Goal: Task Accomplishment & Management: Complete application form

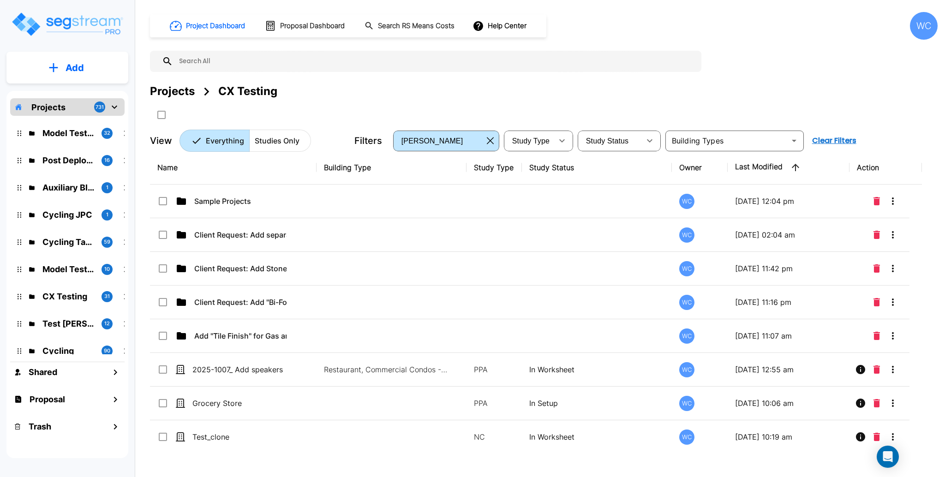
click at [182, 90] on div "Projects" at bounding box center [172, 91] width 45 height 17
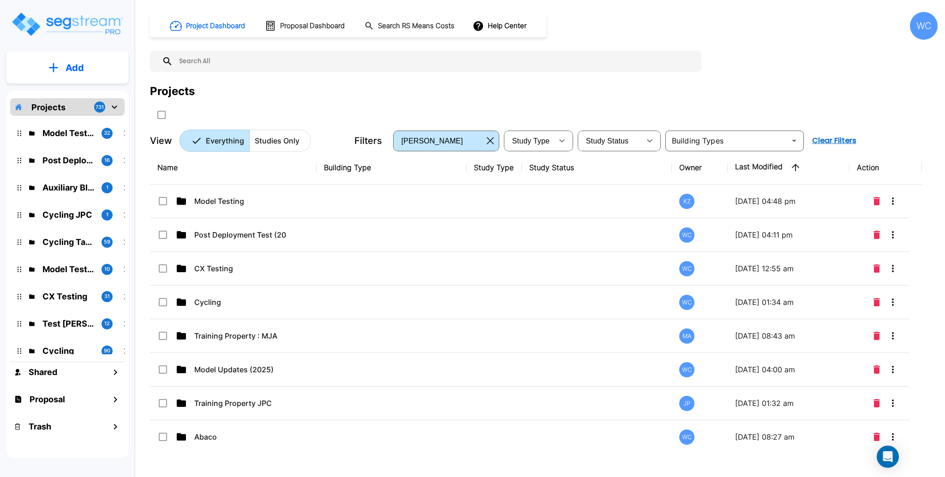
click at [337, 103] on div "Projects" at bounding box center [544, 102] width 788 height 39
click at [401, 116] on div at bounding box center [330, 114] width 360 height 15
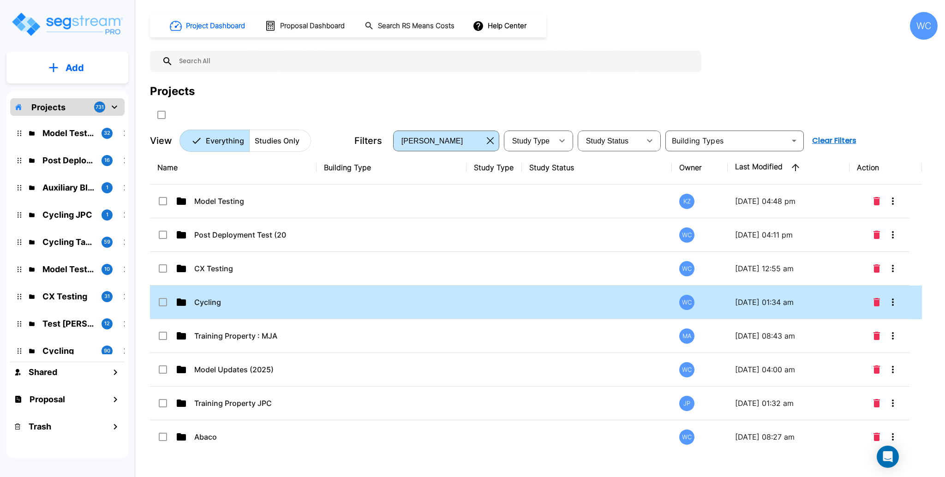
click at [229, 299] on p "Cycling" at bounding box center [240, 302] width 92 height 11
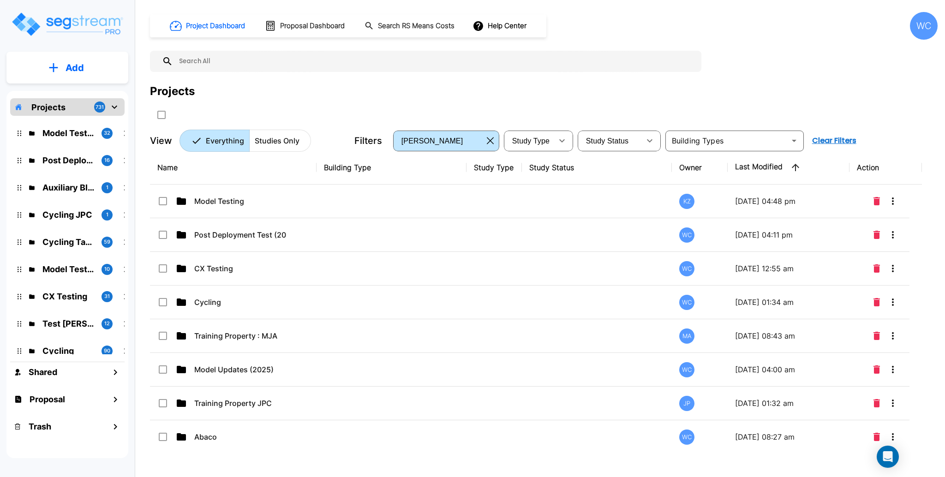
click at [372, 105] on div "Projects" at bounding box center [544, 102] width 788 height 39
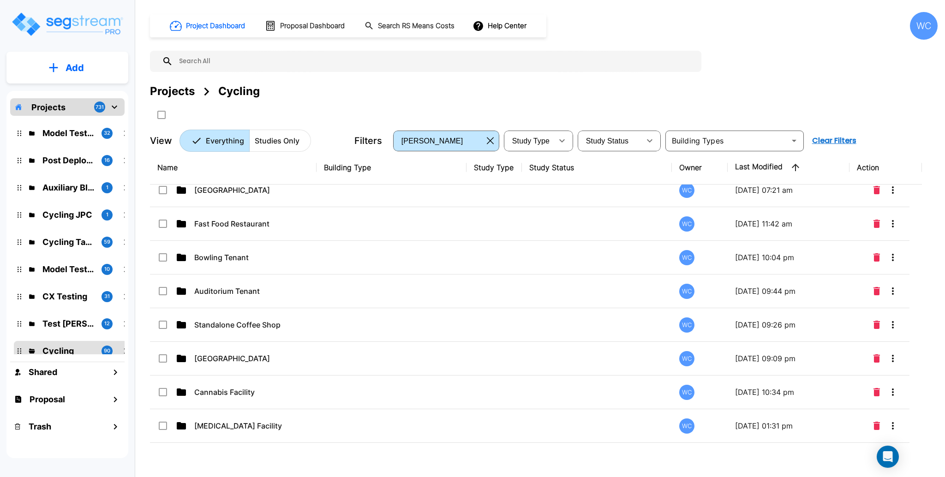
scroll to position [643, 0]
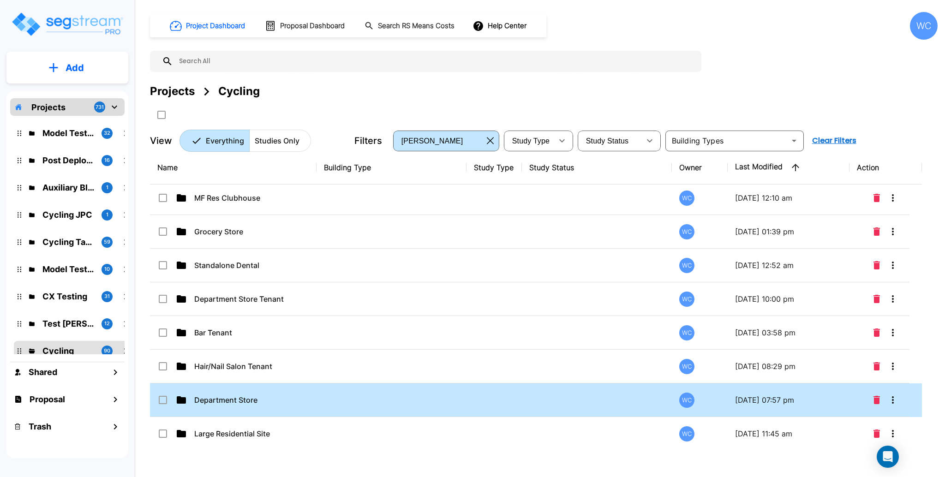
click at [326, 401] on td at bounding box center [392, 400] width 150 height 34
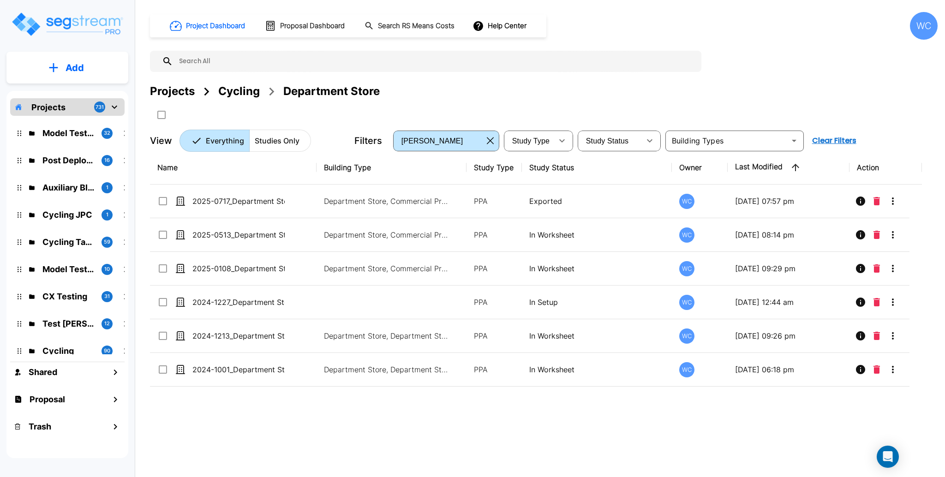
scroll to position [0, 0]
click at [492, 426] on div "Name Building Type Study Type Study Status Owner Last Modified Action 2025-0717…" at bounding box center [536, 299] width 772 height 296
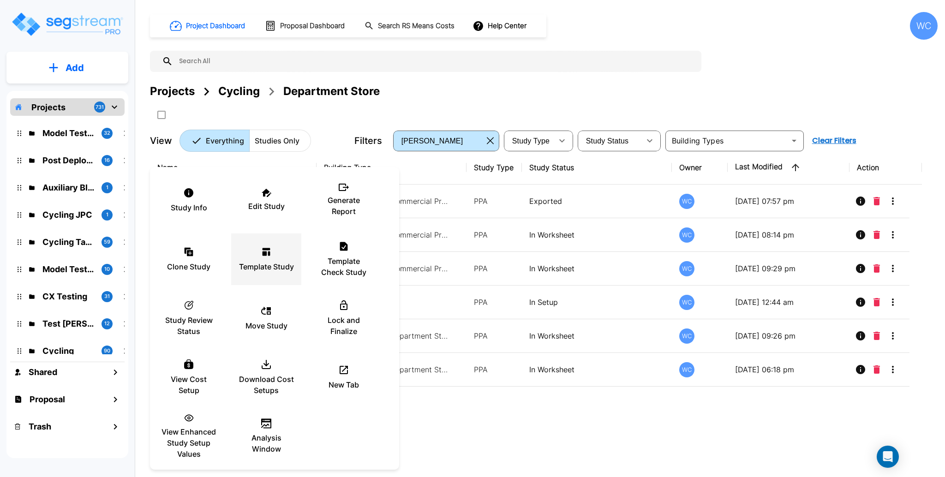
click at [271, 258] on div "Template Study" at bounding box center [266, 259] width 55 height 46
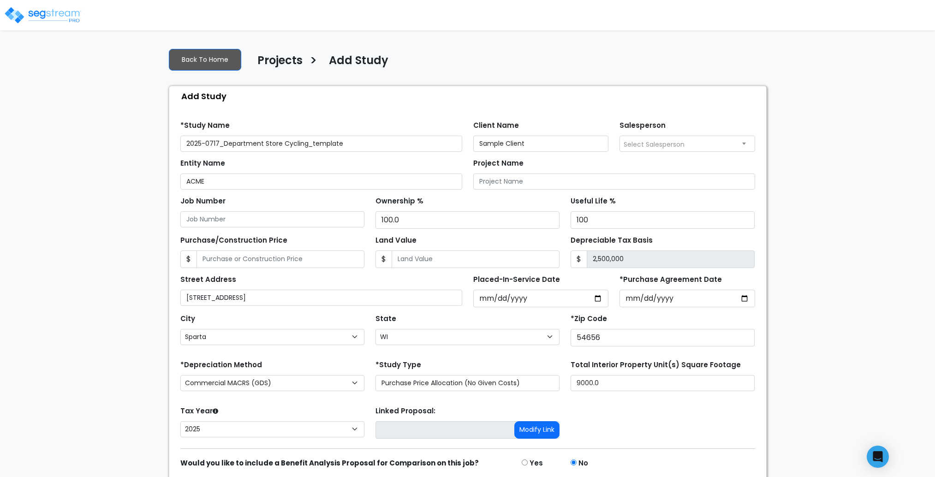
select select "Sparta"
select select "WI"
select select "2025"
click at [210, 140] on input "2025-10_Department Store Cycling" at bounding box center [321, 144] width 282 height 16
type input "2025-1002_Department Store Cycling"
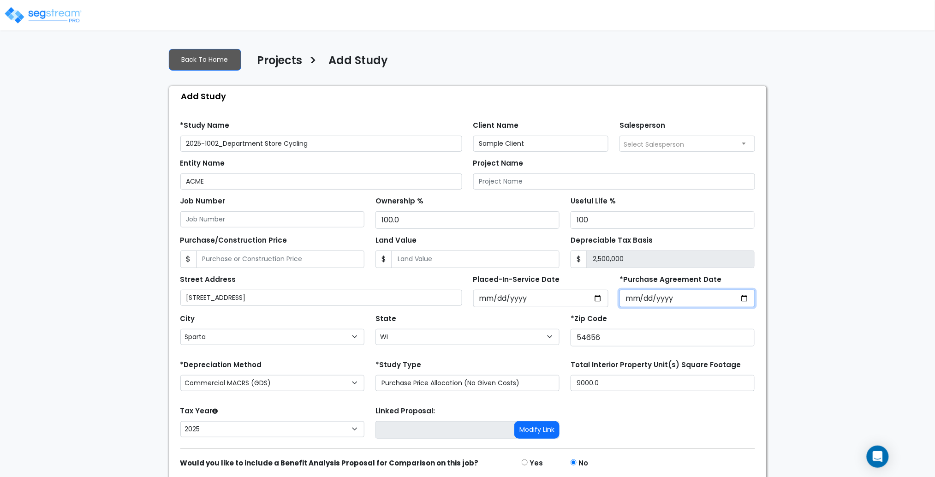
click at [748, 298] on input "2025-07-17" at bounding box center [688, 299] width 136 height 18
click at [743, 300] on input "2025-10-08" at bounding box center [688, 299] width 136 height 18
type input "2025-10-02"
click at [599, 298] on input "2025-07-17" at bounding box center [541, 299] width 136 height 18
click at [596, 298] on input "2025-10-08" at bounding box center [541, 299] width 136 height 18
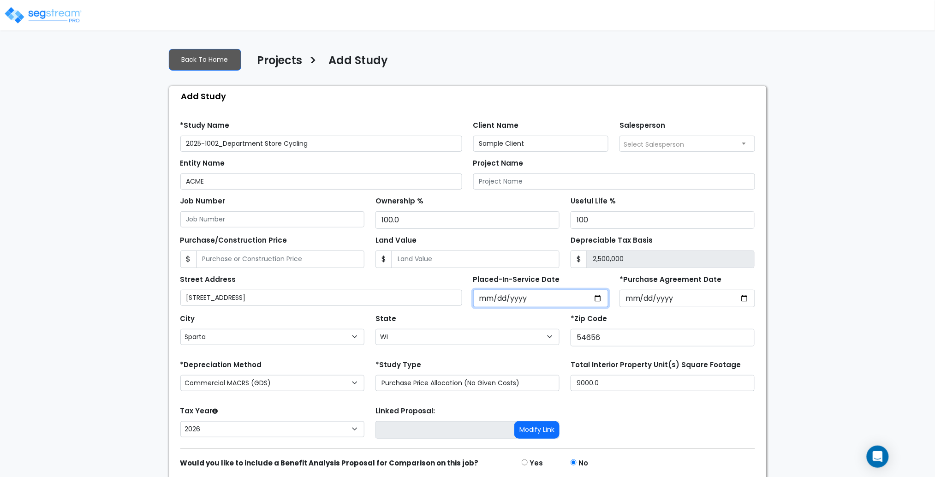
type input "2025-10-02"
click at [660, 421] on div "Tax Year Please Enter The Placed In Service Date First. 2026 2025 Prior Years D…" at bounding box center [468, 422] width 586 height 37
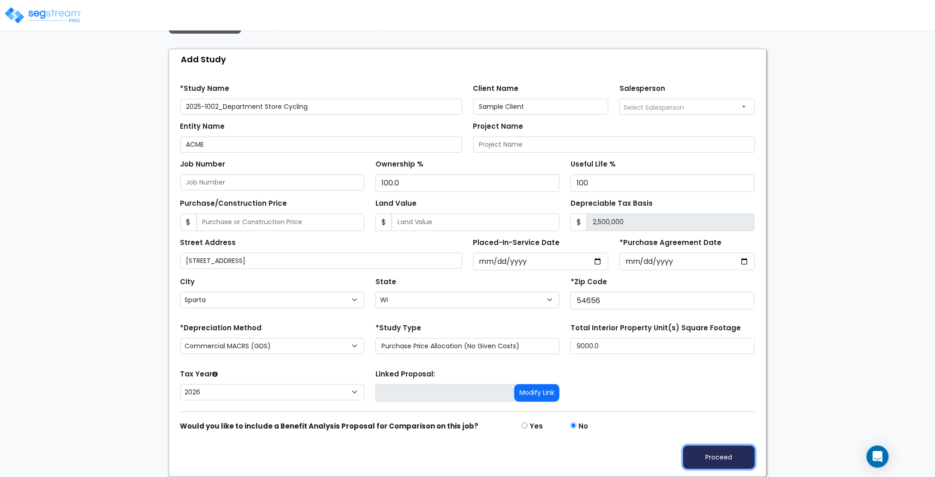
click at [733, 456] on button "Proceed" at bounding box center [719, 458] width 72 height 24
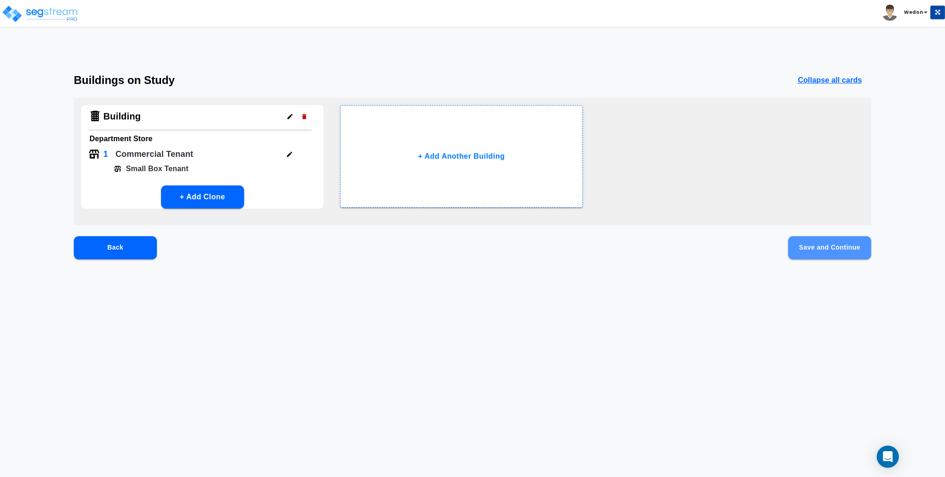
click at [823, 247] on button "Save and Continue" at bounding box center [829, 247] width 83 height 23
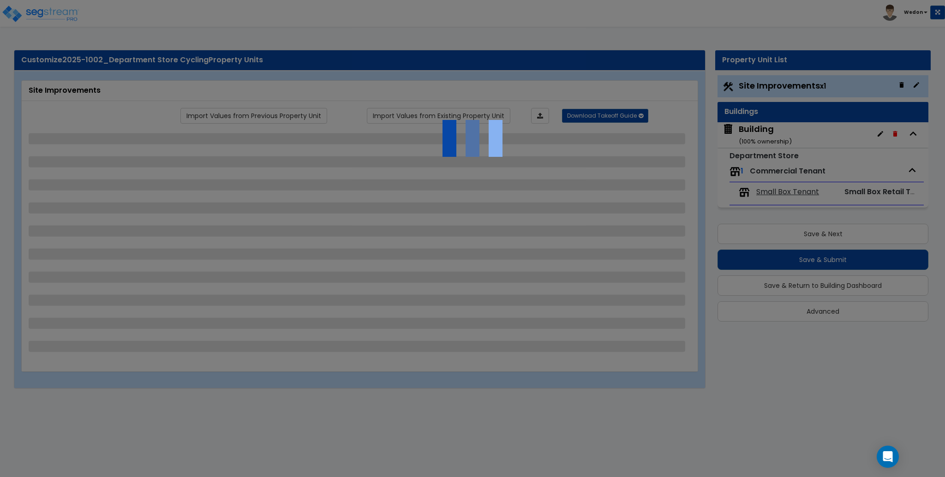
select select "2"
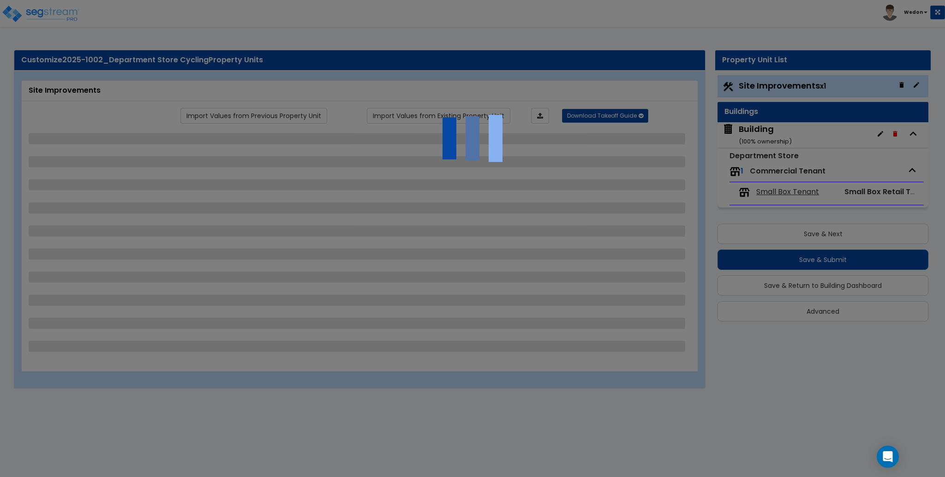
select select "1"
select select "2"
select select "3"
select select "1"
select select "3"
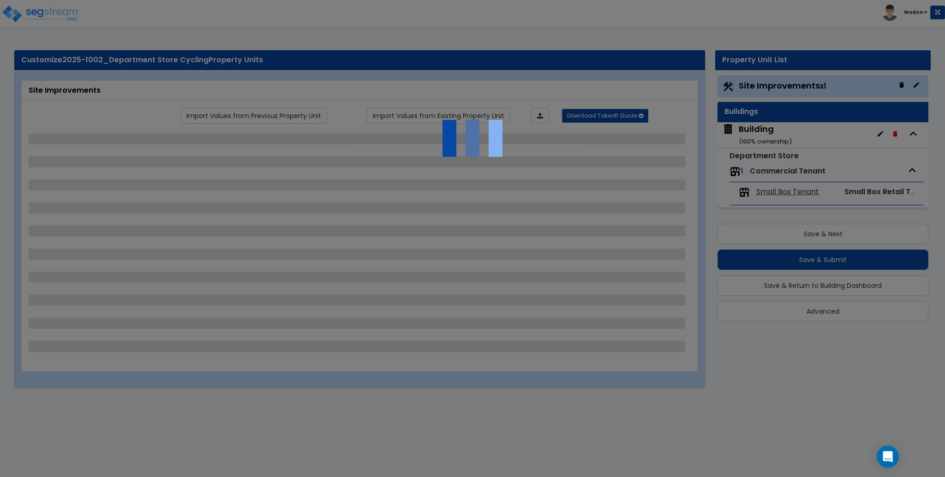
select select "3"
select select "1"
select select "2"
select select "1"
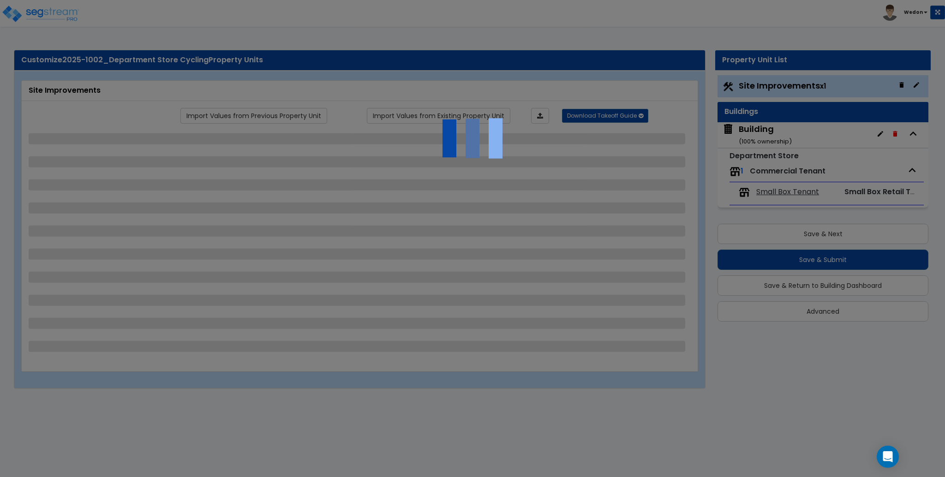
select select "2"
select select "3"
select select "1"
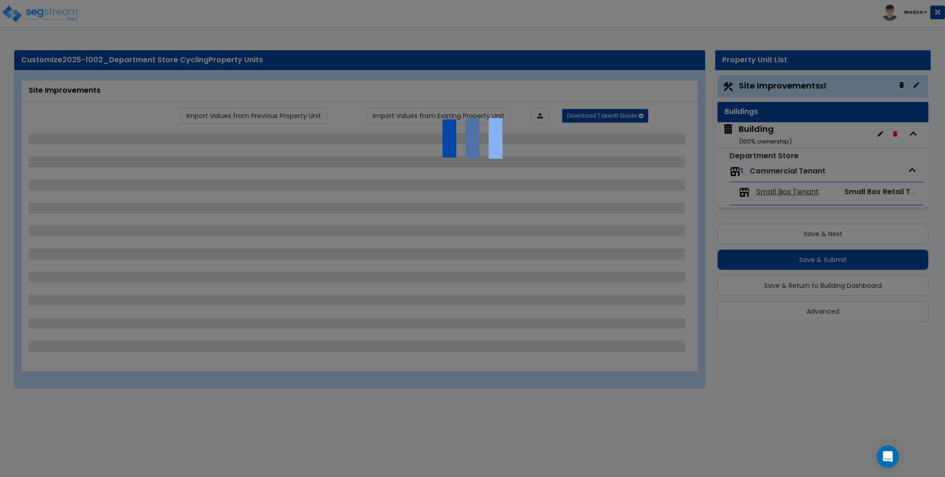
select select "1"
select select "3"
select select "4"
select select "6"
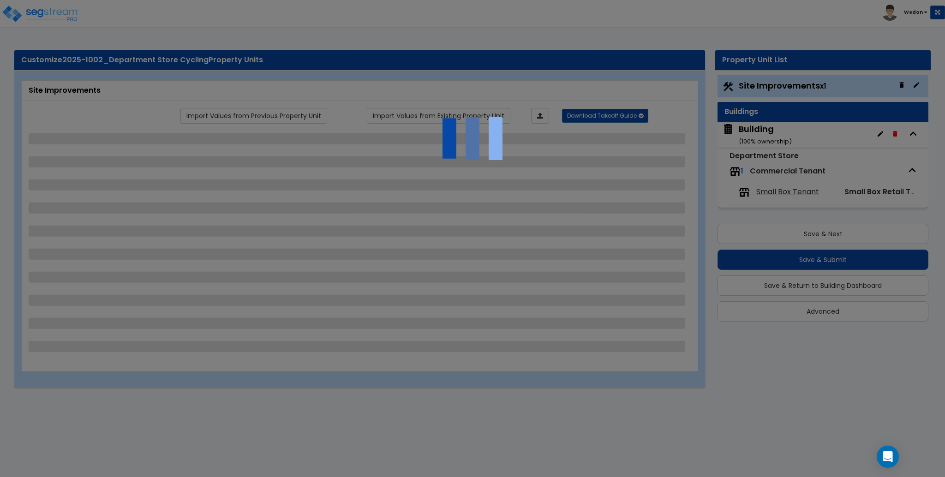
select select "1"
select select "3"
select select "1"
select select "2"
select select "3"
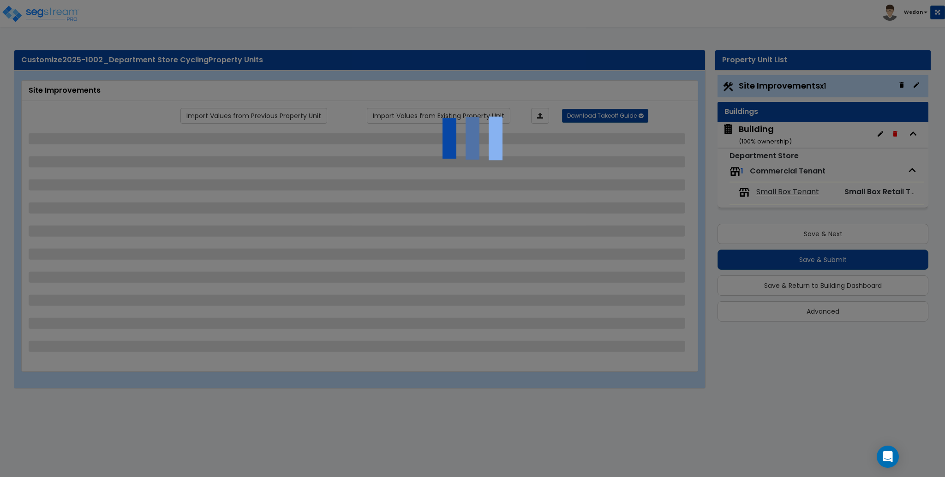
select select "2"
select select "1"
select select "6"
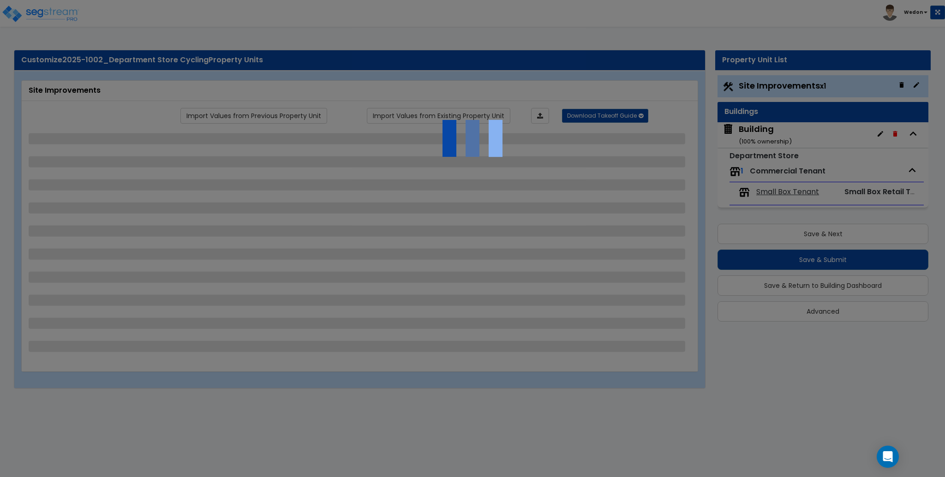
select select "1"
select select "3"
select select "1"
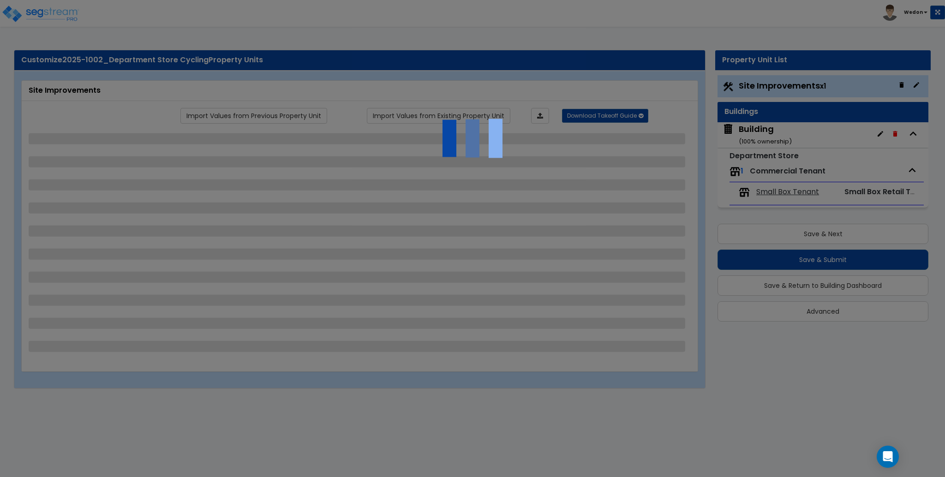
select select "2"
select select "1"
select select "2"
select select "1"
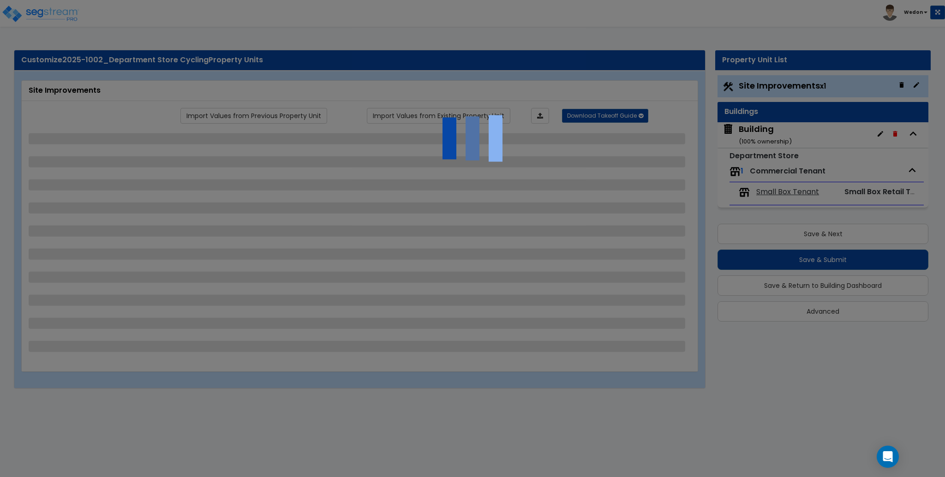
select select "1"
select select "3"
select select "11"
select select "13"
select select "19"
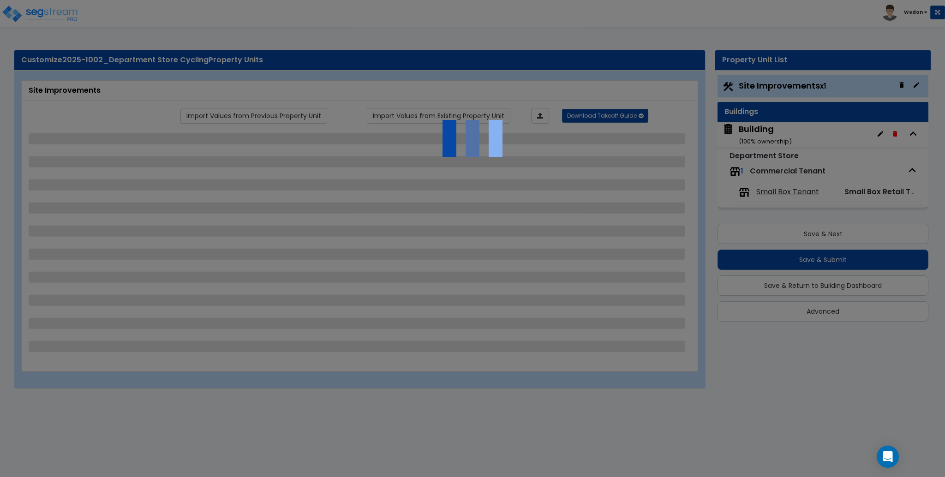
select select "1"
select select "5"
select select "1"
select select "2"
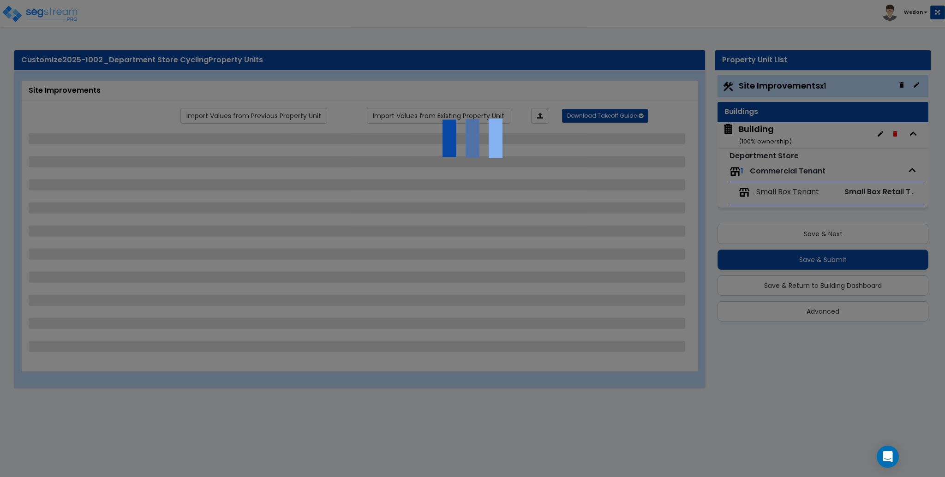
select select "1"
select select "2"
select select "4"
select select "1"
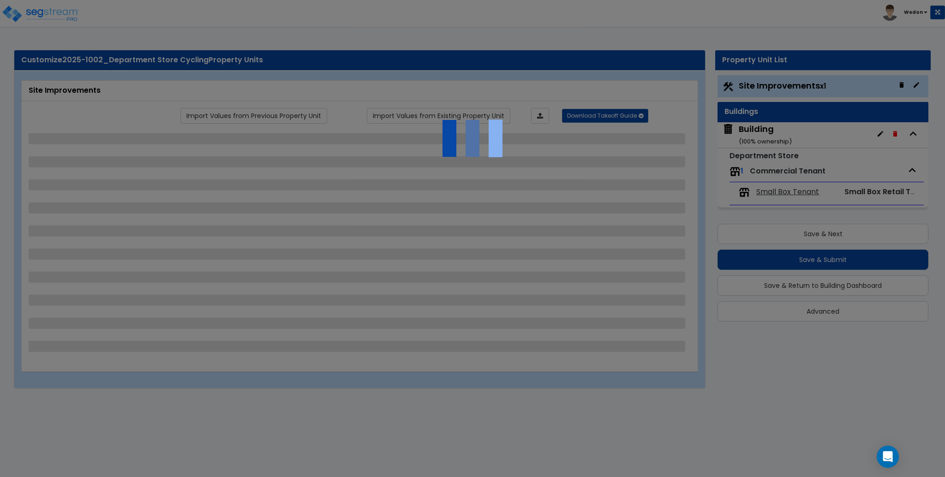
select select "2"
select select "1"
select select "3"
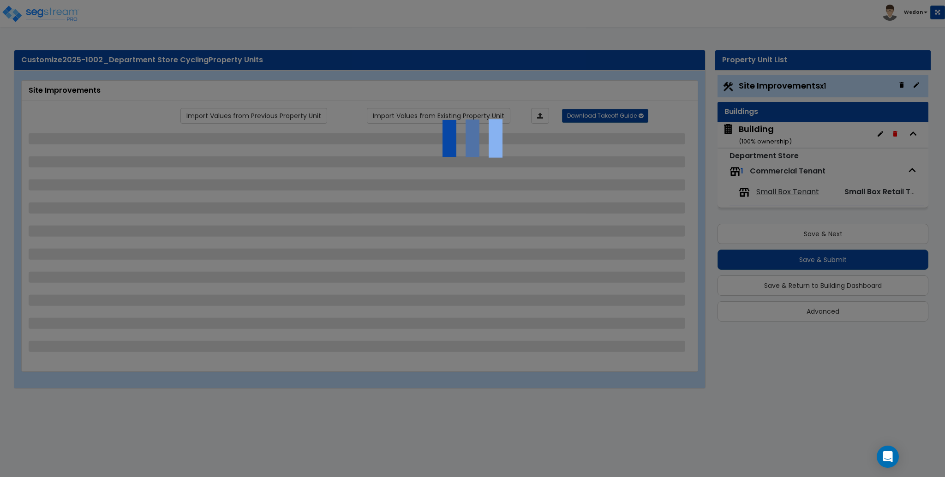
select select "1"
select select "2"
select select "3"
select select "1"
select select "4"
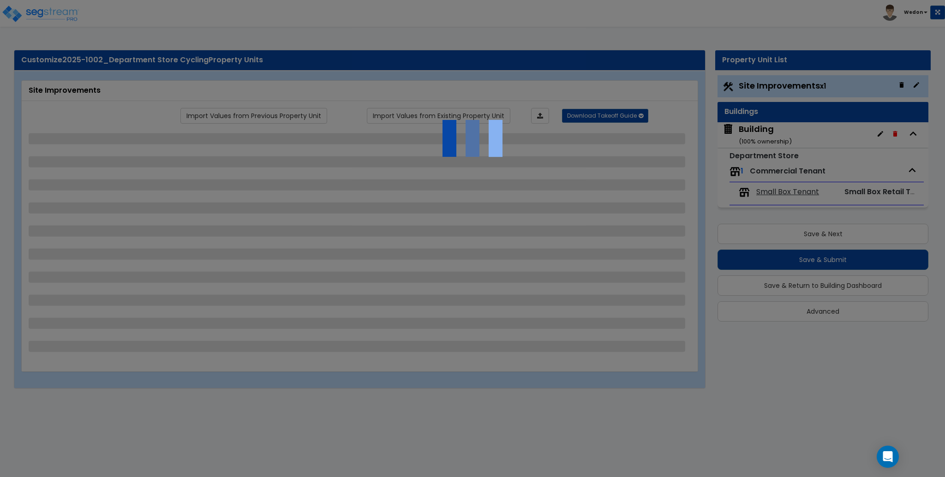
select select "2"
select select "1"
select select "2"
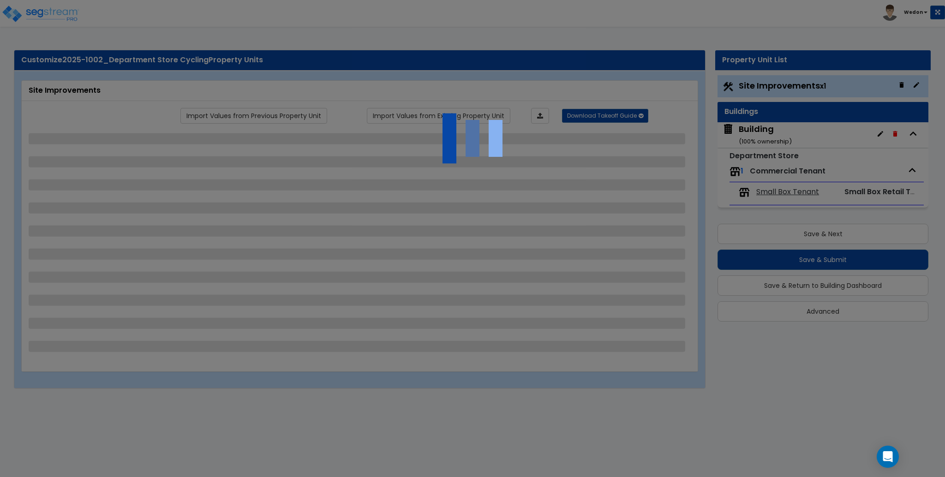
select select "3"
select select "1"
select select "2"
select select "3"
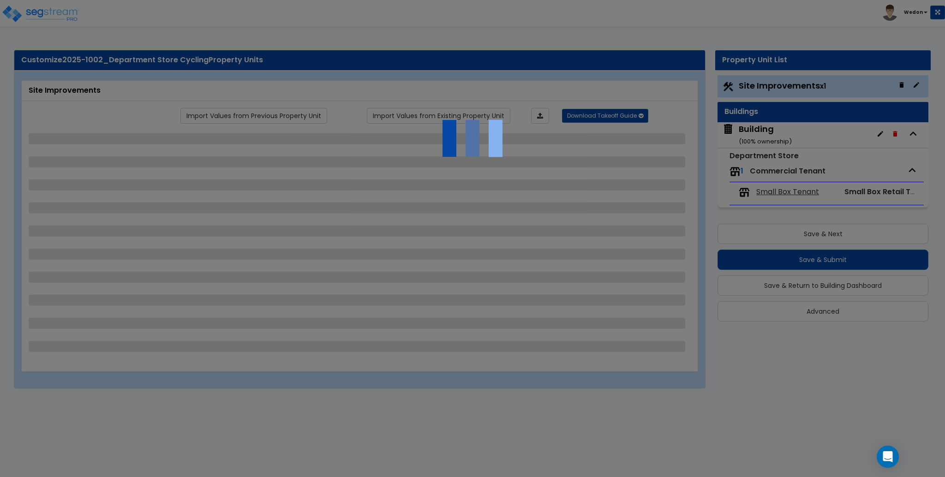
select select "1"
select select "2"
select select "3"
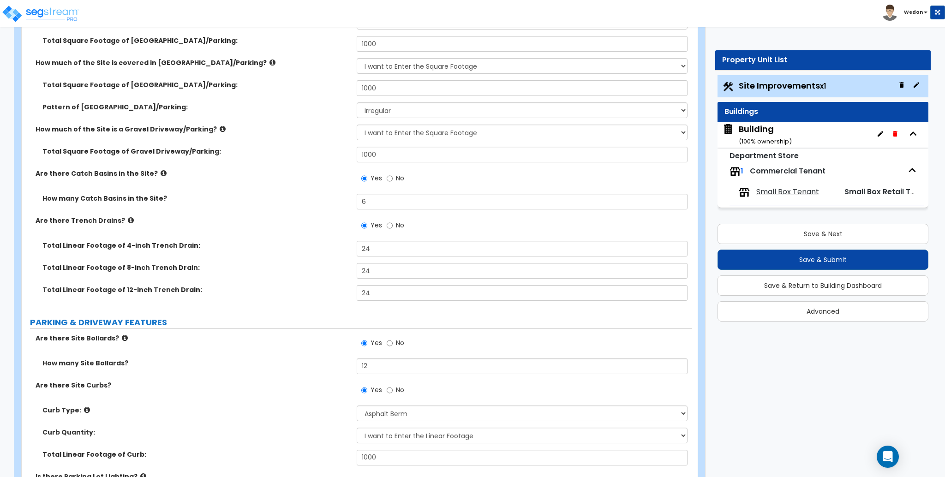
scroll to position [369, 0]
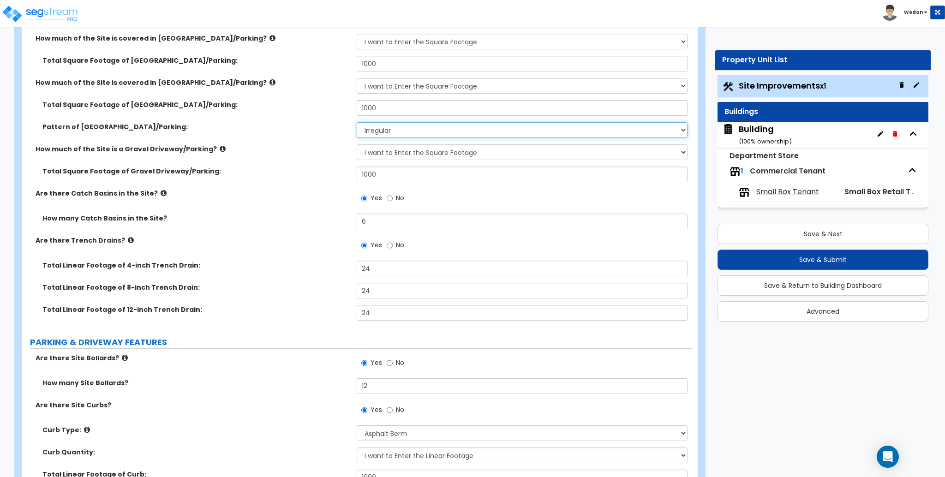
click at [389, 131] on select "Please Choose One Irregular Rectangular" at bounding box center [522, 130] width 330 height 16
select select "2"
click at [357, 122] on select "Please Choose One Irregular Rectangular" at bounding box center [522, 130] width 330 height 16
click at [322, 179] on div "Total Square Footage of Gravel Driveway/Parking: 1000" at bounding box center [357, 178] width 671 height 22
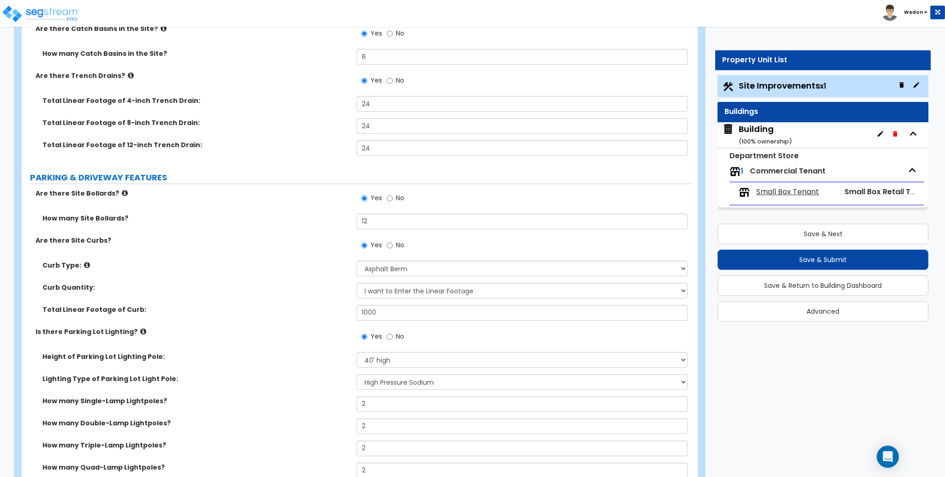
scroll to position [554, 0]
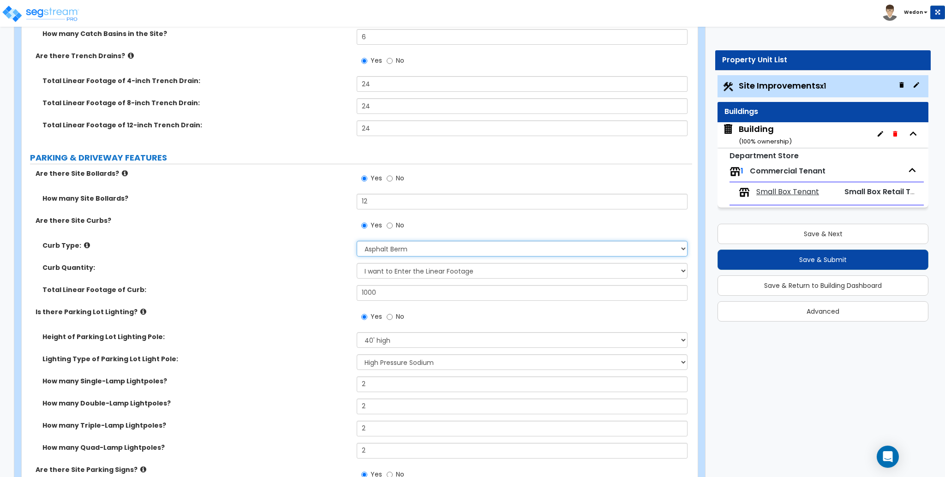
click at [437, 250] on select "Please Choose One Curb (Only) Curb & Gutter Asphalt Berm" at bounding box center [522, 249] width 330 height 16
select select "2"
click at [357, 241] on select "Please Choose One Curb (Only) Curb & Gutter Asphalt Berm" at bounding box center [522, 249] width 330 height 16
click at [263, 287] on label "Total Linear Footage of Curb:" at bounding box center [195, 289] width 307 height 9
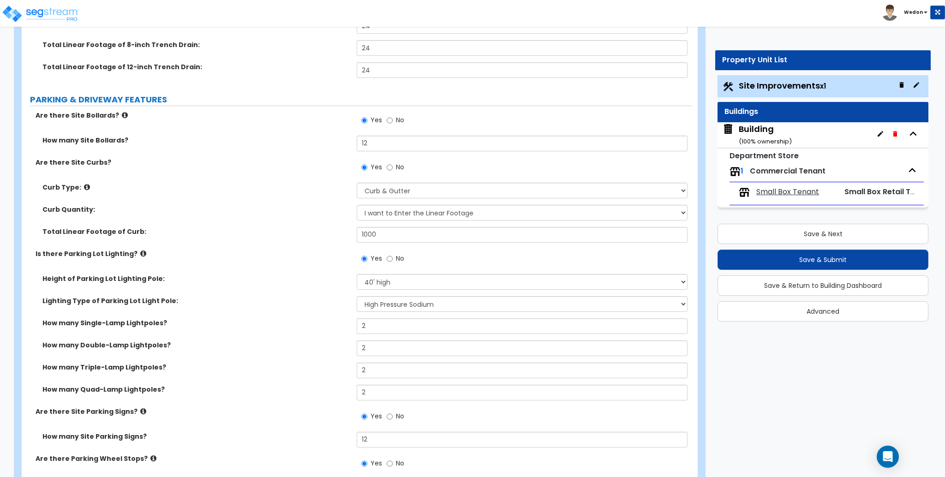
scroll to position [615, 0]
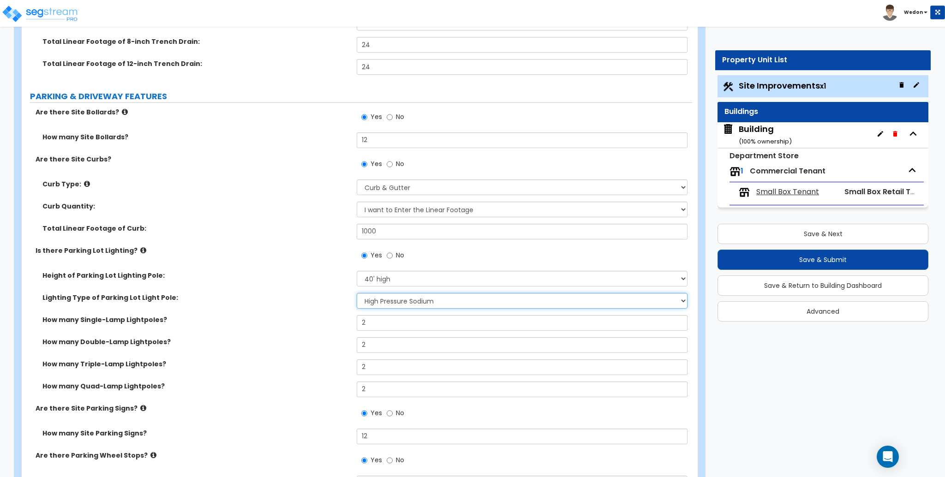
click at [456, 299] on select "Please Choose One LED Metal Halide High Pressure Sodium Please Choose for me" at bounding box center [522, 301] width 330 height 16
select select "2"
click at [357, 293] on select "Please Choose One LED Metal Halide High Pressure Sodium Please Choose for me" at bounding box center [522, 301] width 330 height 16
click at [298, 335] on div "How many Single-Lamp Lightpoles? 2" at bounding box center [357, 326] width 671 height 22
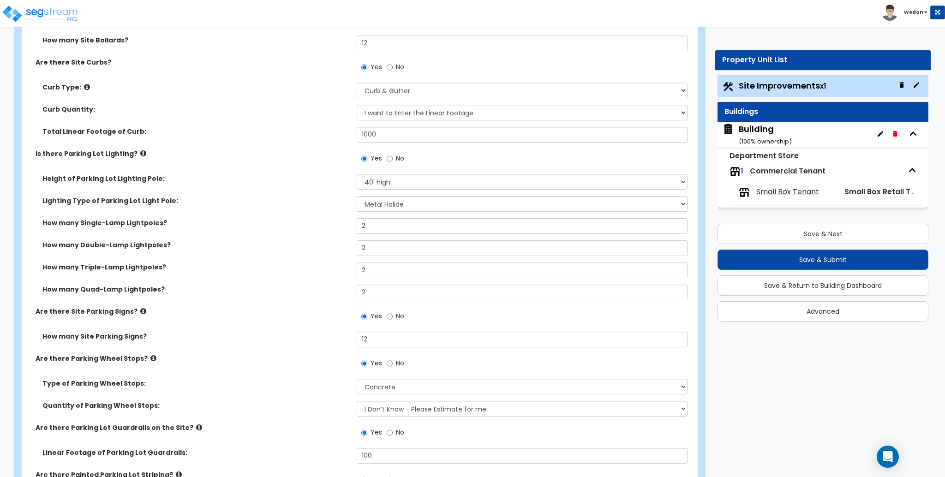
scroll to position [800, 0]
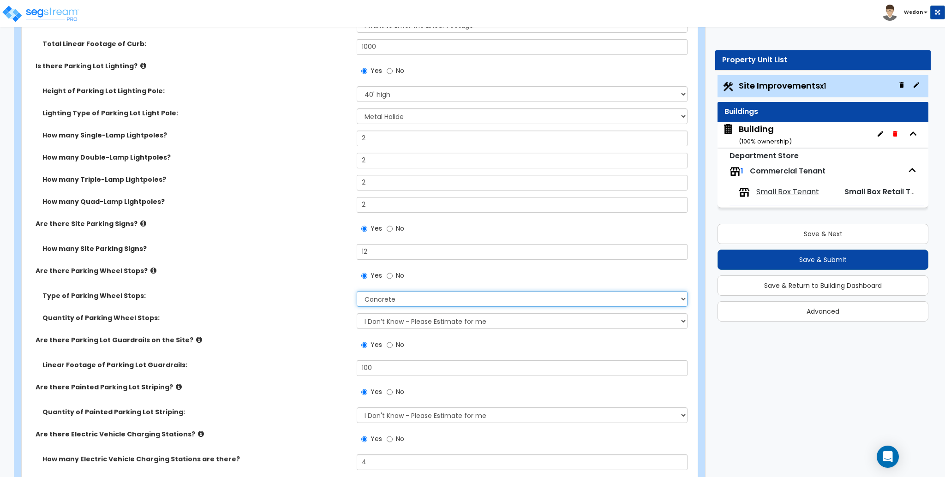
click at [430, 298] on select "Concrete Rubber/Plastic" at bounding box center [522, 299] width 330 height 16
select select "1"
click at [357, 291] on select "Concrete Rubber/Plastic" at bounding box center [522, 299] width 330 height 16
click at [471, 320] on select "I Don’t Know - Please Estimate for me I Want to Enter the Number of Wheel Stops" at bounding box center [522, 321] width 330 height 16
drag, startPoint x: 474, startPoint y: 320, endPoint x: 394, endPoint y: 332, distance: 80.7
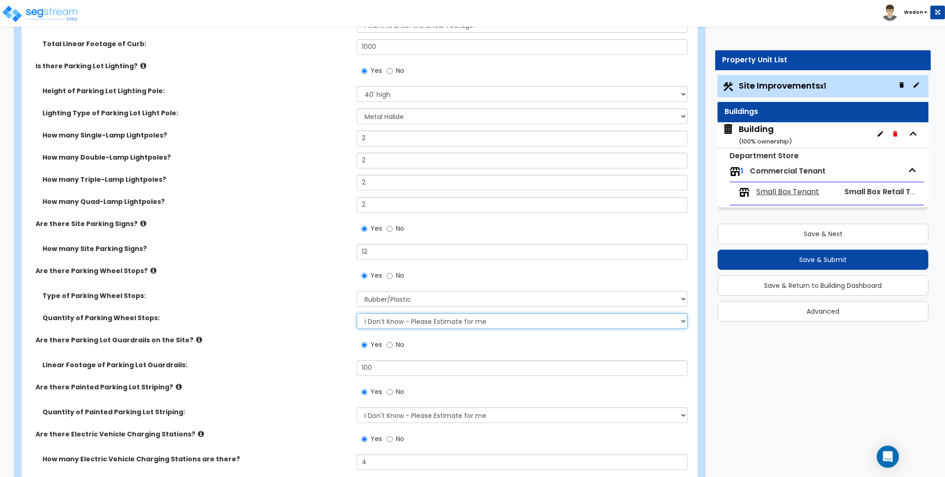
click at [474, 320] on select "I Don’t Know - Please Estimate for me I Want to Enter the Number of Wheel Stops" at bounding box center [522, 321] width 330 height 16
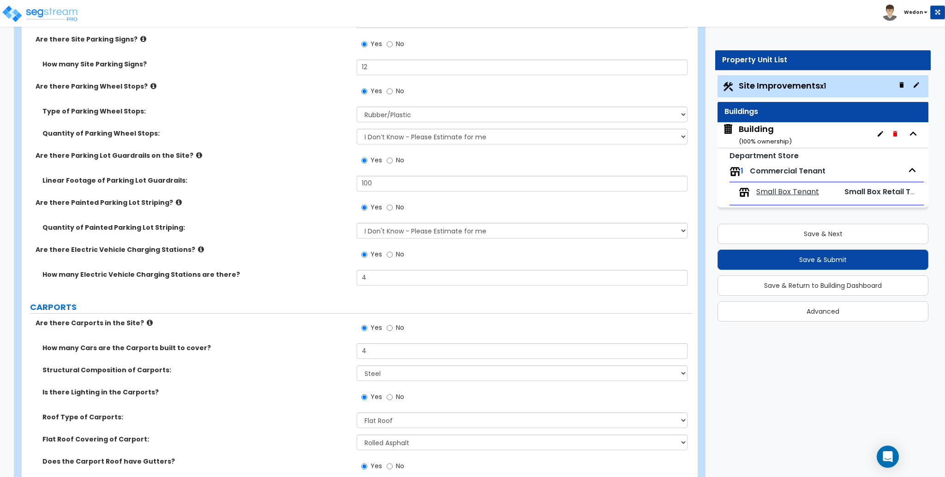
click at [331, 199] on label "Are there Painted Parking Lot Striping?" at bounding box center [193, 202] width 314 height 9
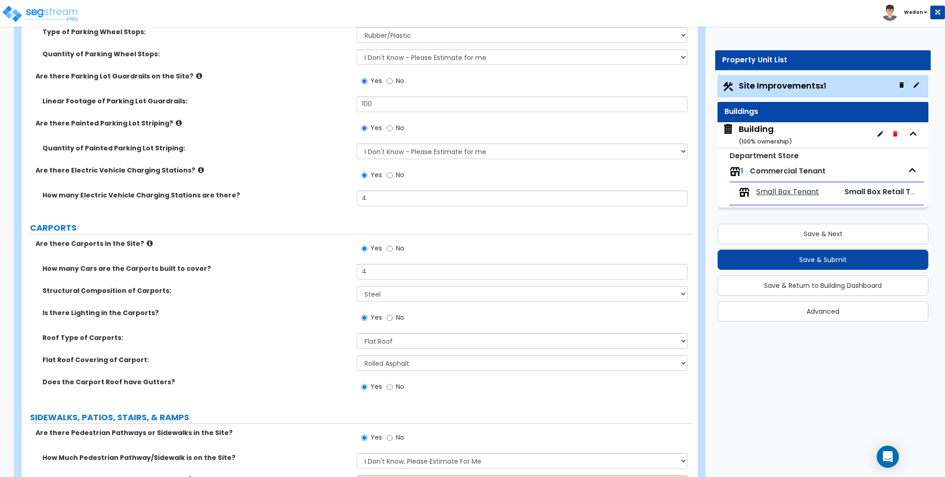
scroll to position [1169, 0]
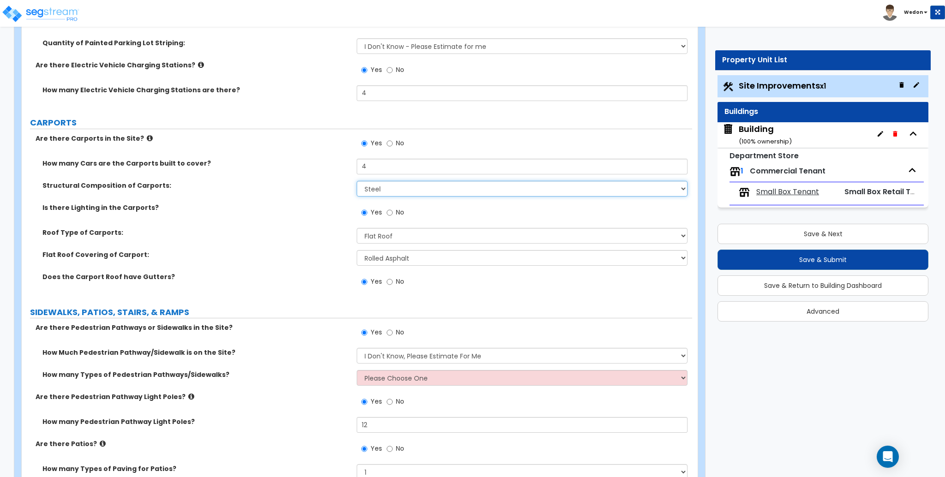
click at [432, 184] on select "Please Choose One Steel Wood" at bounding box center [522, 189] width 330 height 16
select select "2"
click at [357, 181] on select "Please Choose One Steel Wood" at bounding box center [522, 189] width 330 height 16
click at [416, 379] on select "Please Choose One 1 2 3" at bounding box center [522, 378] width 330 height 16
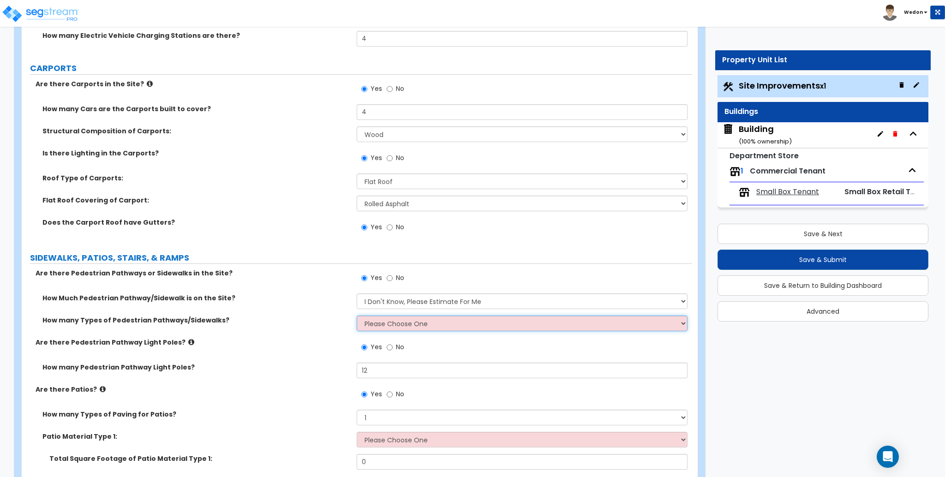
scroll to position [1230, 0]
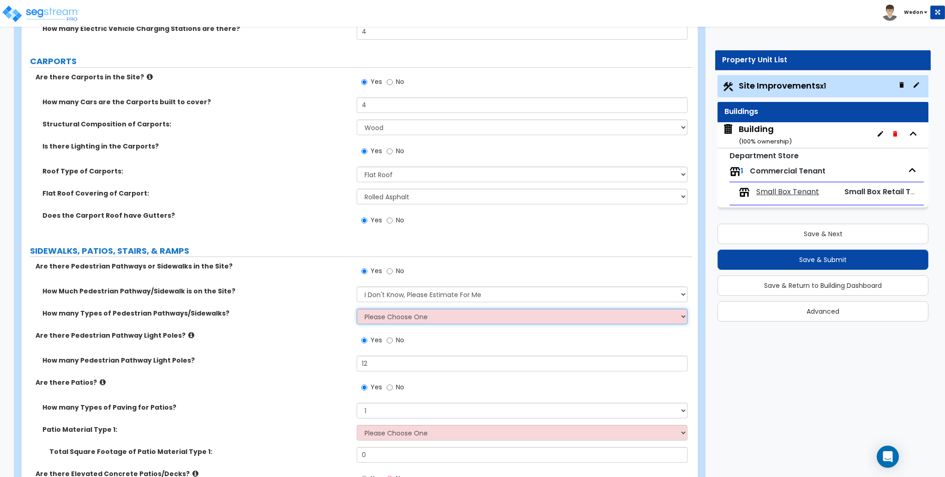
click at [402, 322] on select "Please Choose One 1 2 3" at bounding box center [522, 317] width 330 height 16
select select "3"
click at [357, 309] on select "Please Choose One 1 2 3" at bounding box center [522, 317] width 330 height 16
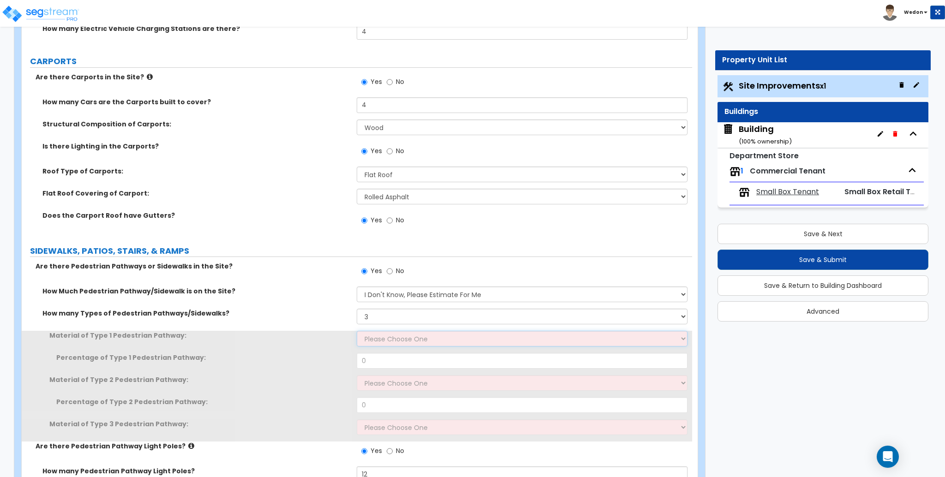
drag, startPoint x: 384, startPoint y: 338, endPoint x: 423, endPoint y: 340, distance: 38.8
click at [384, 338] on select "Please Choose One Bare Concrete Stamped Concrete Brick Pavers Stone Pavers Wood…" at bounding box center [522, 339] width 330 height 16
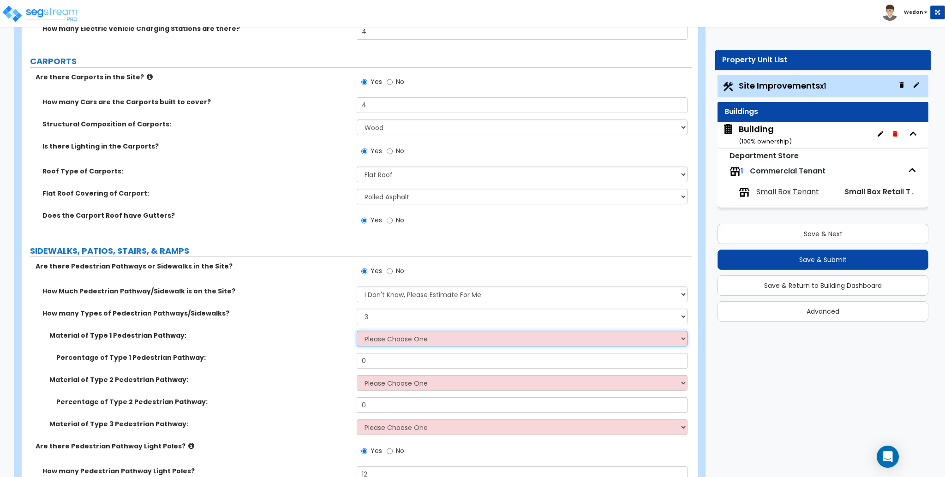
select select "2"
click at [357, 331] on select "Please Choose One Bare Concrete Stamped Concrete Brick Pavers Stone Pavers Wood…" at bounding box center [522, 339] width 330 height 16
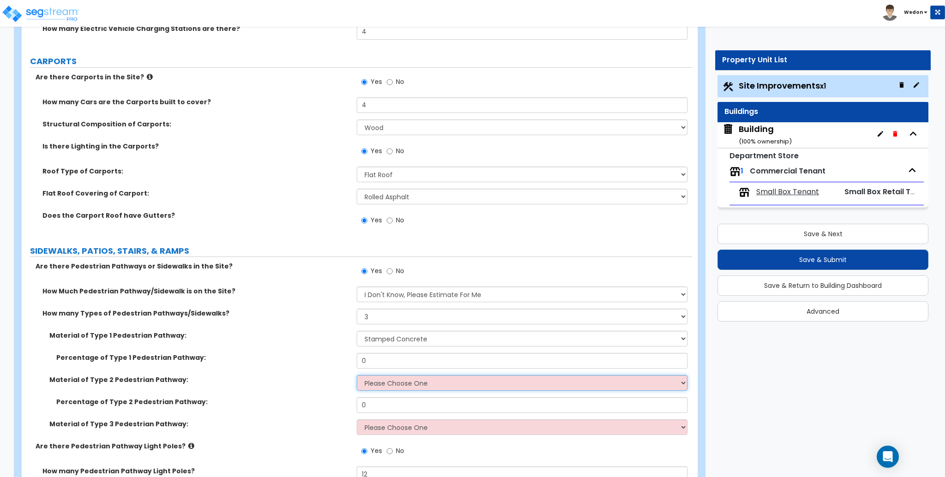
click at [382, 387] on select "Please Choose One Bare Concrete Stamped Concrete Brick Pavers Stone Pavers Wood…" at bounding box center [522, 383] width 330 height 16
select select "6"
click at [357, 375] on select "Please Choose One Bare Concrete Stamped Concrete Brick Pavers Stone Pavers Wood…" at bounding box center [522, 383] width 330 height 16
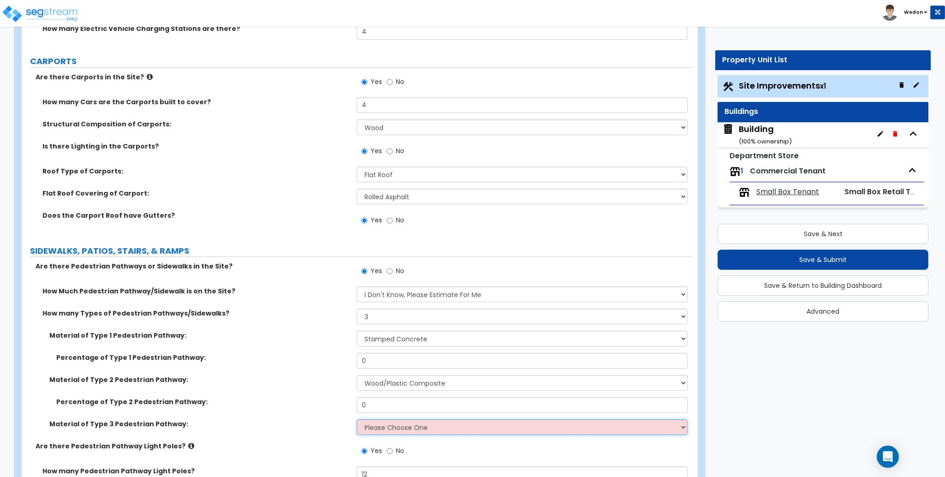
click at [395, 426] on select "Please Choose One Bare Concrete Stamped Concrete Brick Pavers Stone Pavers Wood…" at bounding box center [522, 427] width 330 height 16
select select "9"
click at [357, 419] on select "Please Choose One Bare Concrete Stamped Concrete Brick Pavers Stone Pavers Wood…" at bounding box center [522, 427] width 330 height 16
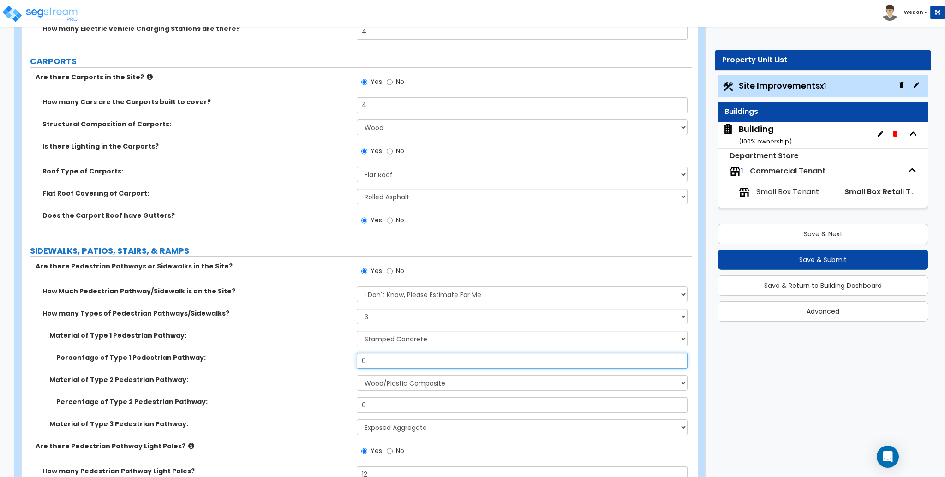
click at [397, 360] on input "0" at bounding box center [522, 361] width 330 height 16
type input "25"
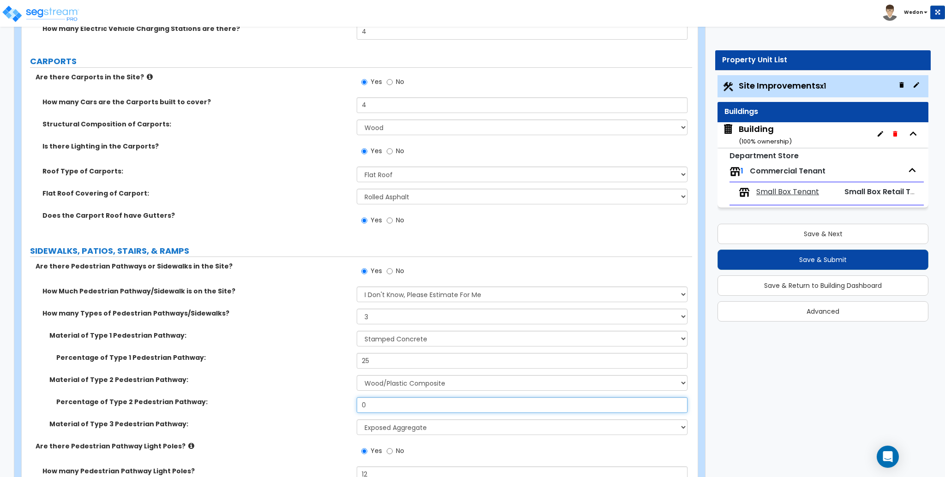
click at [395, 398] on input "0" at bounding box center [522, 405] width 330 height 16
type input "25"
click at [273, 334] on label "Material of Type 1 Pedestrian Pathway:" at bounding box center [199, 335] width 300 height 9
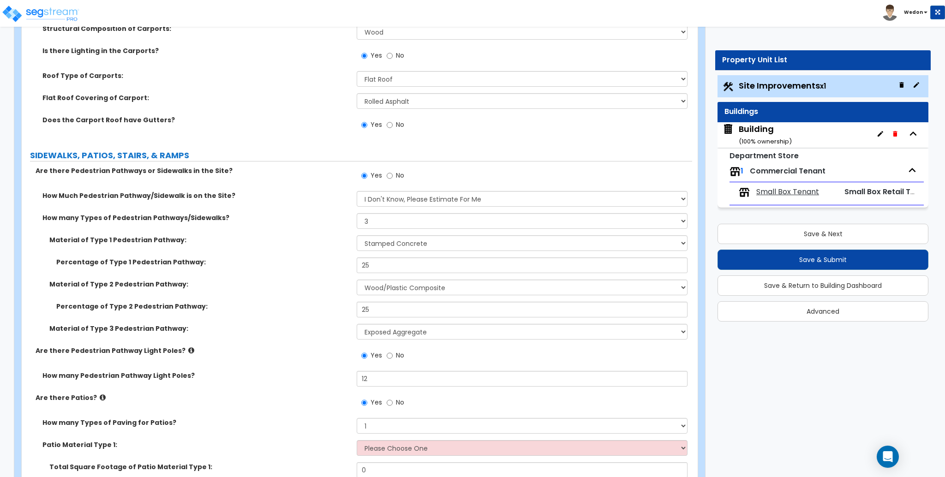
scroll to position [1354, 0]
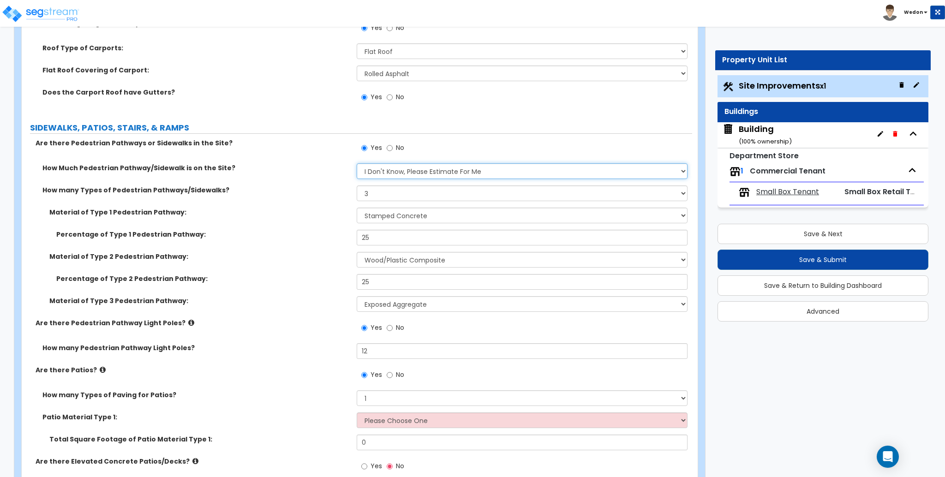
click at [422, 164] on select "Please Choose One I Don't Know, Please Estimate For Me Enter Linear Footage" at bounding box center [522, 171] width 330 height 16
click at [431, 226] on div "Material of Type 1 Pedestrian Pathway: Please Choose One Bare Concrete Stamped …" at bounding box center [357, 219] width 671 height 22
drag, startPoint x: 407, startPoint y: 168, endPoint x: 409, endPoint y: 177, distance: 8.6
click at [407, 168] on select "Please Choose One I Don't Know, Please Estimate For Me Enter Linear Footage" at bounding box center [522, 171] width 330 height 16
select select "2"
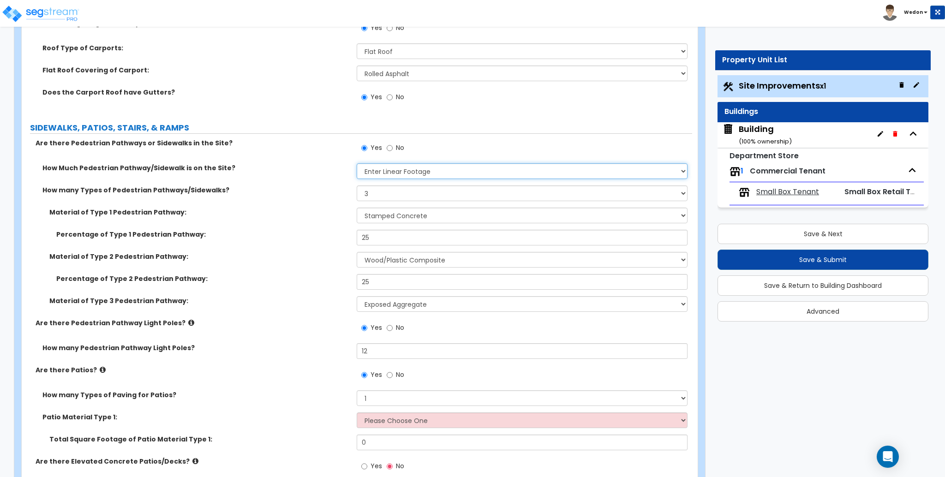
click at [357, 163] on select "Please Choose One I Don't Know, Please Estimate For Me Enter Linear Footage" at bounding box center [522, 171] width 330 height 16
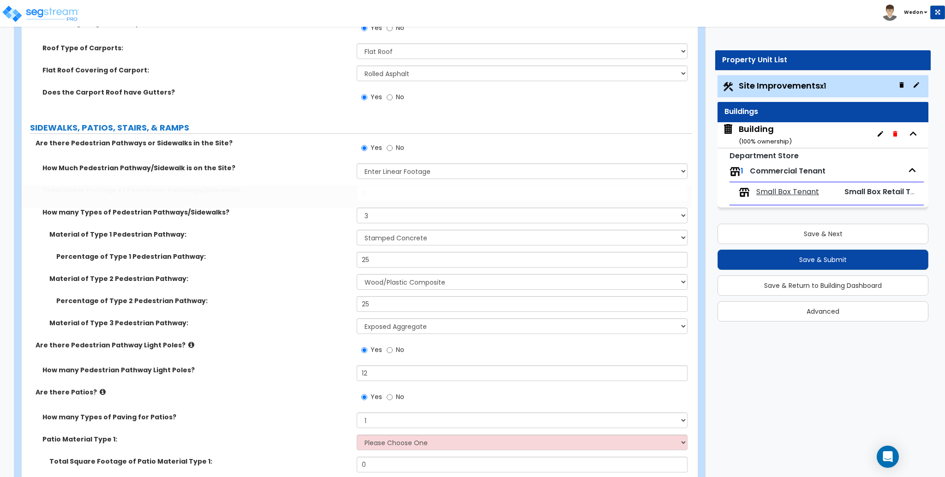
click at [385, 180] on div "How Much Pedestrian Pathway/Sidewalk is on the Site? Please Choose One I Don't …" at bounding box center [357, 174] width 671 height 22
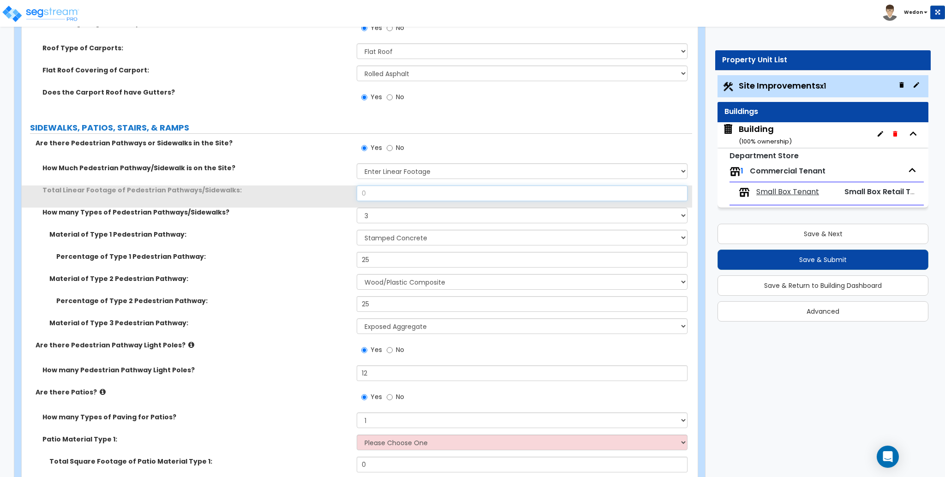
click at [384, 189] on input "0" at bounding box center [522, 194] width 330 height 16
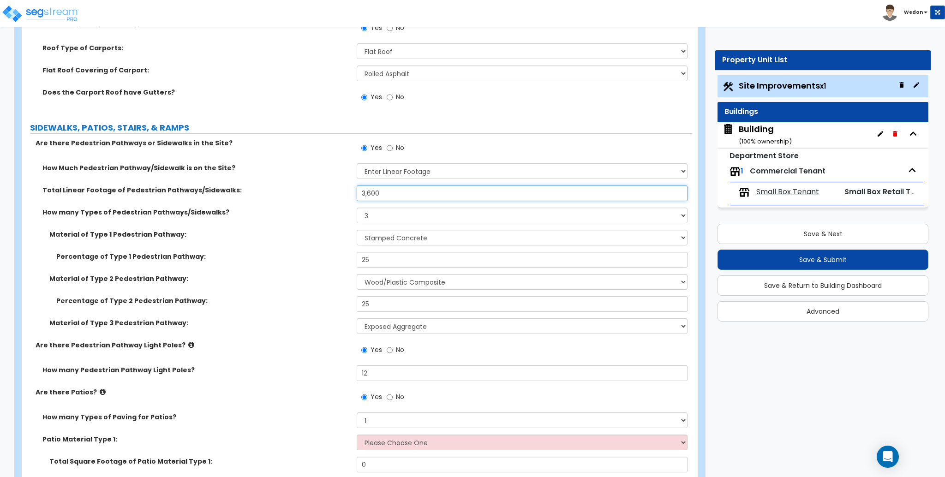
type input "3,600"
click at [299, 178] on div "How Much Pedestrian Pathway/Sidewalk is on the Site? Please Choose One I Don't …" at bounding box center [357, 174] width 671 height 22
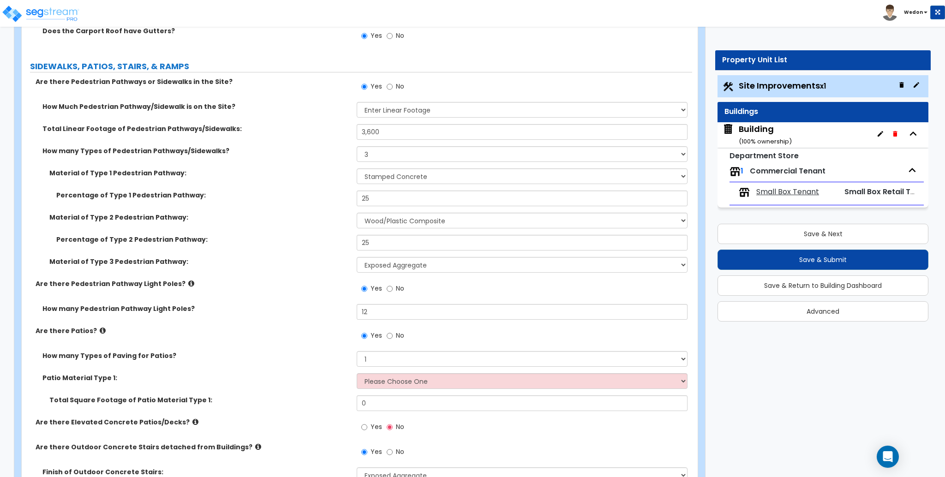
scroll to position [1599, 0]
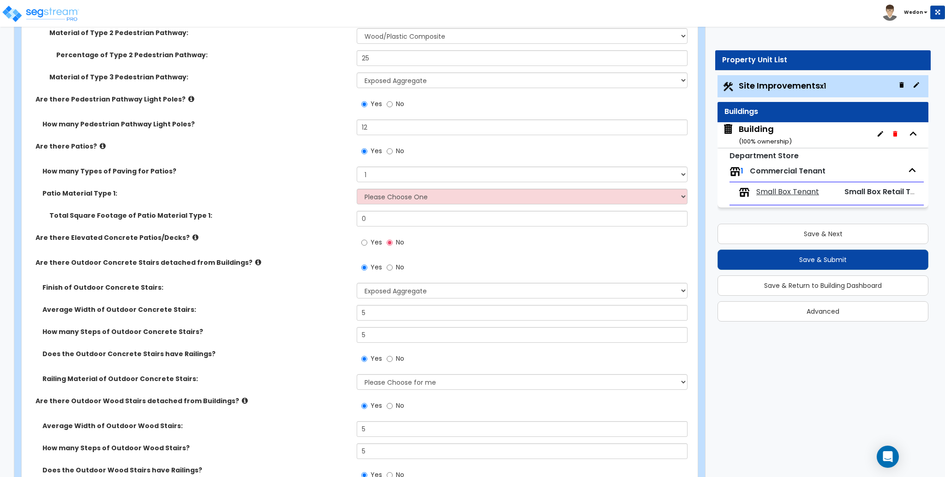
click at [416, 185] on div "How many Types of Paving for Patios? 1 2 3 4" at bounding box center [357, 178] width 671 height 22
click at [416, 197] on select "Please Choose One Bare Concrete Stamped Concrete Brick Pavers Stone Pavers Tile…" at bounding box center [522, 197] width 330 height 16
select select "4"
click at [357, 189] on select "Please Choose One Bare Concrete Stamped Concrete Brick Pavers Stone Pavers Tile…" at bounding box center [522, 197] width 330 height 16
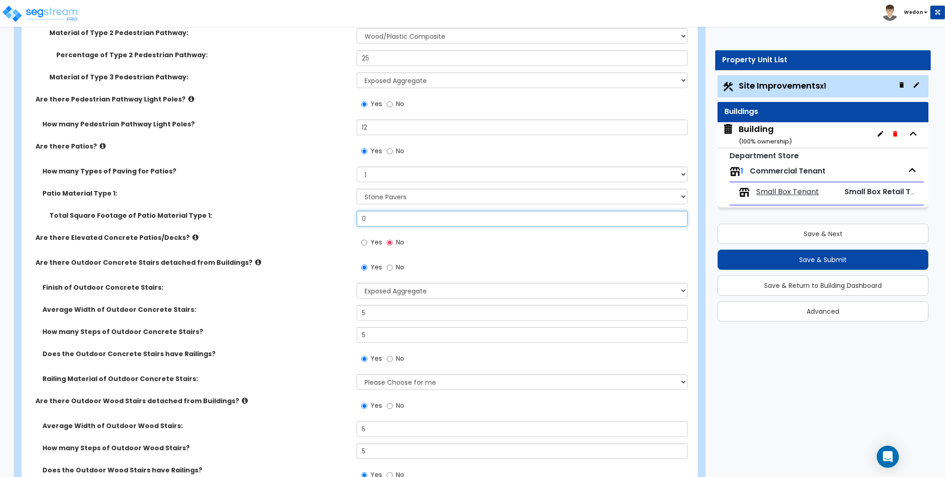
click at [392, 217] on input "0" at bounding box center [522, 219] width 330 height 16
type input "200"
click at [290, 248] on div "Are there Elevated Concrete Patios/Decks? Yes No" at bounding box center [357, 245] width 671 height 25
click at [371, 244] on span "Yes" at bounding box center [377, 242] width 12 height 9
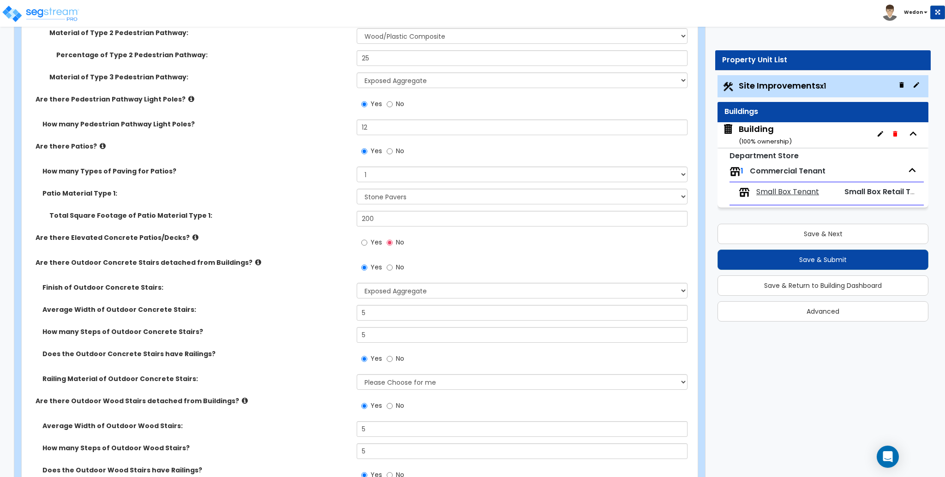
click at [367, 244] on input "Yes" at bounding box center [364, 243] width 6 height 10
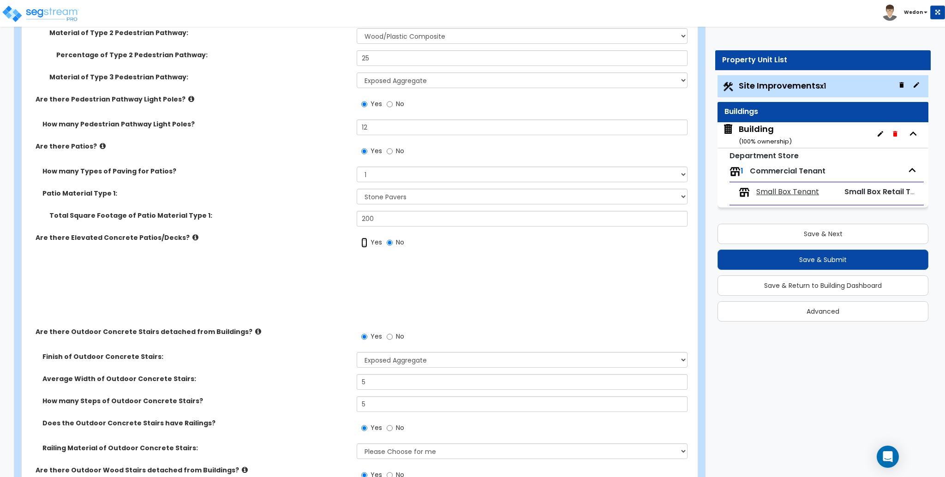
radio input "true"
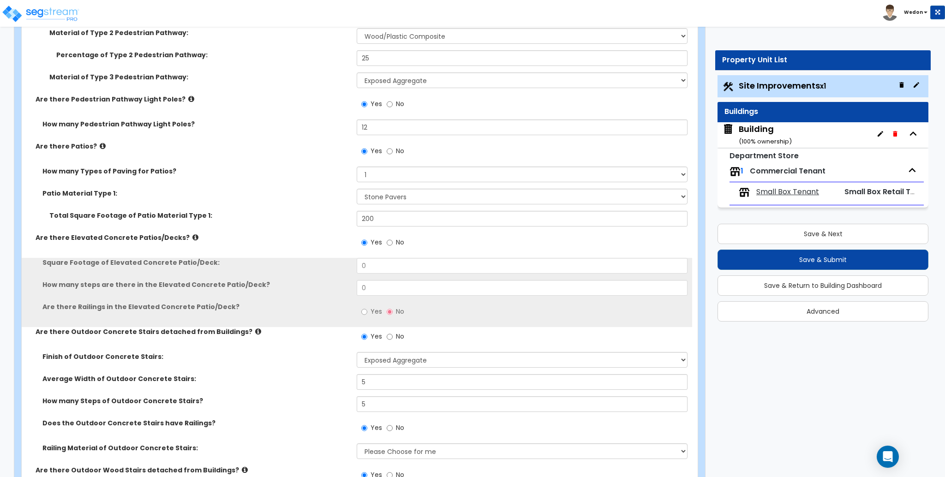
click at [378, 276] on div "Square Footage of Elevated Concrete Patio/Deck: 0" at bounding box center [357, 269] width 671 height 22
click at [379, 271] on input "0" at bounding box center [522, 266] width 330 height 16
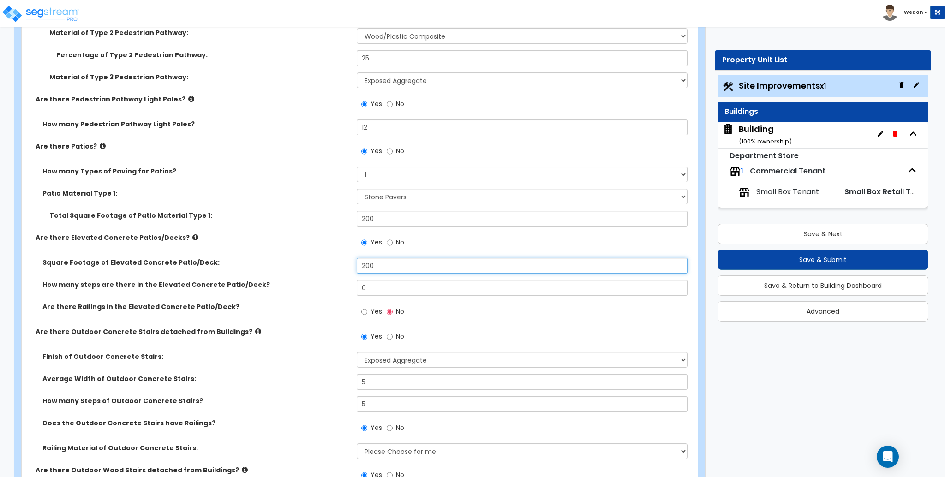
type input "200"
click at [419, 293] on input "0" at bounding box center [522, 288] width 330 height 16
type input "3"
click at [274, 301] on div "How many steps are there in the Elevated Concrete Patio/Deck? 3" at bounding box center [357, 291] width 671 height 22
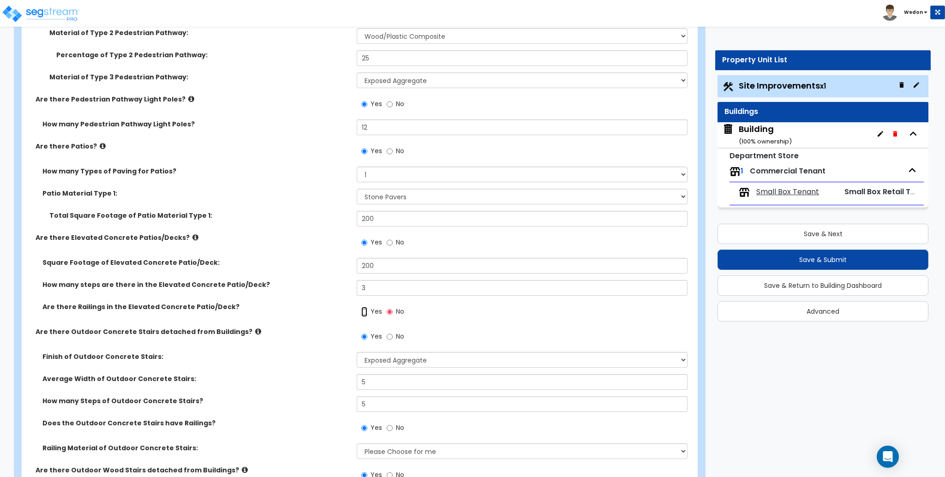
click at [362, 307] on input "Yes" at bounding box center [364, 312] width 6 height 10
radio input "true"
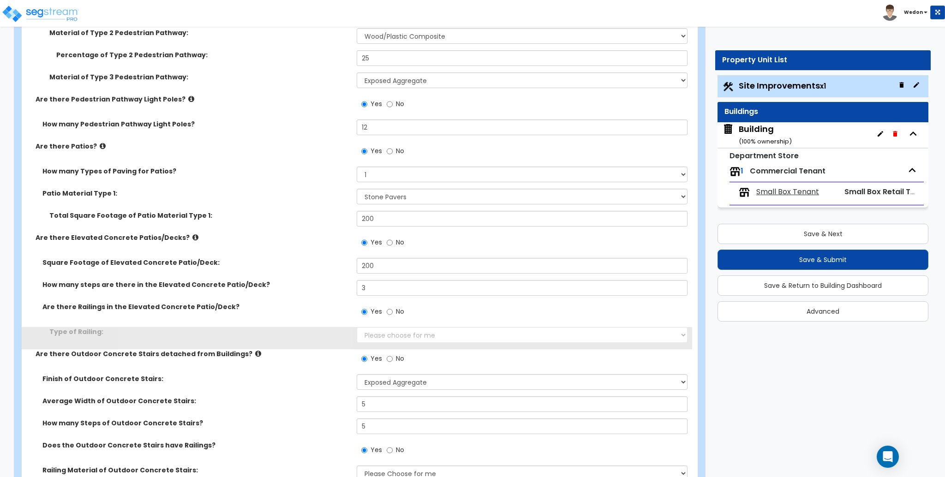
click at [319, 276] on div "Square Footage of Elevated Concrete Patio/Deck: 200" at bounding box center [357, 269] width 671 height 22
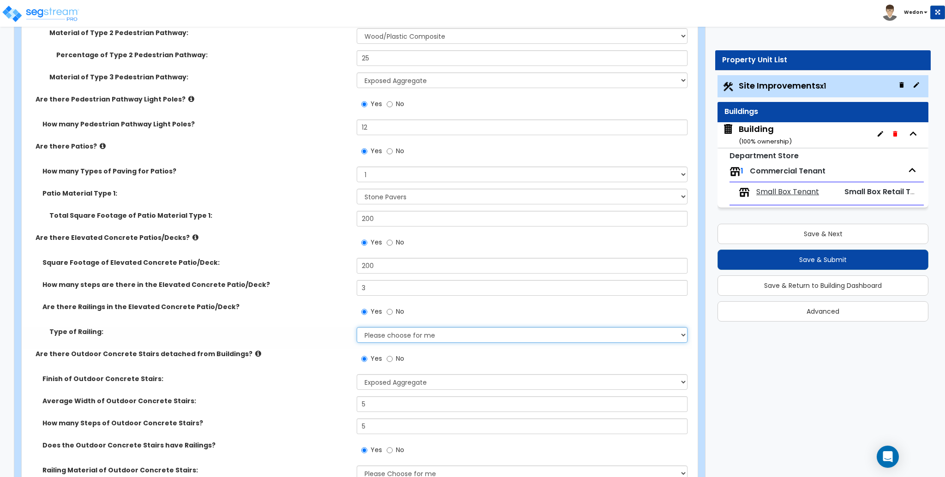
click at [417, 338] on select "Please choose for me Steel Aluminum Wood" at bounding box center [522, 335] width 330 height 16
click at [357, 327] on select "Please choose for me Steel Aluminum Wood" at bounding box center [522, 335] width 330 height 16
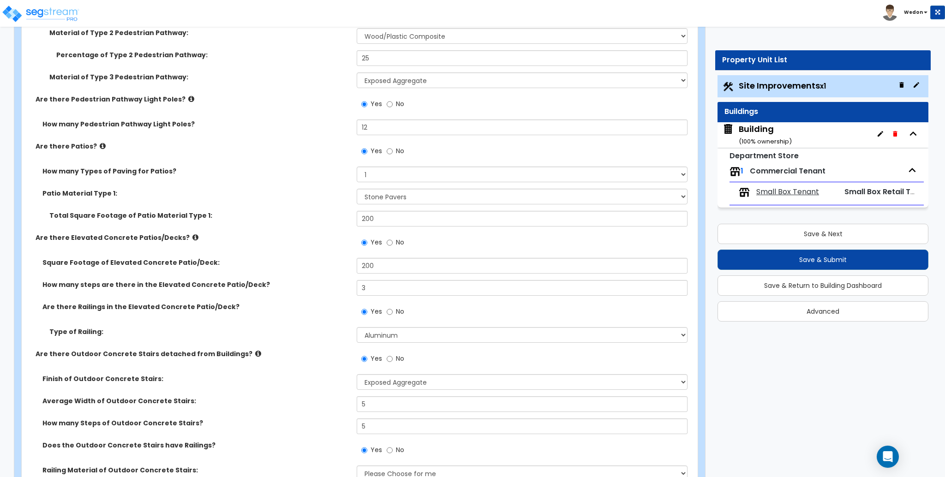
click at [318, 342] on div "Type of Railing: Please choose for me Steel Aluminum Wood" at bounding box center [357, 338] width 671 height 22
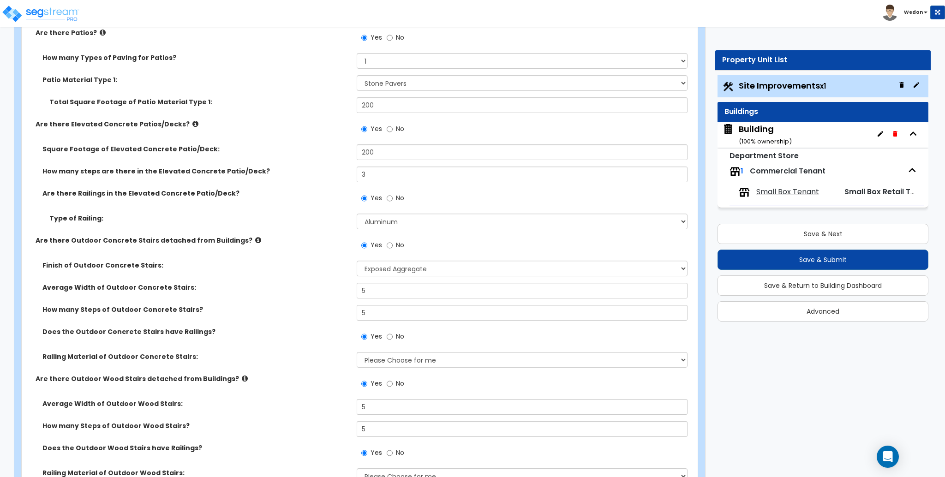
scroll to position [1784, 0]
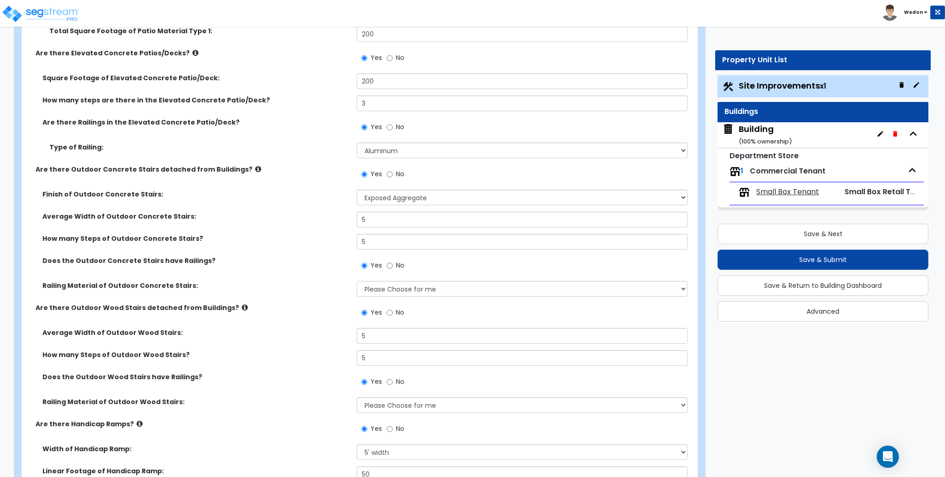
click at [423, 185] on div "Yes No" at bounding box center [524, 177] width 335 height 25
click at [442, 144] on select "Please choose for me Steel Aluminum Wood" at bounding box center [522, 151] width 330 height 16
click at [461, 144] on select "Please choose for me Steel Aluminum Wood" at bounding box center [522, 151] width 330 height 16
select select "1"
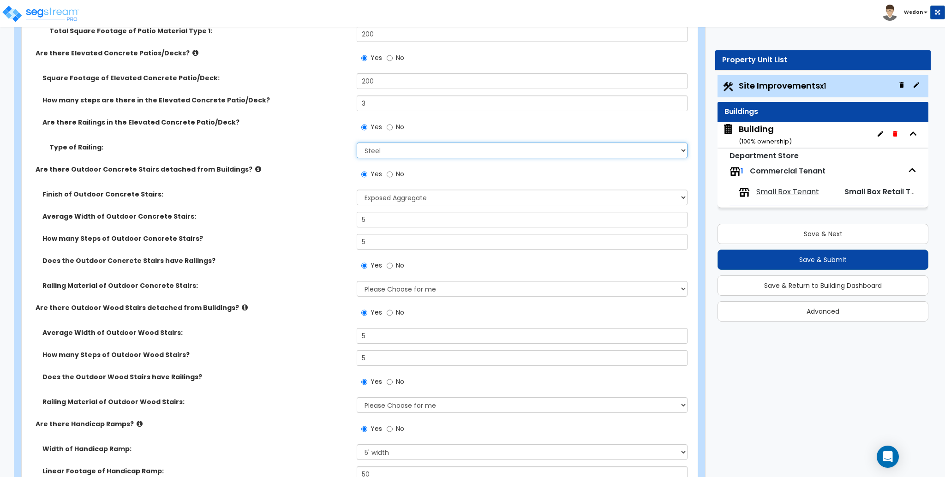
click at [357, 143] on select "Please choose for me Steel Aluminum Wood" at bounding box center [522, 151] width 330 height 16
click at [431, 195] on select "Please Choose One Bare Concrete Exposed Aggregate Brick Paved Stone Paved" at bounding box center [522, 198] width 330 height 16
select select "4"
click at [357, 190] on select "Please Choose One Bare Concrete Exposed Aggregate Brick Paved Stone Paved" at bounding box center [522, 198] width 330 height 16
click at [281, 242] on label "How many Steps of Outdoor Concrete Stairs?" at bounding box center [195, 238] width 307 height 9
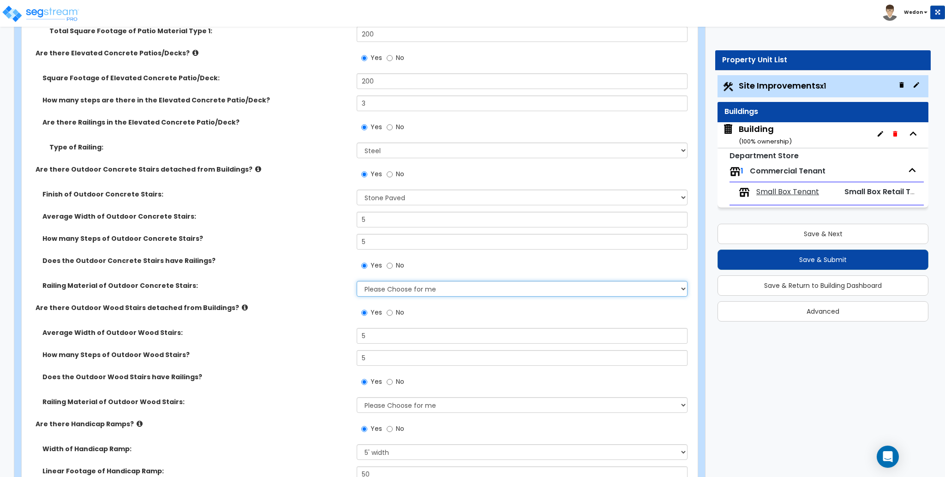
click at [425, 288] on select "Please Choose for me Steel Aluminum Wood" at bounding box center [522, 289] width 330 height 16
select select "3"
click at [357, 281] on select "Please Choose for me Steel Aluminum Wood" at bounding box center [522, 289] width 330 height 16
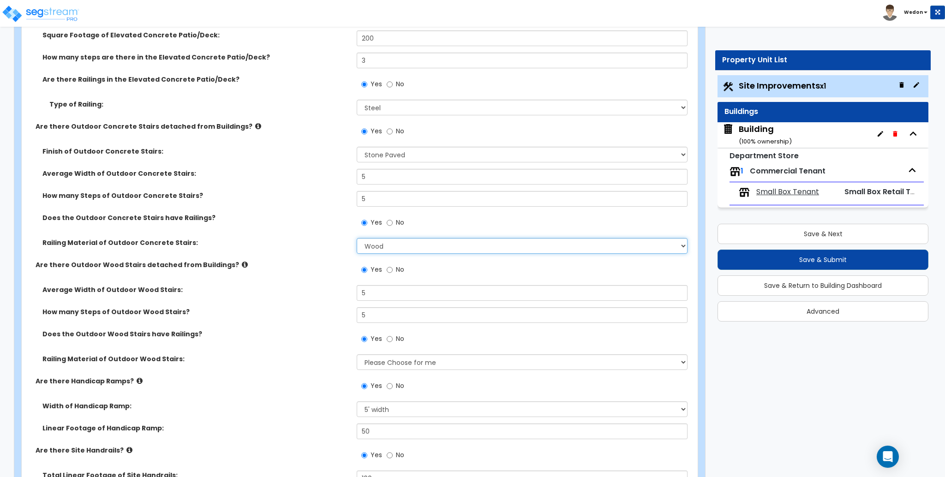
scroll to position [1846, 0]
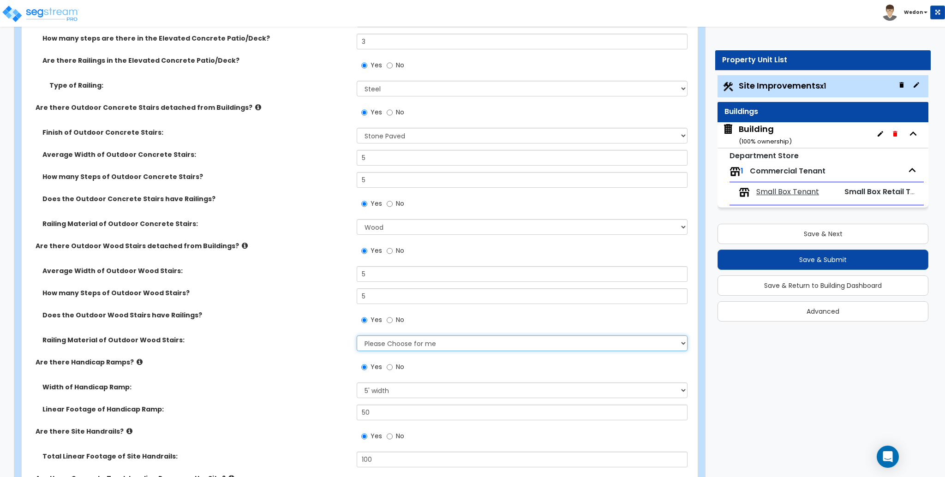
click at [405, 344] on select "Please Choose for me Wood Steel Aluminum" at bounding box center [522, 343] width 330 height 16
select select "1"
click at [357, 335] on select "Please Choose for me Wood Steel Aluminum" at bounding box center [522, 343] width 330 height 16
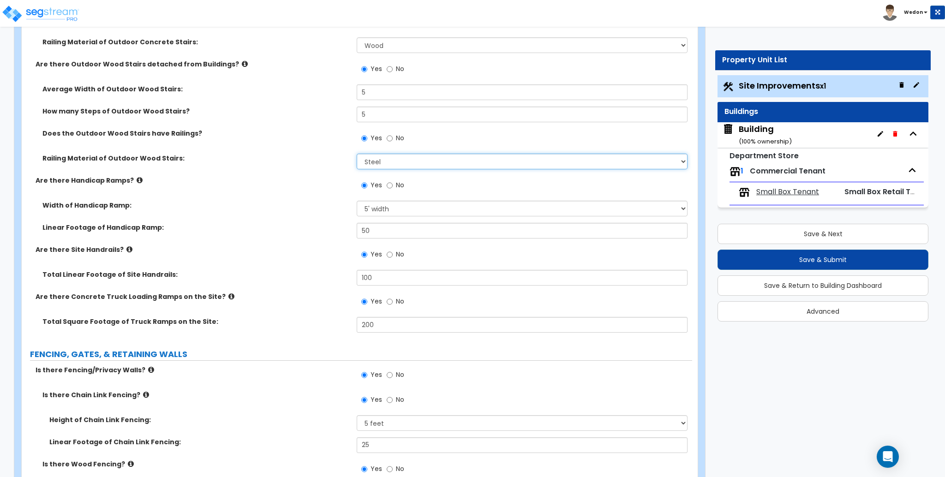
scroll to position [2030, 0]
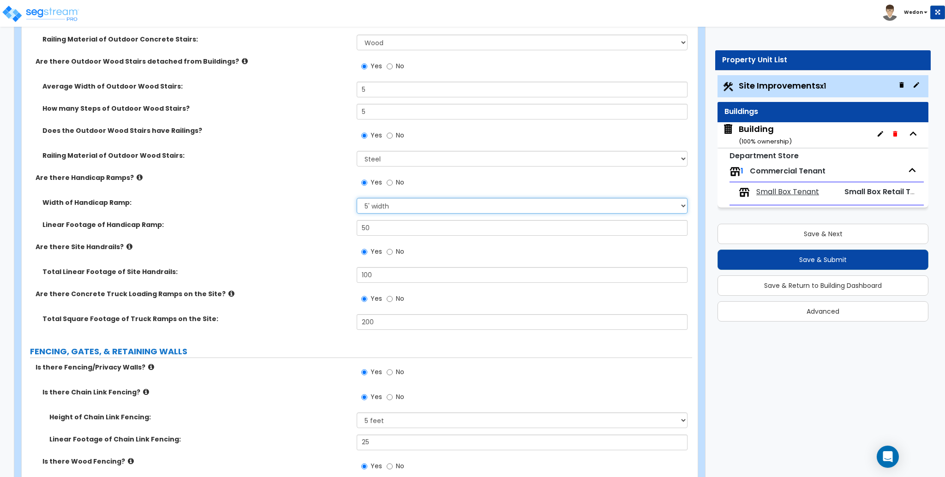
click at [432, 213] on select "Please Choose One 3' width 5' width" at bounding box center [522, 206] width 330 height 16
click at [249, 273] on label "Total Linear Footage of Site Handrails:" at bounding box center [195, 271] width 307 height 9
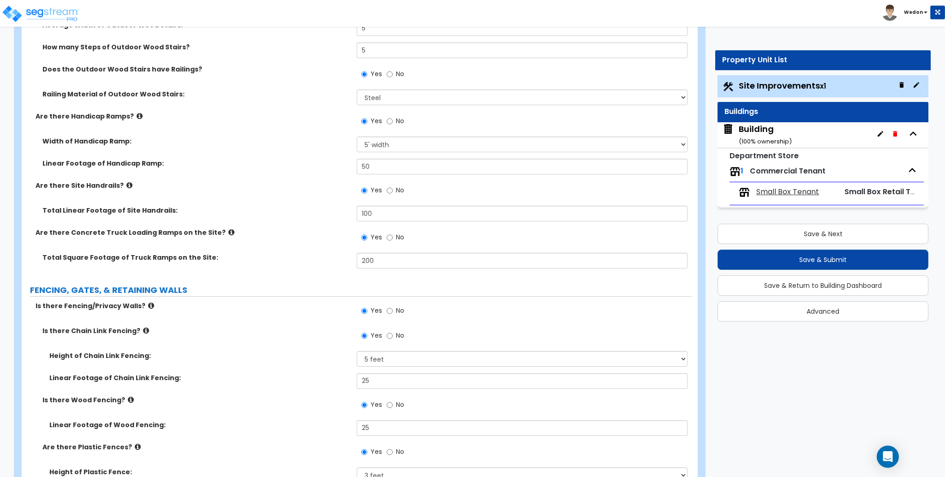
click at [315, 250] on div "Are there Concrete Truck Loading Ramps on the Site? Yes No" at bounding box center [357, 240] width 671 height 25
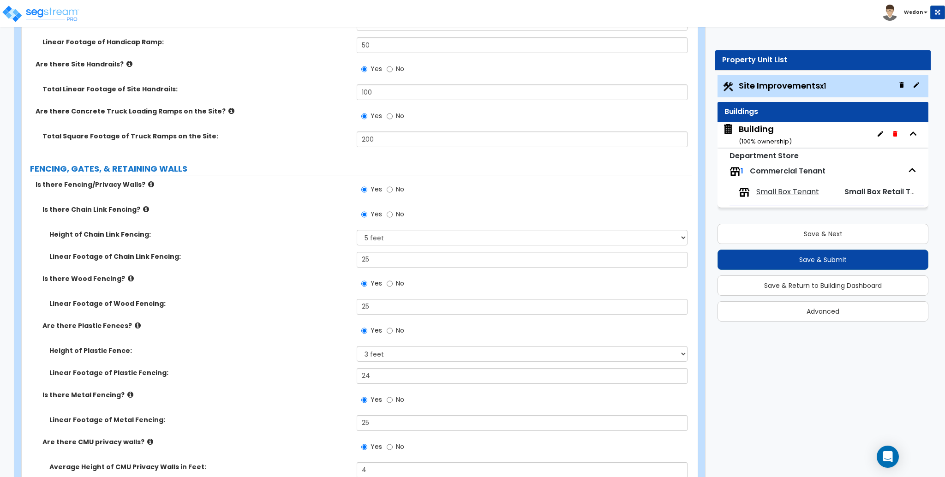
scroll to position [2215, 0]
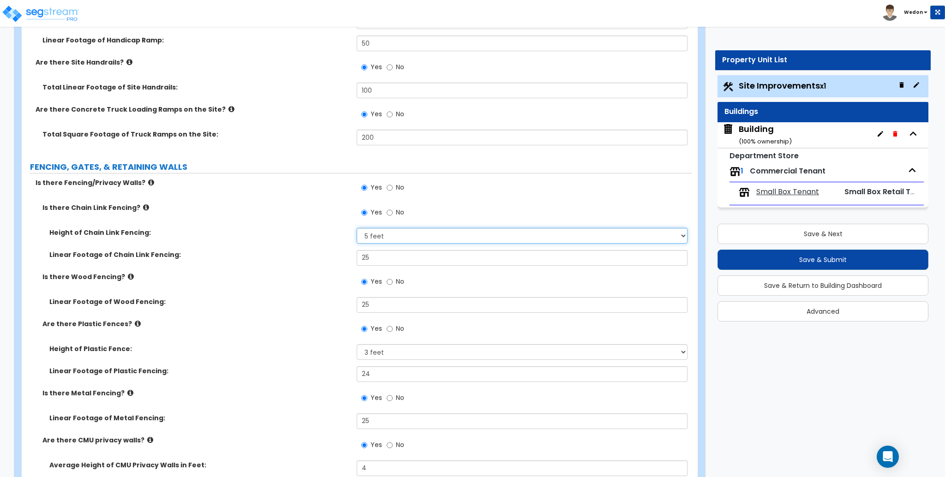
click at [429, 237] on select "Please Choose One 3 feet 4 feet 5 feet 6 feet 10 feet 12 feet" at bounding box center [522, 236] width 330 height 16
click at [357, 228] on select "Please Choose One 3 feet 4 feet 5 feet 6 feet 10 feet 12 feet" at bounding box center [522, 236] width 330 height 16
click at [387, 238] on select "Please Choose One 3 feet 4 feet 5 feet 6 feet 10 feet 12 feet" at bounding box center [522, 236] width 330 height 16
select select "4"
click at [357, 228] on select "Please Choose One 3 feet 4 feet 5 feet 6 feet 10 feet 12 feet" at bounding box center [522, 236] width 330 height 16
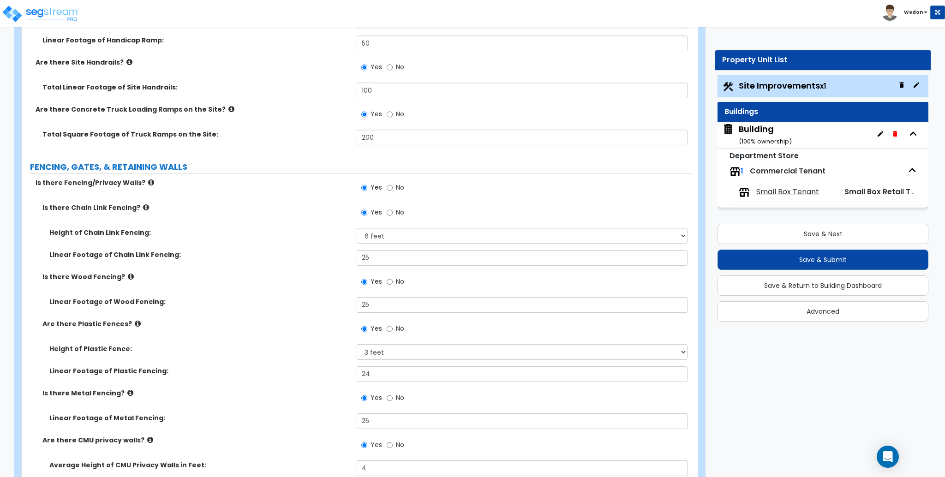
click at [278, 298] on label "Linear Footage of Wood Fencing:" at bounding box center [199, 301] width 300 height 9
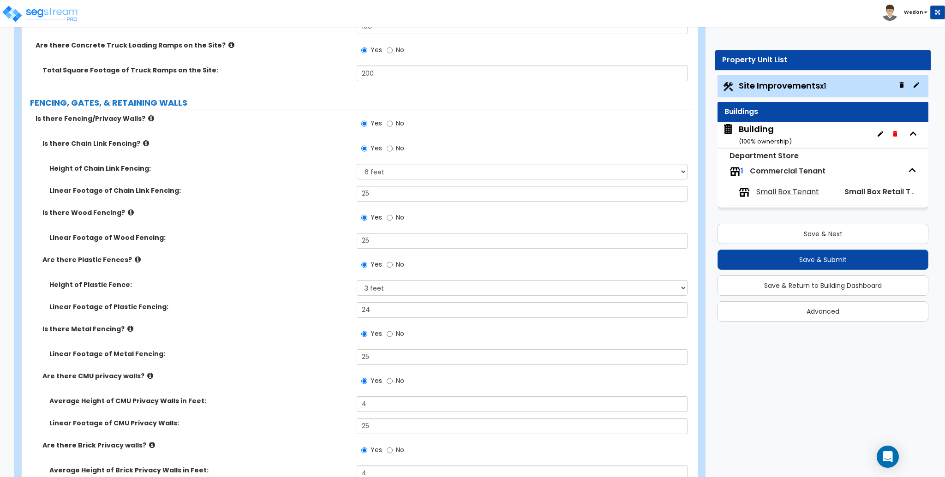
scroll to position [2338, 0]
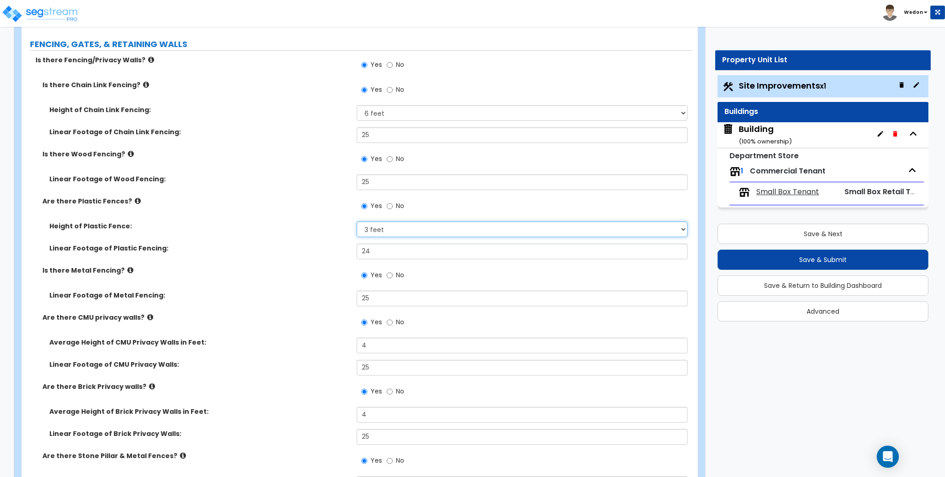
click at [428, 233] on select "Please Choose One 3 feet 4 feet 5 feet 6 feet" at bounding box center [522, 230] width 330 height 16
click at [429, 231] on select "Please Choose One 3 feet 4 feet 5 feet 6 feet" at bounding box center [522, 230] width 330 height 16
select select "4"
click at [357, 222] on select "Please Choose One 3 feet 4 feet 5 feet 6 feet" at bounding box center [522, 230] width 330 height 16
click at [298, 282] on div "Is there Metal Fencing? Yes No" at bounding box center [357, 278] width 671 height 25
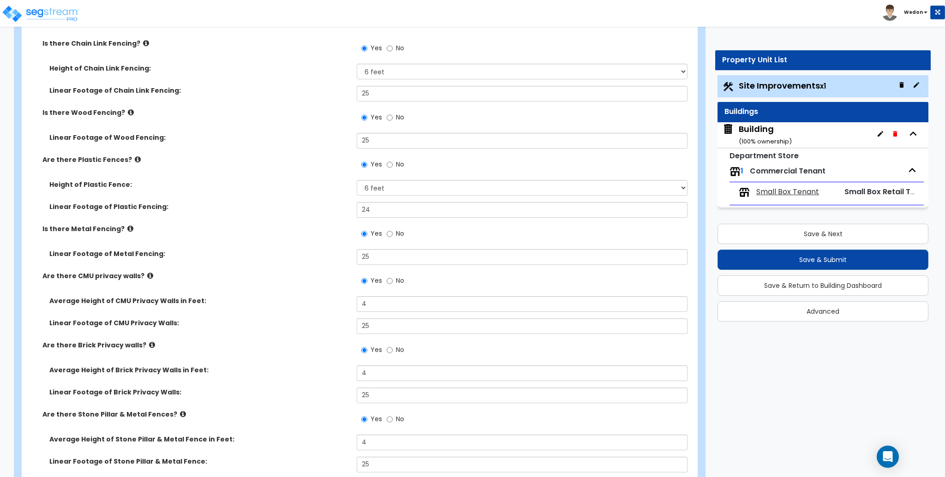
click at [303, 276] on div "Are there CMU privacy walls? Yes No" at bounding box center [357, 283] width 671 height 25
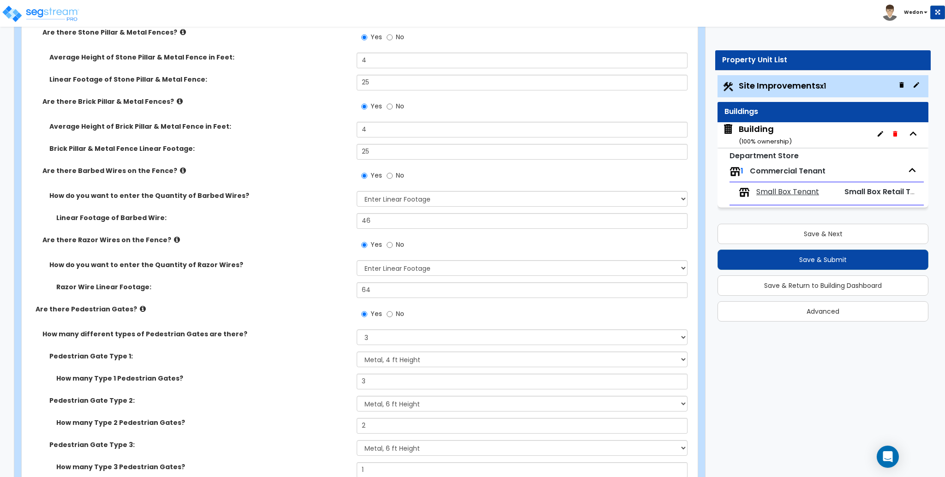
scroll to position [2769, 0]
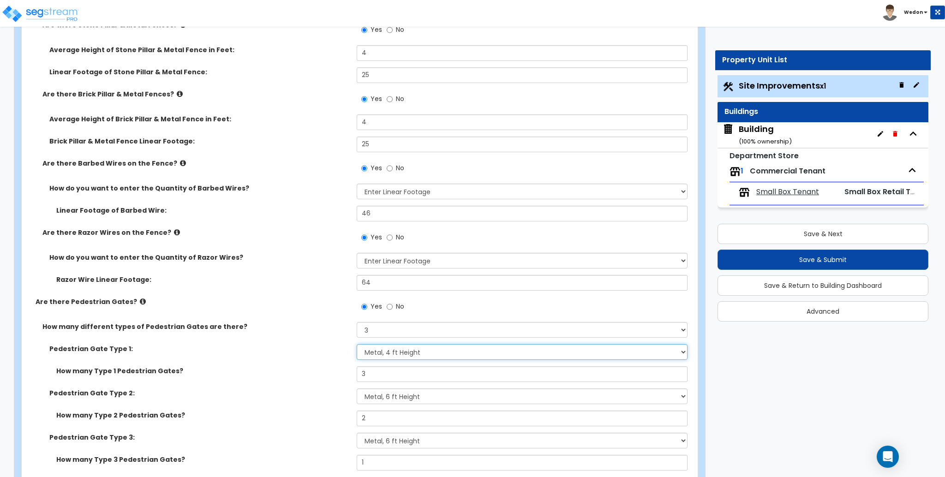
click at [419, 359] on select "Please Choose One Chain Link, 3 ft Height Chain Link, 4 ft Height Chain Link, 6…" at bounding box center [522, 352] width 330 height 16
click at [224, 305] on label "Are there Pedestrian Gates?" at bounding box center [193, 301] width 314 height 9
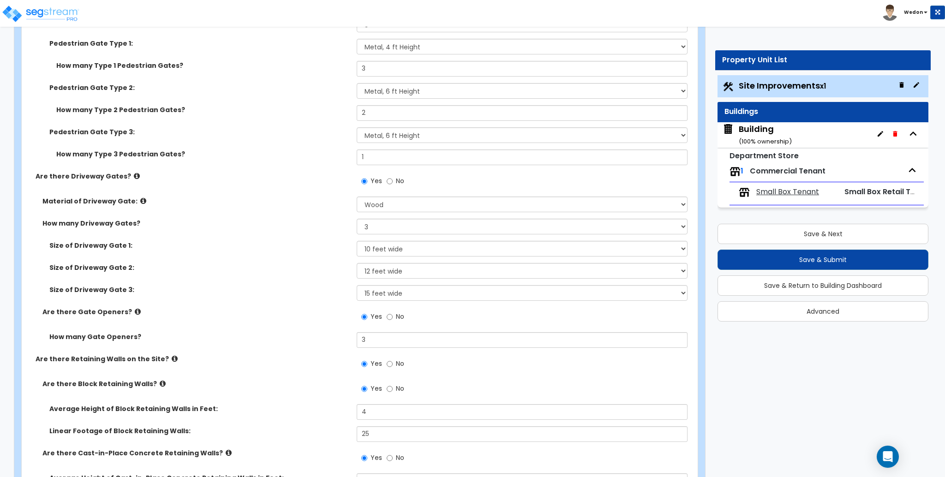
scroll to position [3076, 0]
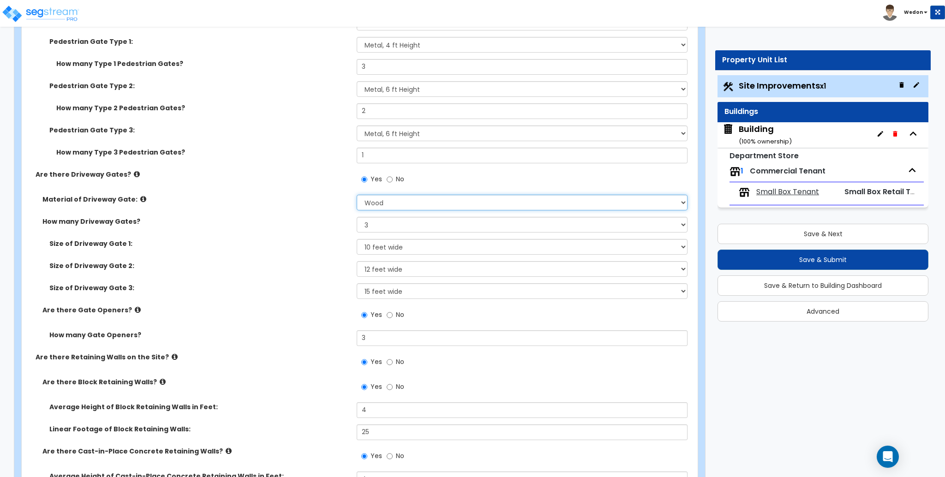
click at [364, 206] on select "Please Choose One Wood Steel" at bounding box center [522, 203] width 330 height 16
select select "2"
click at [357, 195] on select "Please Choose One Wood Steel" at bounding box center [522, 203] width 330 height 16
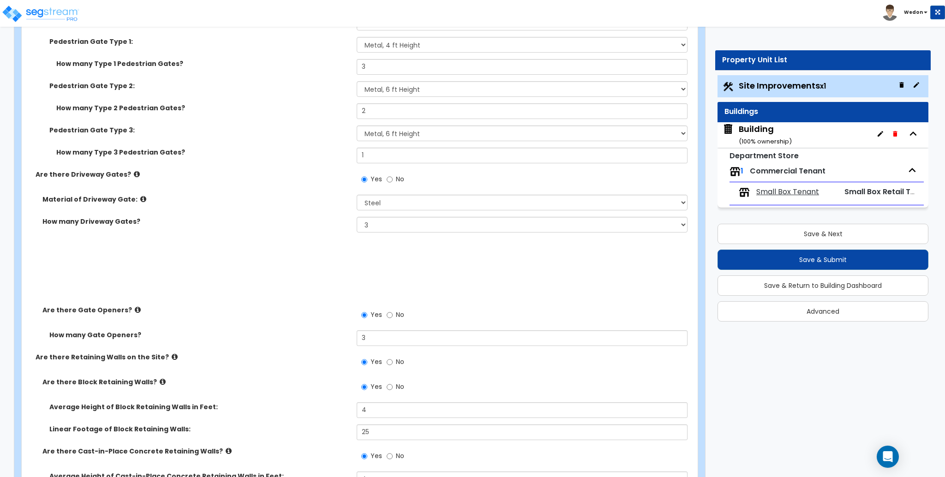
click at [315, 250] on div "Size of Driveway Gate 1: Please Choose One 12 feet wide 14 feet wide 16 feet wi…" at bounding box center [357, 250] width 671 height 22
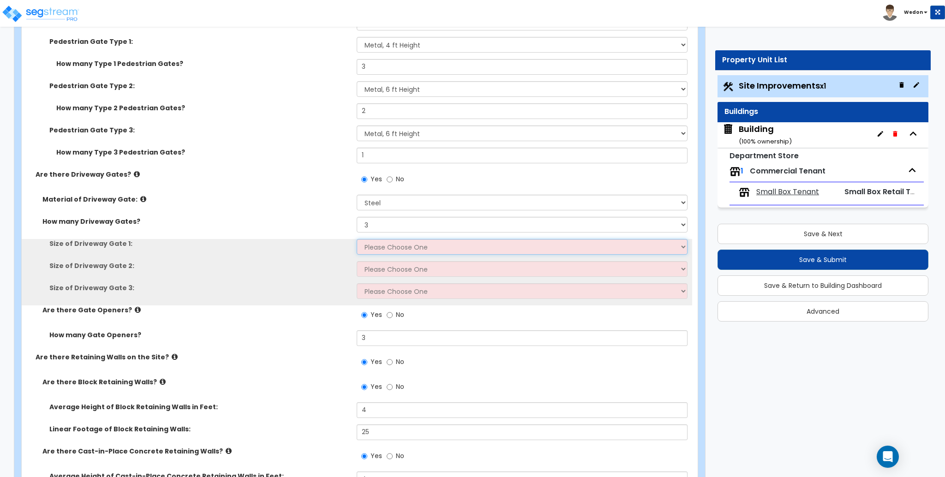
click at [415, 246] on select "Please Choose One 12 feet wide 14 feet wide 16 feet wide" at bounding box center [522, 247] width 330 height 16
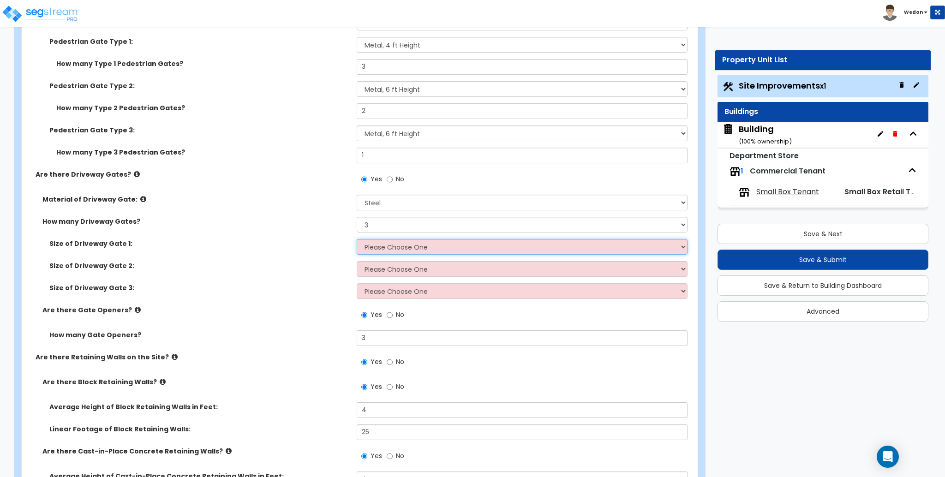
select select "1"
click at [357, 239] on select "Please Choose One 12 feet wide 14 feet wide 16 feet wide" at bounding box center [522, 247] width 330 height 16
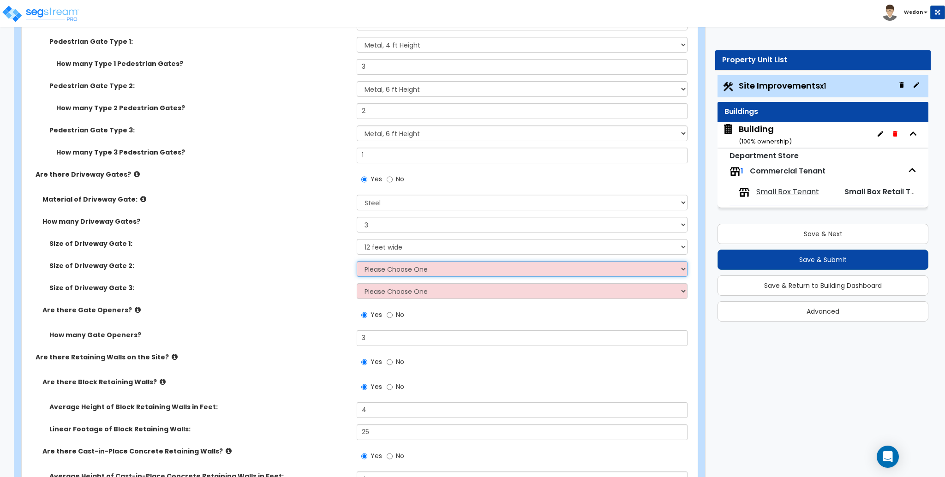
click at [415, 275] on select "Please Choose One 12 feet wide 14 feet wide 16 feet wide" at bounding box center [522, 269] width 330 height 16
select select "2"
click at [357, 261] on select "Please Choose One 12 feet wide 14 feet wide 16 feet wide" at bounding box center [522, 269] width 330 height 16
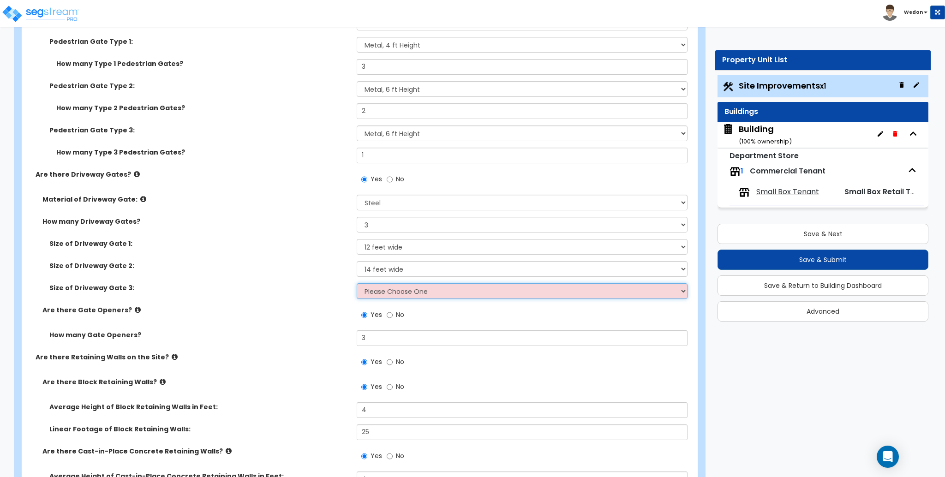
click at [401, 295] on select "Please Choose One 12 feet wide 14 feet wide 16 feet wide" at bounding box center [522, 291] width 330 height 16
select select "3"
click at [357, 283] on select "Please Choose One 12 feet wide 14 feet wide 16 feet wide" at bounding box center [522, 291] width 330 height 16
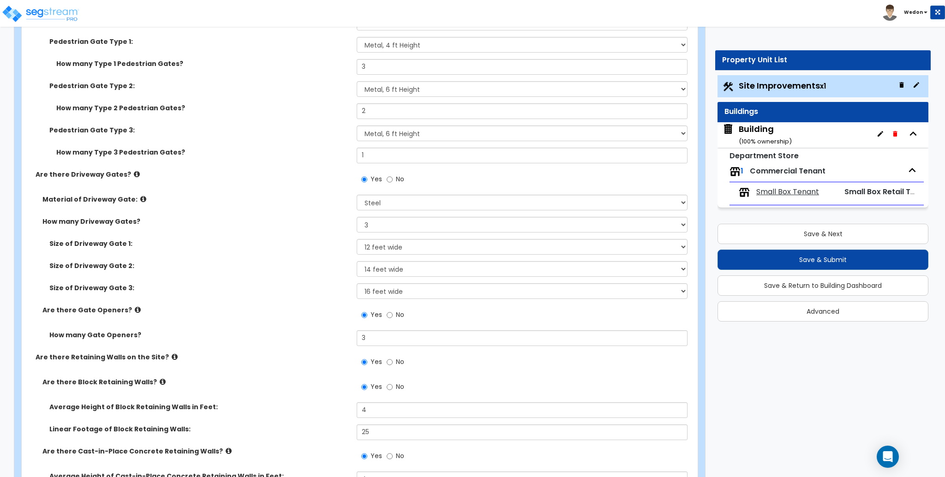
click at [285, 275] on div "Size of Driveway Gate 2: Please Choose One 12 feet wide 14 feet wide 16 feet wi…" at bounding box center [357, 272] width 671 height 22
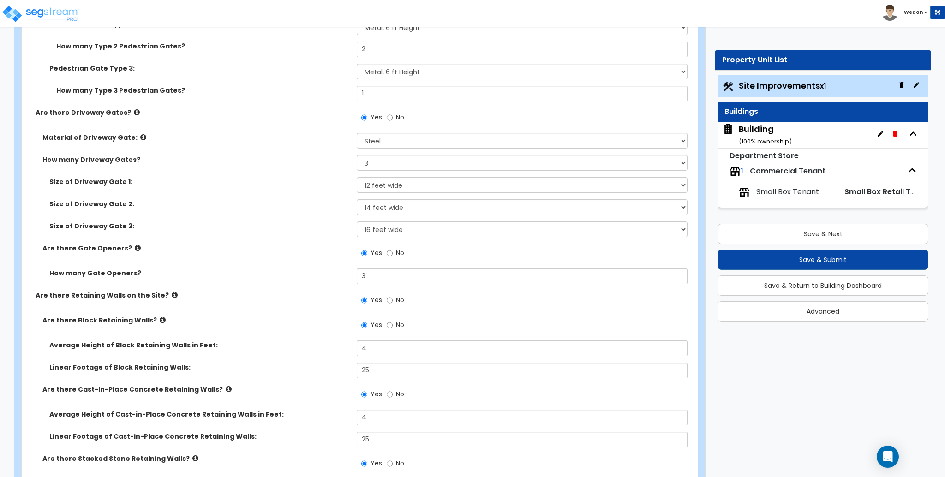
click at [238, 284] on div "How many Gate Openers? 3" at bounding box center [357, 280] width 671 height 22
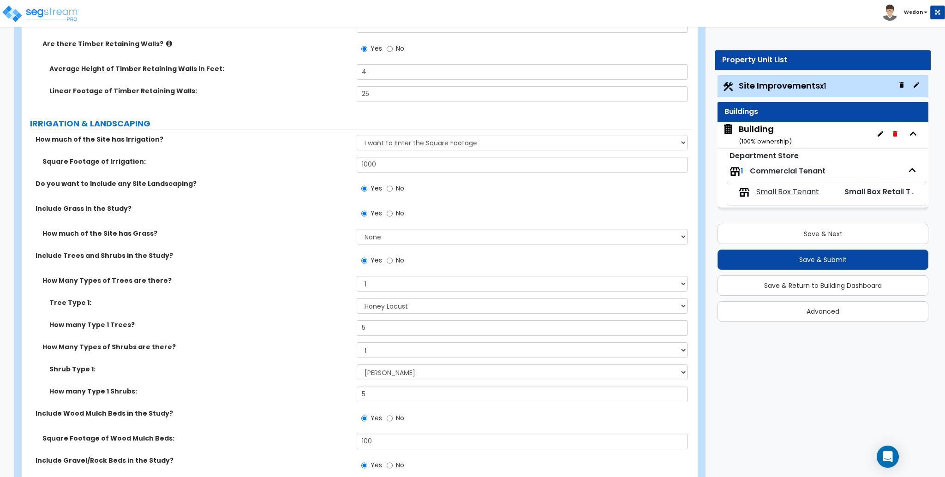
scroll to position [3630, 0]
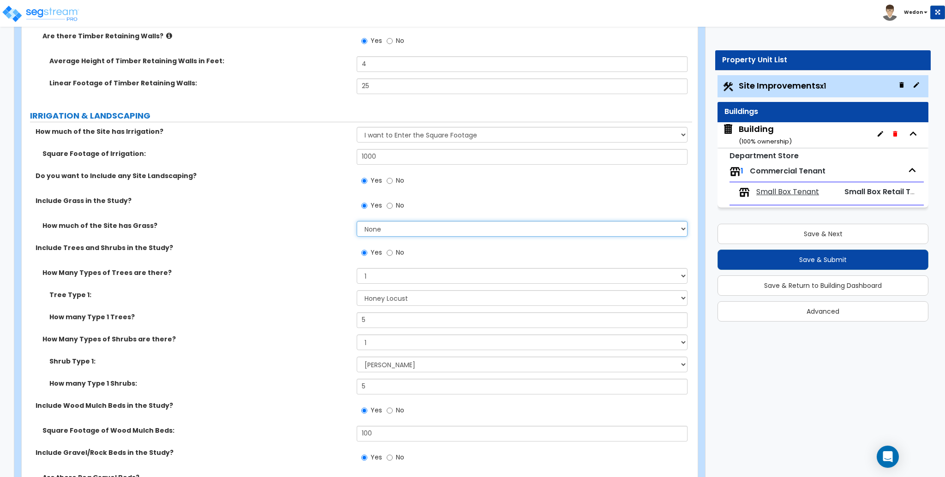
click at [460, 228] on select "None I want to Enter an Approximate Percentage I want to Enter the Square Foota…" at bounding box center [522, 229] width 330 height 16
select select "2"
click at [357, 221] on select "None I want to Enter an Approximate Percentage I want to Enter the Square Foota…" at bounding box center [522, 229] width 330 height 16
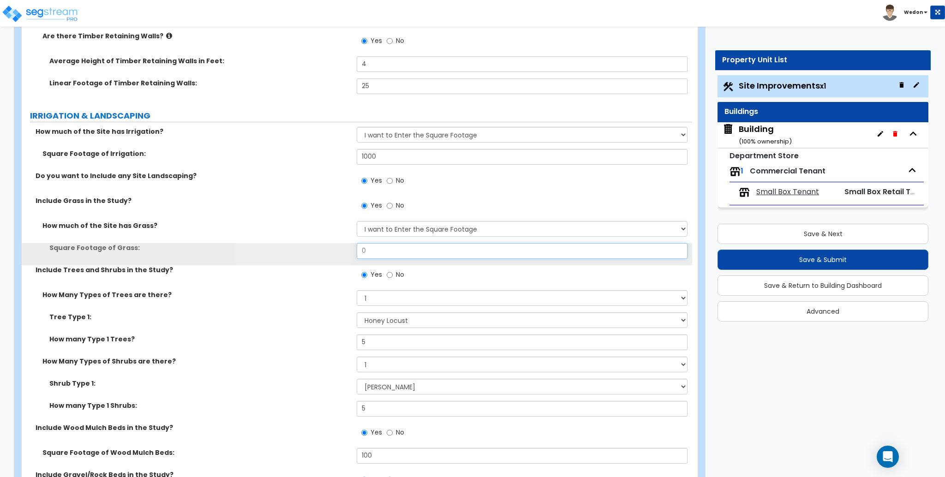
click at [374, 251] on input "0" at bounding box center [522, 251] width 330 height 16
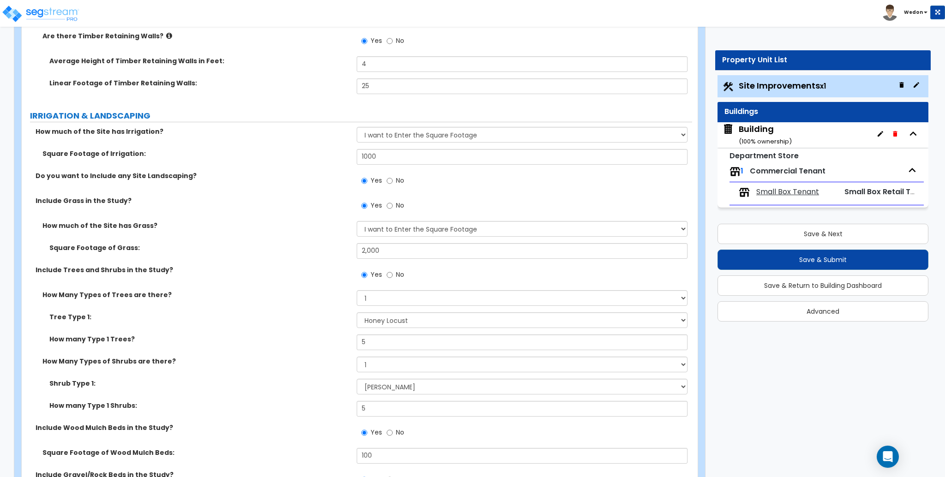
click at [266, 294] on label "How Many Types of Trees are there?" at bounding box center [195, 294] width 307 height 9
drag, startPoint x: 293, startPoint y: 245, endPoint x: 282, endPoint y: 244, distance: 10.2
click at [282, 244] on div "Square Footage of Grass: 2,000" at bounding box center [357, 254] width 671 height 22
type input "500"
click at [304, 259] on div "Square Footage of Grass: 500" at bounding box center [357, 254] width 671 height 22
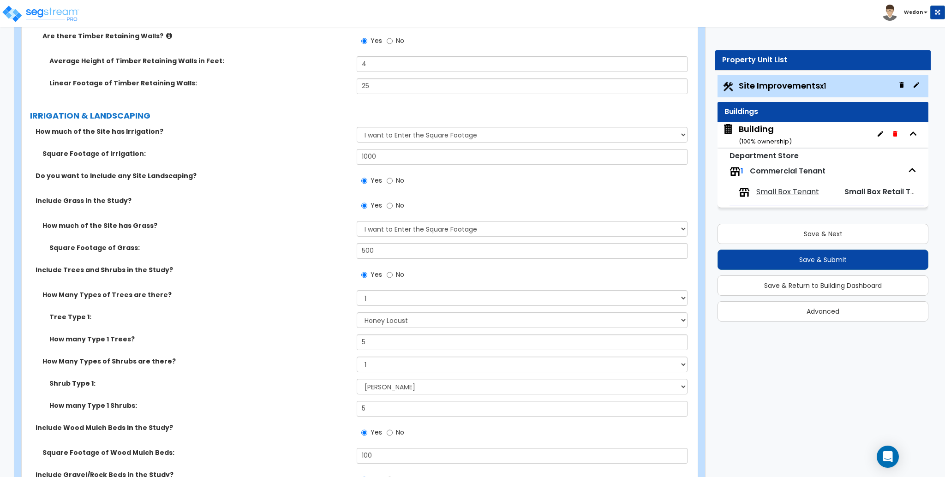
scroll to position [3692, 0]
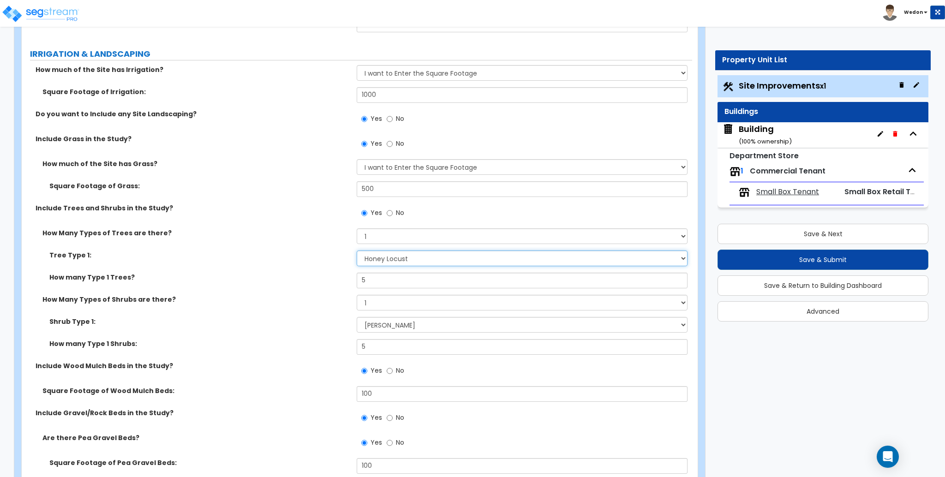
click at [427, 262] on select "Please Choose One Honey Locust Planetree Poplar Elm Hawthorn Linden Maple Red M…" at bounding box center [522, 259] width 330 height 16
select select "2"
click at [357, 251] on select "Please Choose One Honey Locust Planetree Poplar Elm Hawthorn Linden Maple Red M…" at bounding box center [522, 259] width 330 height 16
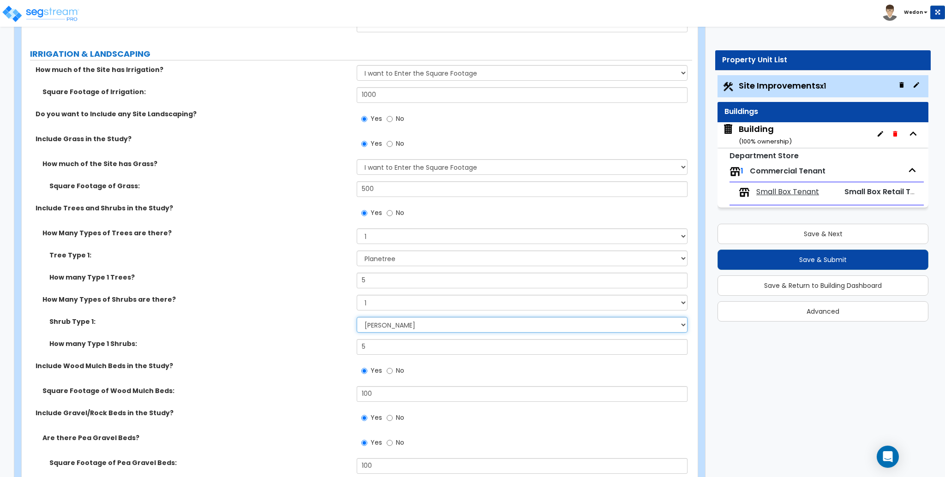
click at [383, 326] on select "Please Choose One Arborvitae Azalea Yew Boxwood Juniper [PERSON_NAME] Cotoneast…" at bounding box center [522, 325] width 330 height 16
click at [287, 210] on label "Include Trees and Shrubs in the Study?" at bounding box center [193, 208] width 314 height 9
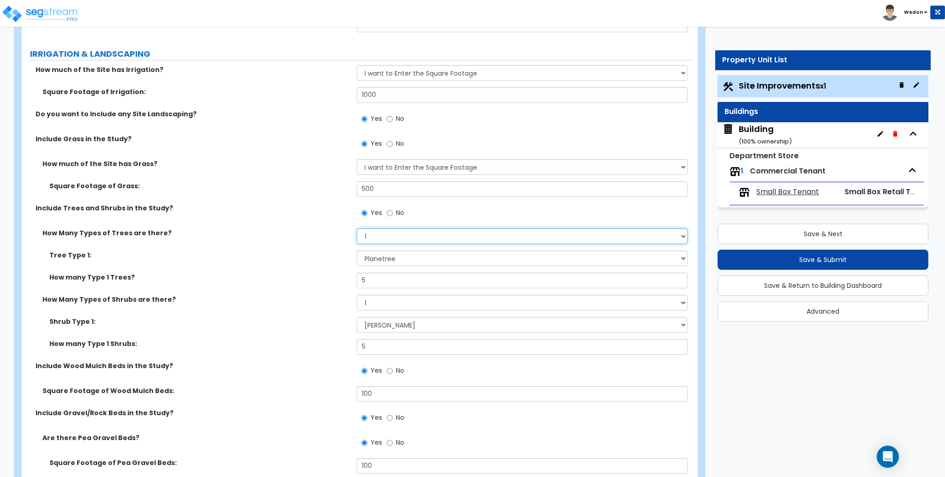
click at [378, 238] on select "None 1 2 3" at bounding box center [522, 236] width 330 height 16
click at [215, 273] on label "How many Type 1 Trees?" at bounding box center [199, 277] width 300 height 9
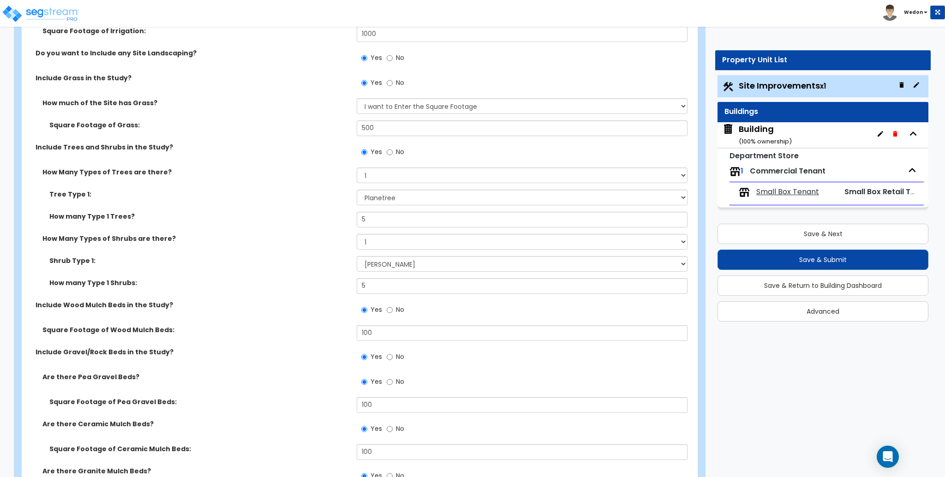
scroll to position [3753, 0]
click at [380, 265] on select "Please Choose One Arborvitae Azalea Yew Boxwood Juniper [PERSON_NAME] Cotoneast…" at bounding box center [522, 264] width 330 height 16
select select "8"
click at [357, 256] on select "Please Choose One Arborvitae Azalea Yew Boxwood Juniper [PERSON_NAME] Cotoneast…" at bounding box center [522, 264] width 330 height 16
click at [319, 337] on div "Square Footage of Wood Mulch Beds: 100" at bounding box center [357, 336] width 671 height 22
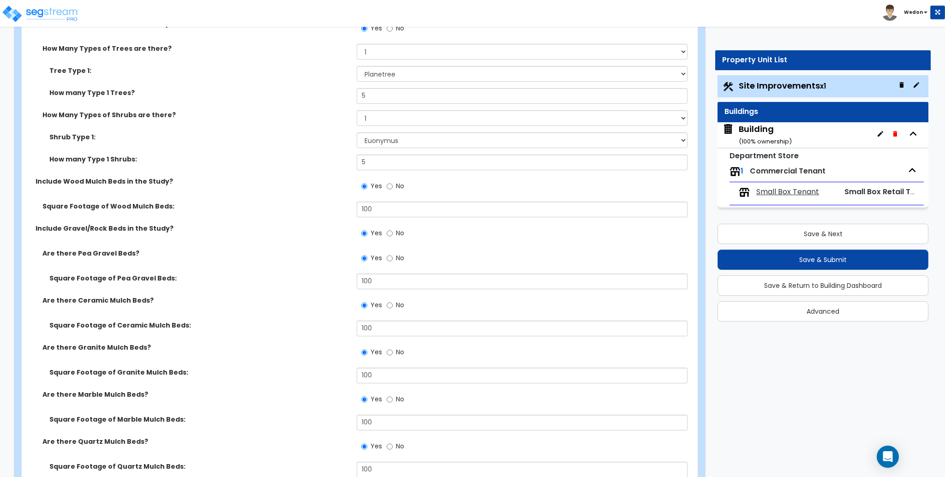
click at [319, 277] on label "Square Footage of Pea Gravel Beds:" at bounding box center [199, 278] width 300 height 9
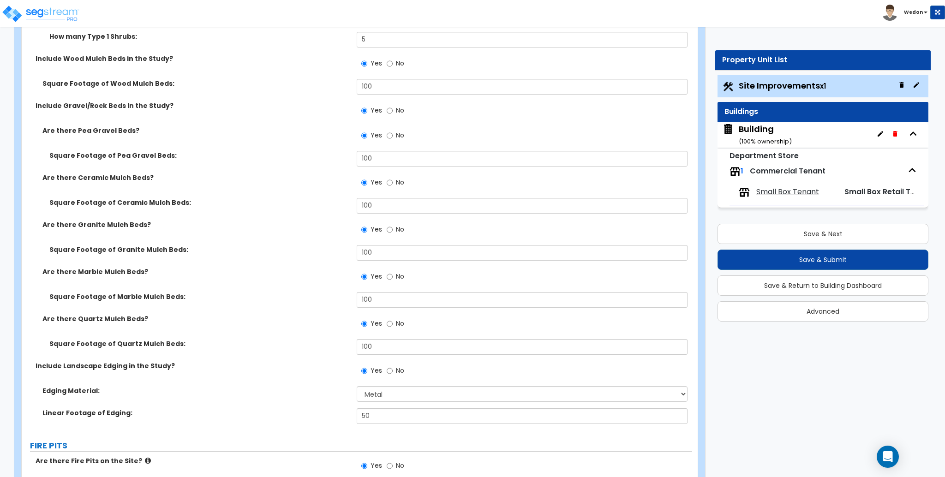
scroll to position [4122, 0]
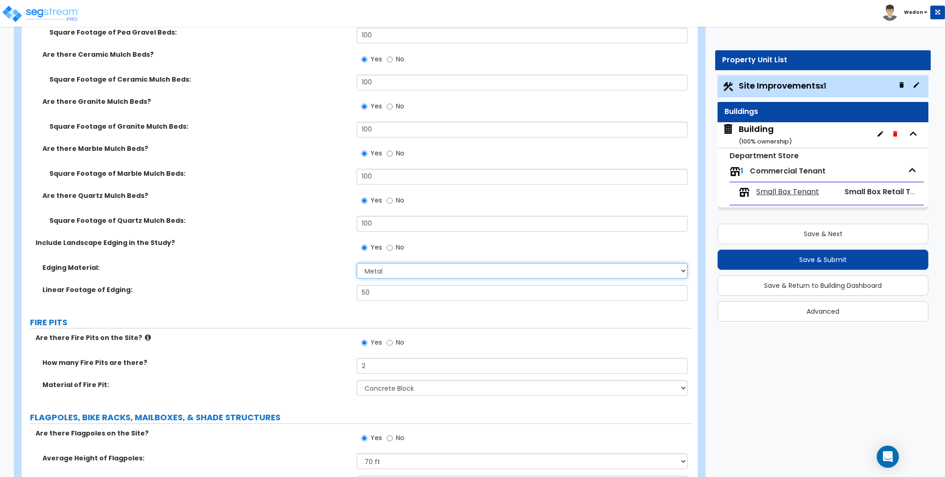
click at [421, 273] on select "Please Choose One Metal Brick Railroad Ties Concrete" at bounding box center [522, 271] width 330 height 16
select select "3"
click at [357, 263] on select "Please Choose One Metal Brick Railroad Ties Concrete" at bounding box center [522, 271] width 330 height 16
click at [337, 289] on label "Linear Footage of Edging:" at bounding box center [195, 289] width 307 height 9
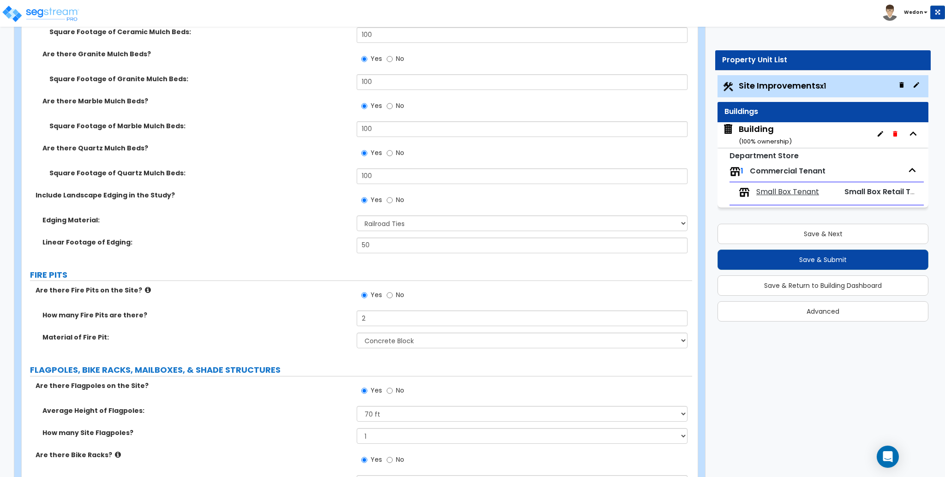
scroll to position [4246, 0]
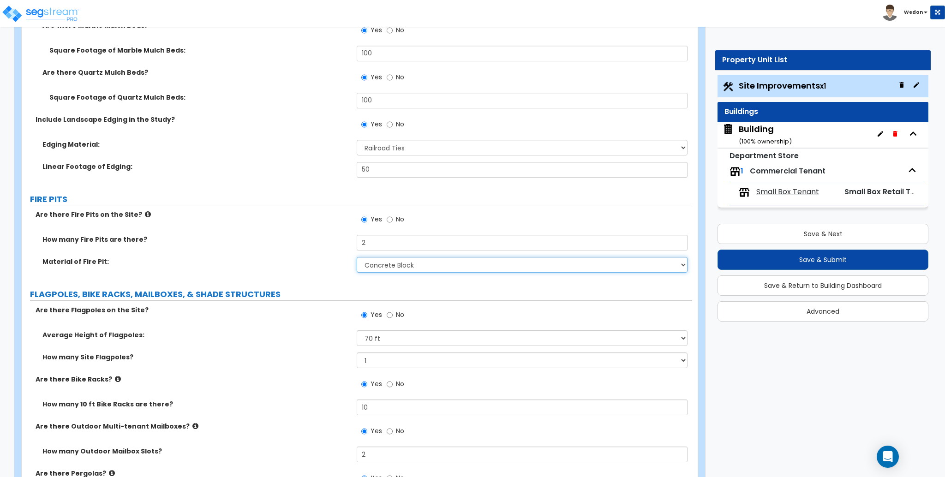
click at [440, 265] on select "Please Choose One Concrete Block Brick Stone" at bounding box center [522, 265] width 330 height 16
click at [453, 261] on select "Please Choose One Concrete Block Brick Stone" at bounding box center [522, 265] width 330 height 16
select select "3"
click at [357, 258] on select "Please Choose One Concrete Block Brick Stone" at bounding box center [522, 265] width 330 height 16
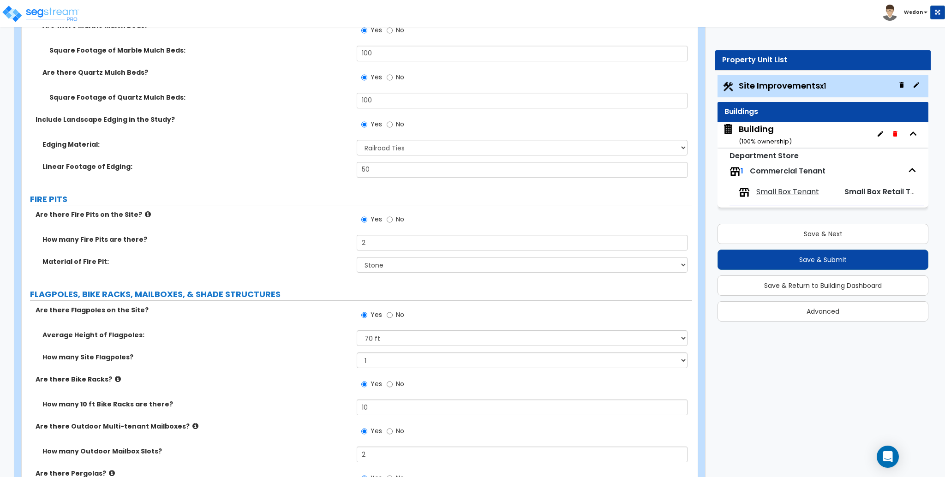
click at [293, 297] on label "FLAGPOLES, BIKE RACKS, MAILBOXES, & SHADE STRUCTURES" at bounding box center [361, 294] width 662 height 12
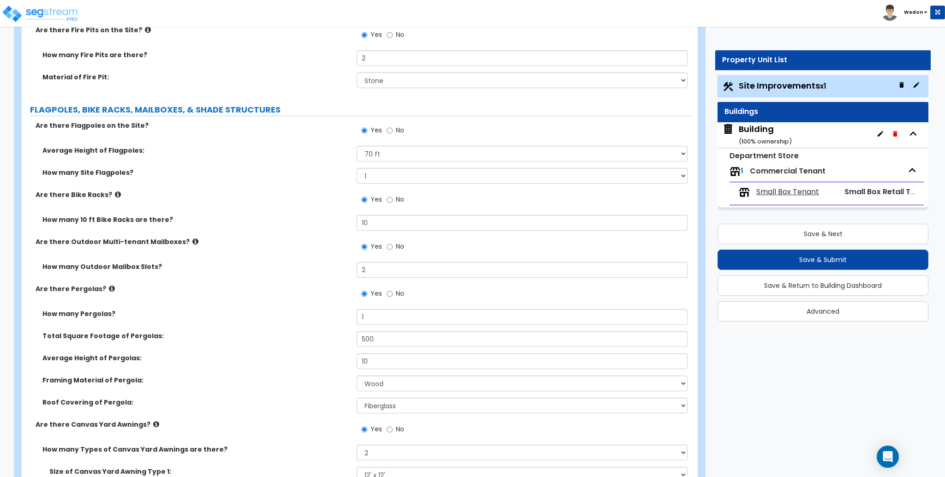
scroll to position [4553, 0]
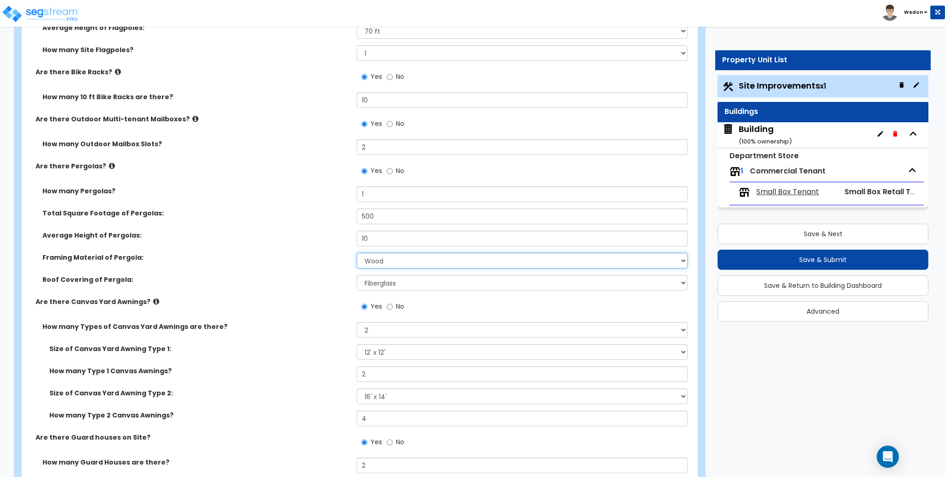
click at [416, 257] on select "Please Choose One Wood Metal" at bounding box center [522, 261] width 330 height 16
select select "2"
click at [357, 253] on select "Please Choose One Wood Metal" at bounding box center [522, 261] width 330 height 16
click at [403, 284] on select "None Plastic Fiberglass Metal" at bounding box center [522, 283] width 330 height 16
select select "3"
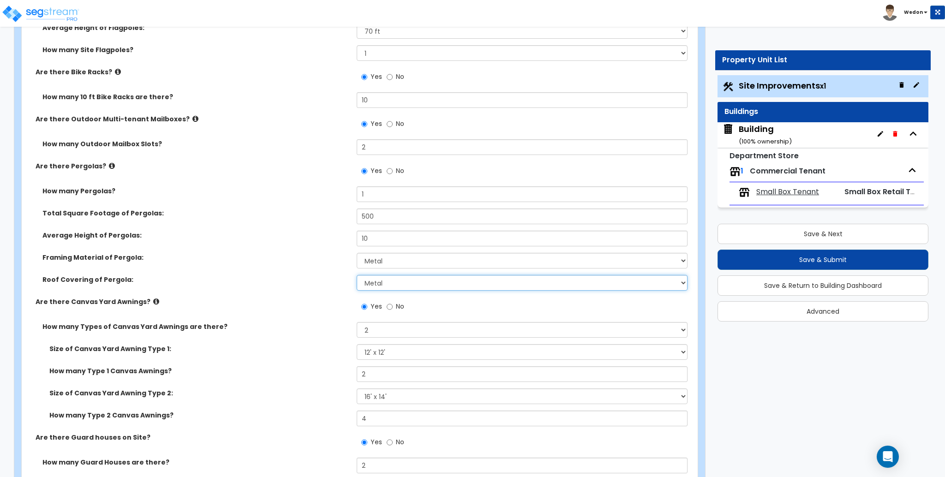
click at [357, 275] on select "None Plastic Fiberglass Metal" at bounding box center [522, 283] width 330 height 16
click at [249, 309] on div "Are there Canvas Yard Awnings? Yes No" at bounding box center [357, 309] width 671 height 25
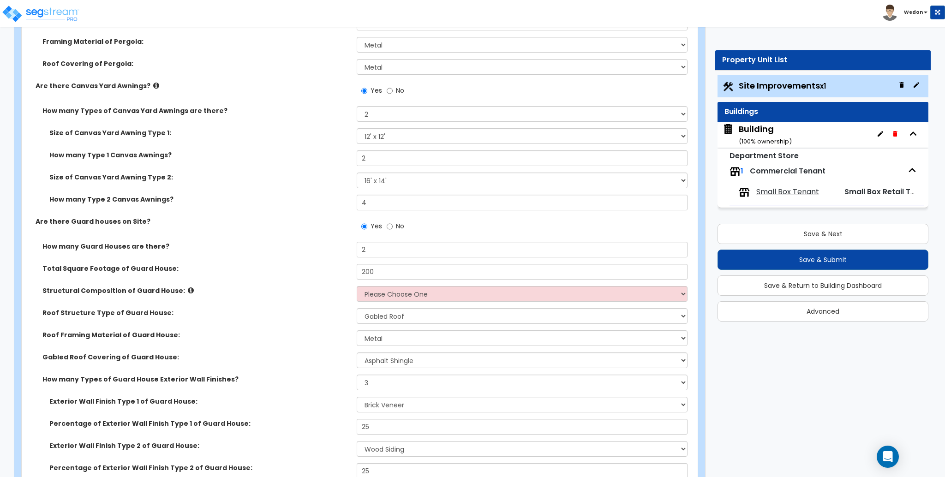
scroll to position [4799, 0]
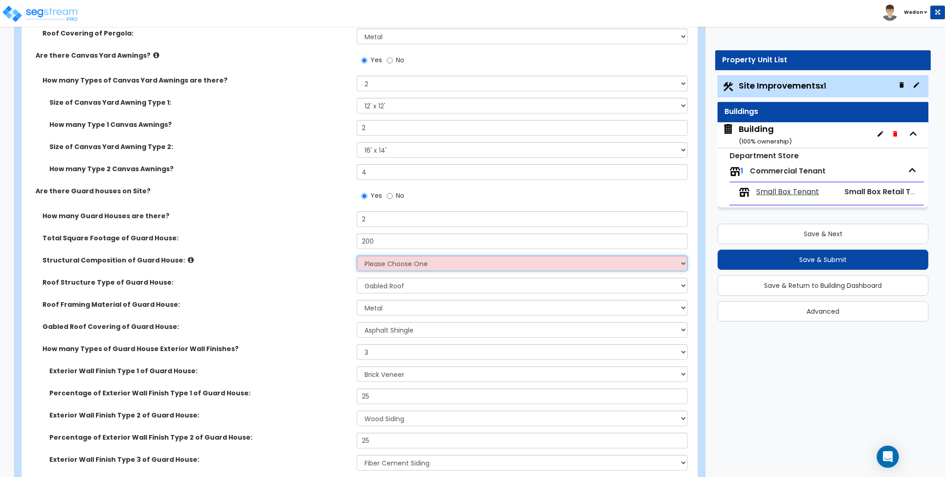
click at [427, 259] on select "Please Choose One Brick Masonry CMU Masonry Wood Stud Metal Stud" at bounding box center [522, 264] width 330 height 16
click at [509, 265] on select "Please Choose One Brick Masonry CMU Masonry Wood Stud Metal Stud" at bounding box center [522, 264] width 330 height 16
select select "6"
click at [357, 256] on select "Please Choose One Brick Masonry CMU Masonry Wood Stud Metal Stud" at bounding box center [522, 264] width 330 height 16
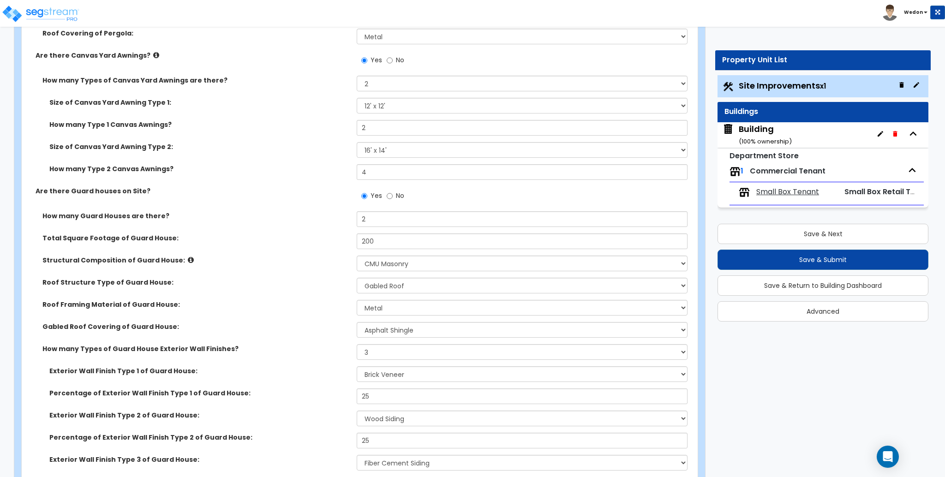
click at [284, 312] on div "Roof Framing Material of Guard House: Metal Wood" at bounding box center [357, 311] width 671 height 22
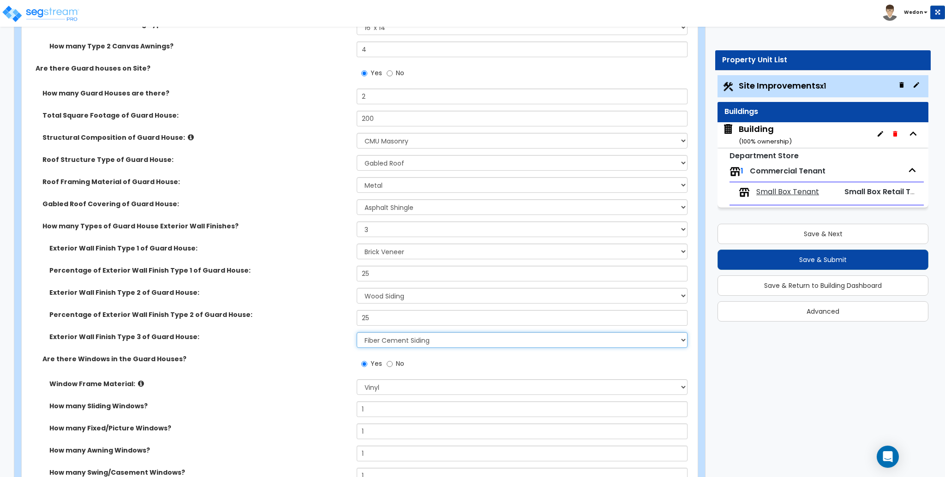
click at [431, 343] on select "Please Choose One Common/Shared Wall Brick Veneer Stone Veneer Wood Siding Viny…" at bounding box center [522, 340] width 330 height 16
select select "20"
click at [357, 332] on select "Please Choose One Common/Shared Wall Brick Veneer Stone Veneer Wood Siding Viny…" at bounding box center [522, 340] width 330 height 16
click at [266, 319] on div "Percentage of Exterior Wall Finish Type 2 of Guard House: 25" at bounding box center [357, 321] width 671 height 22
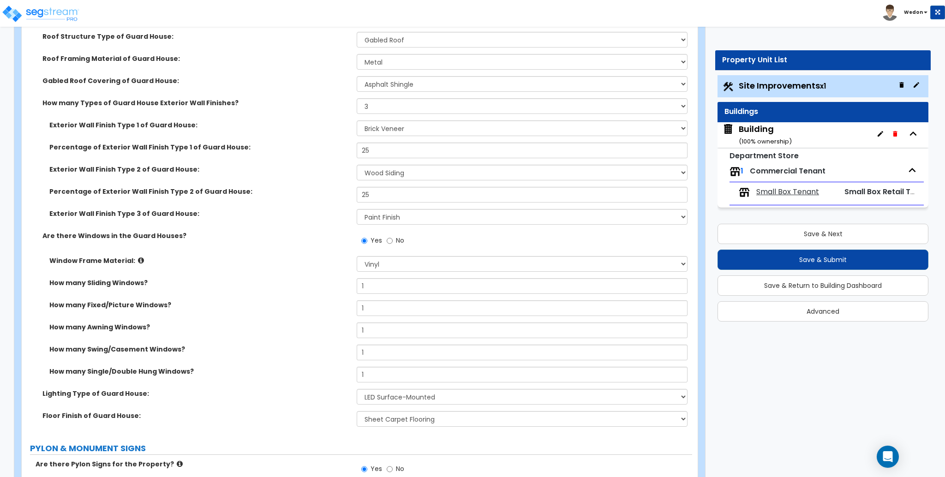
click at [305, 223] on div "Exterior Wall Finish Type 3 of Guard House: Please Choose One Common/Shared Wal…" at bounding box center [357, 220] width 671 height 22
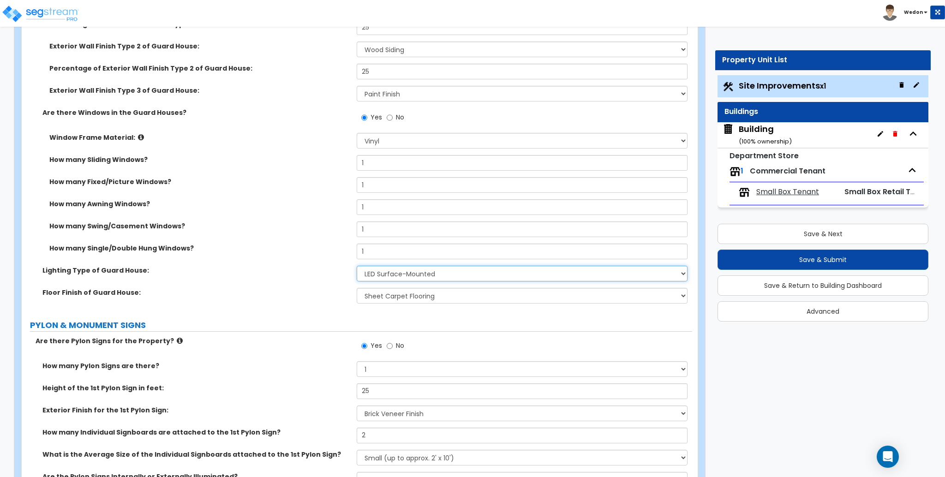
click at [417, 275] on select "Please Choose One LED Surface-Mounted LED Recessed Fluorescent Surface-Mounted …" at bounding box center [522, 274] width 330 height 16
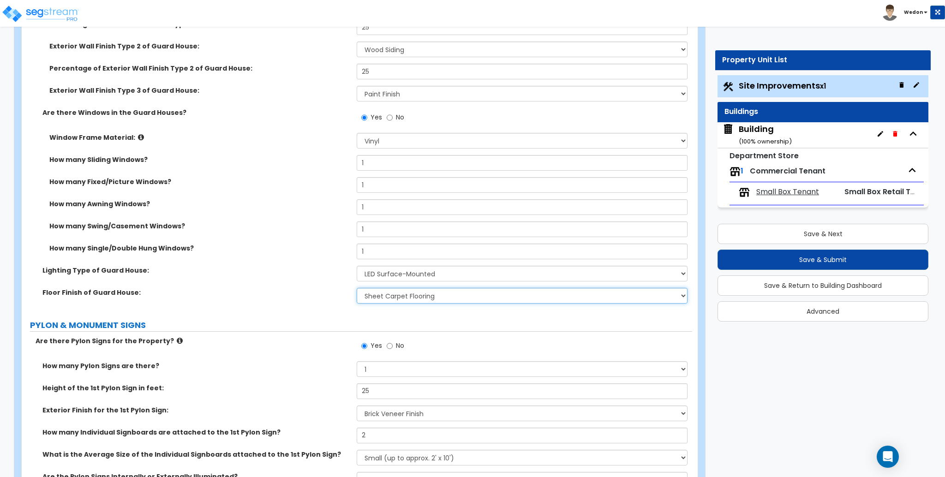
click at [422, 295] on select "None Tile Flooring Hardwood Flooring Resilient Laminate Flooring VCT Flooring S…" at bounding box center [522, 296] width 330 height 16
click at [293, 293] on label "Floor Finish of Guard House:" at bounding box center [195, 292] width 307 height 9
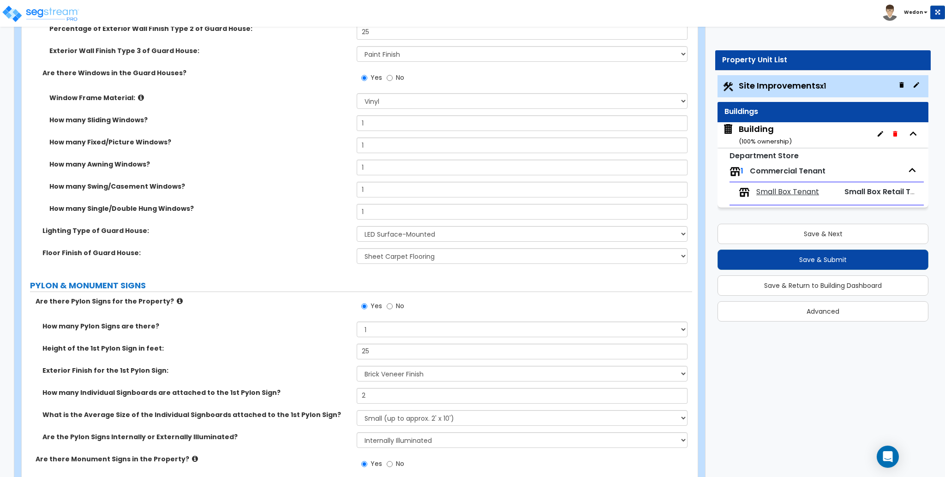
scroll to position [5230, 0]
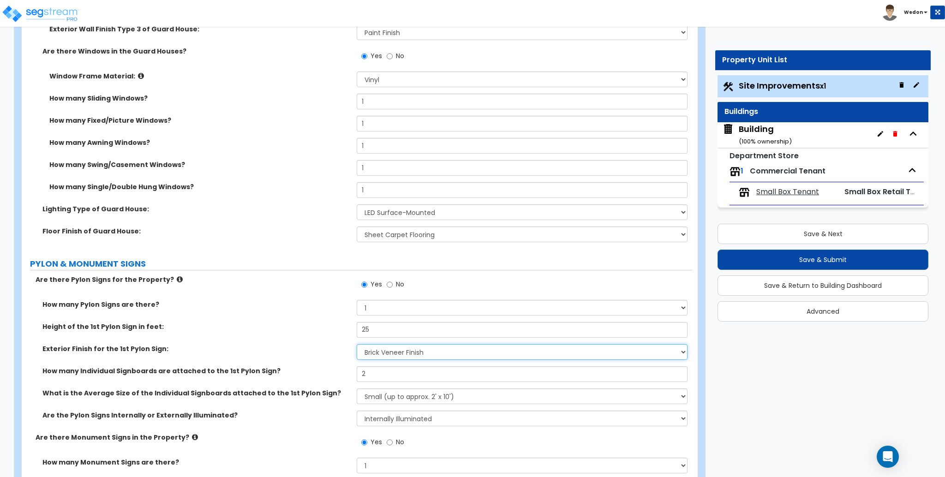
click at [416, 353] on select "None Paint Finish Brick Veneer Finish Stone Veneer Finish Metal Composite Finis…" at bounding box center [522, 352] width 330 height 16
select select "3"
click at [357, 344] on select "None Paint Finish Brick Veneer Finish Stone Veneer Finish Metal Composite Finis…" at bounding box center [522, 352] width 330 height 16
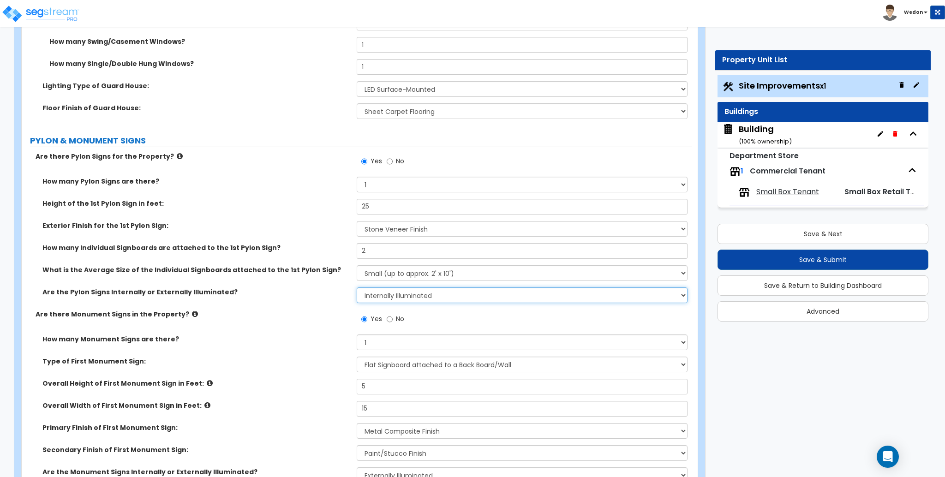
click at [390, 299] on select "None Internally Illuminated Externally Illuminated" at bounding box center [522, 295] width 330 height 16
select select "2"
click at [357, 287] on select "None Internally Illuminated Externally Illuminated" at bounding box center [522, 295] width 330 height 16
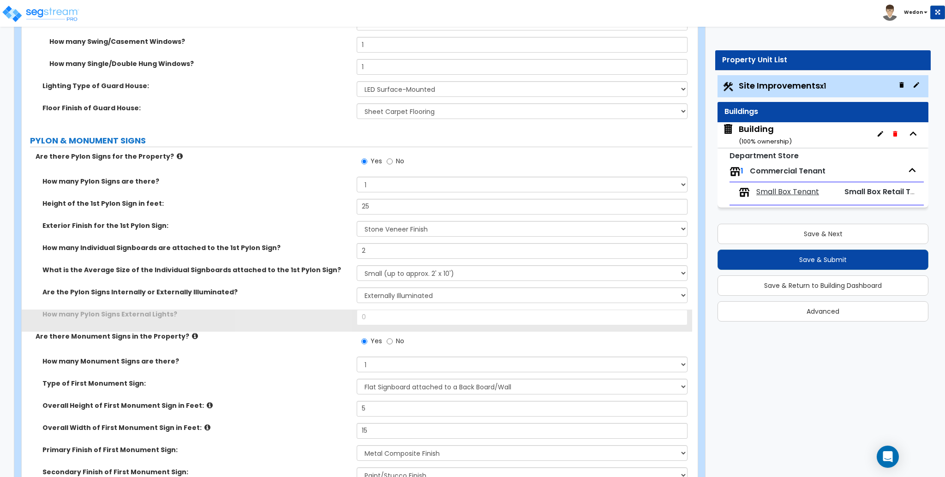
click at [309, 288] on label "Are the Pylon Signs Internally or Externally Illuminated?" at bounding box center [195, 291] width 307 height 9
click at [374, 313] on input "0" at bounding box center [522, 318] width 330 height 16
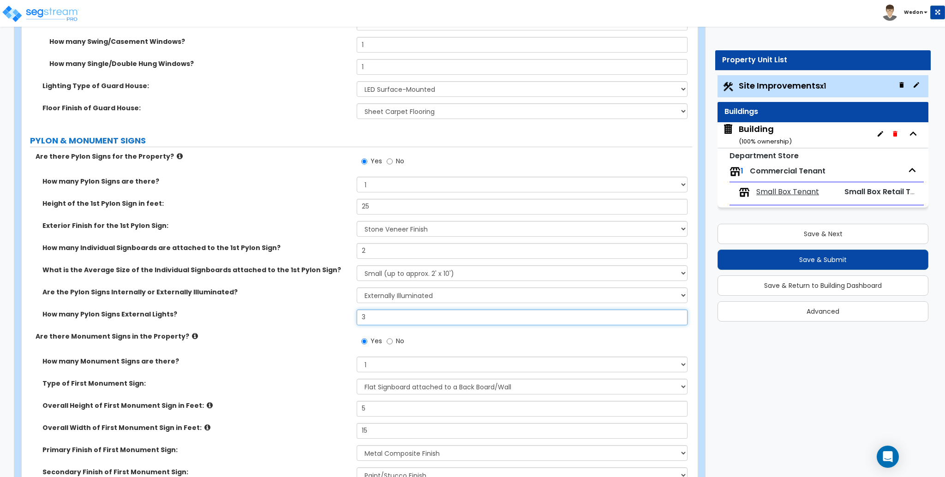
type input "3"
click at [285, 324] on div "How many Pylon Signs External Lights? 3" at bounding box center [357, 321] width 671 height 22
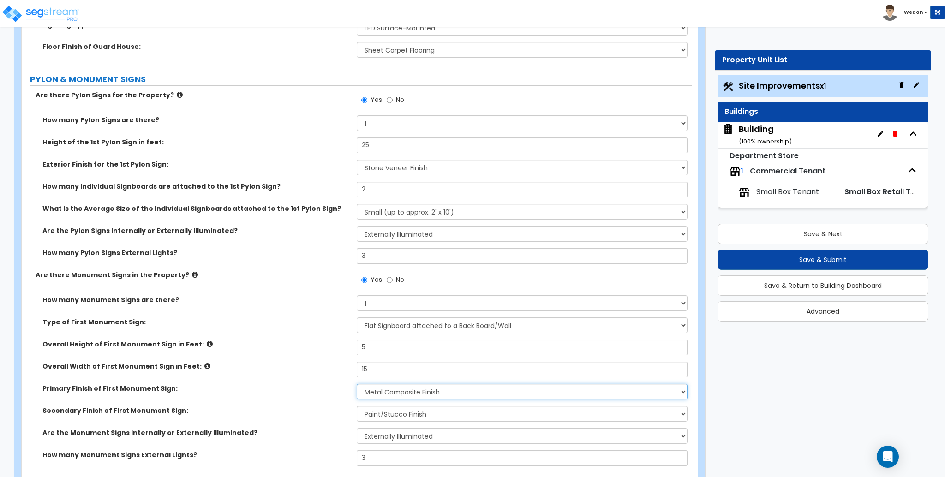
click at [390, 388] on select "None Paint/Stucco Finish Brick Finish Stone Finish Metal Composite Finish Vinyl…" at bounding box center [522, 392] width 330 height 16
select select "3"
click at [357, 384] on select "None Paint/Stucco Finish Brick Finish Stone Finish Metal Composite Finish Vinyl…" at bounding box center [522, 392] width 330 height 16
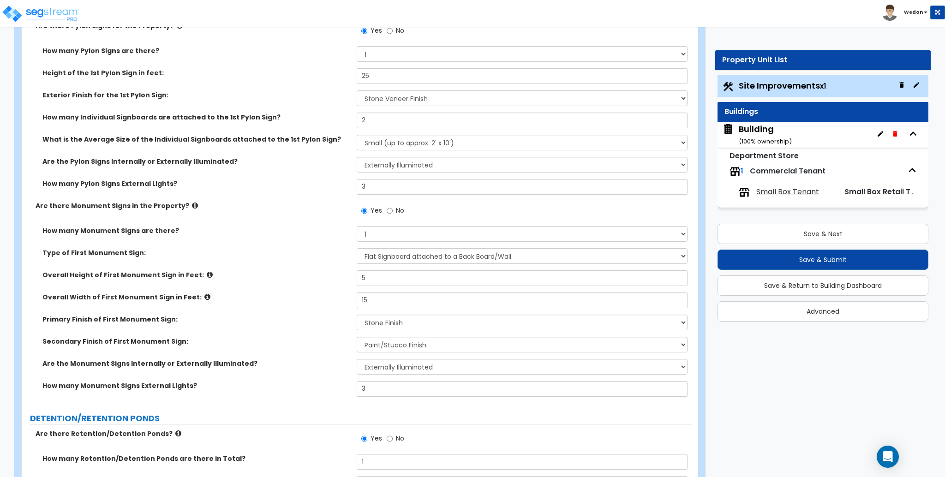
click at [297, 293] on div "Overall Width of First Monument Sign in Feet: 15" at bounding box center [357, 304] width 671 height 22
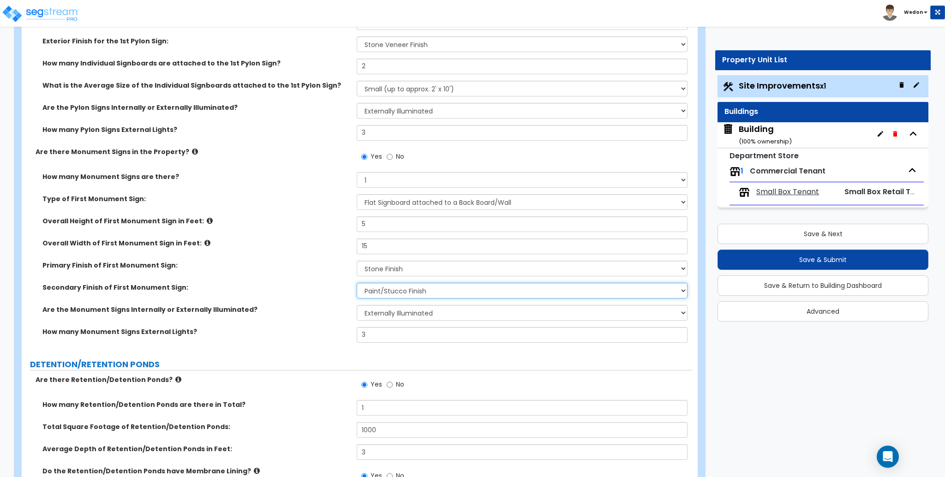
click at [415, 284] on select "None, there is only a Primary Finish Paint/Stucco Finish Brick Finish Stone Fin…" at bounding box center [522, 291] width 330 height 16
select select "2"
click at [357, 283] on select "None, there is only a Primary Finish Paint/Stucco Finish Brick Finish Stone Fin…" at bounding box center [522, 291] width 330 height 16
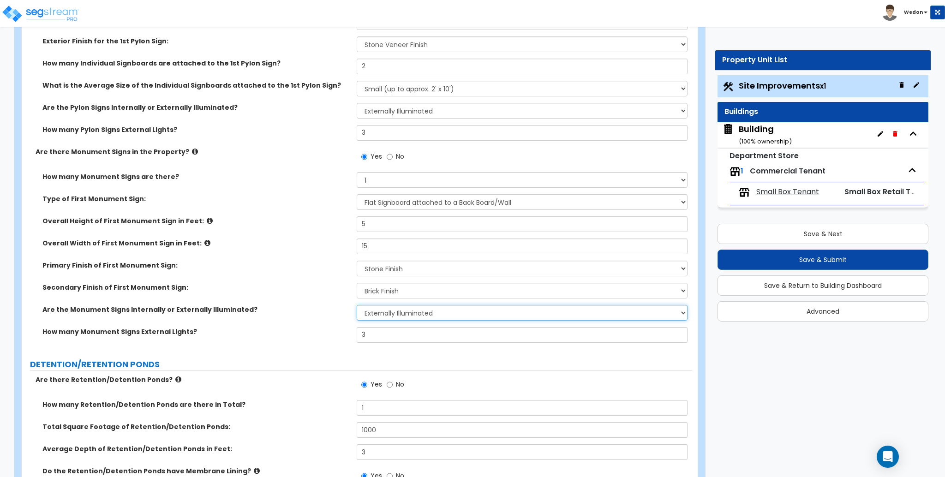
click at [386, 312] on select "None Internally Illuminated Externally Illuminated" at bounding box center [522, 313] width 330 height 16
click at [292, 342] on div "How many Monument Signs External Lights? 3" at bounding box center [357, 338] width 671 height 22
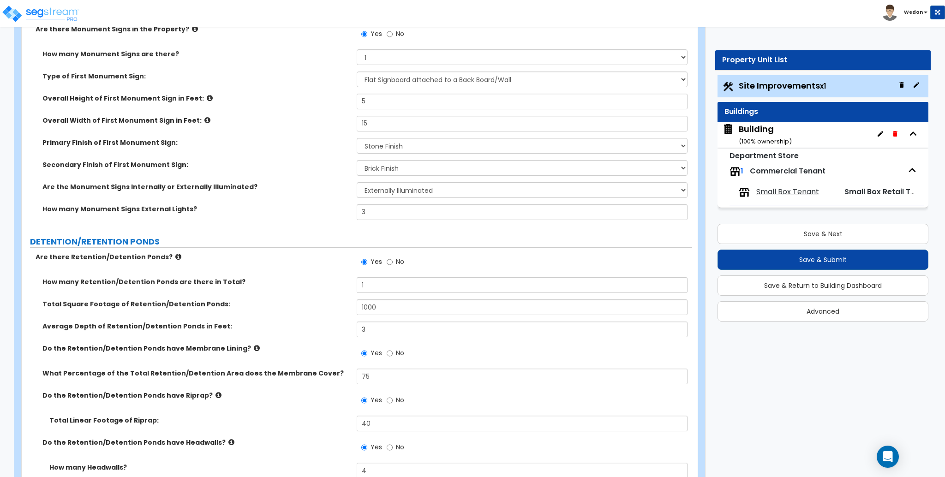
scroll to position [5845, 0]
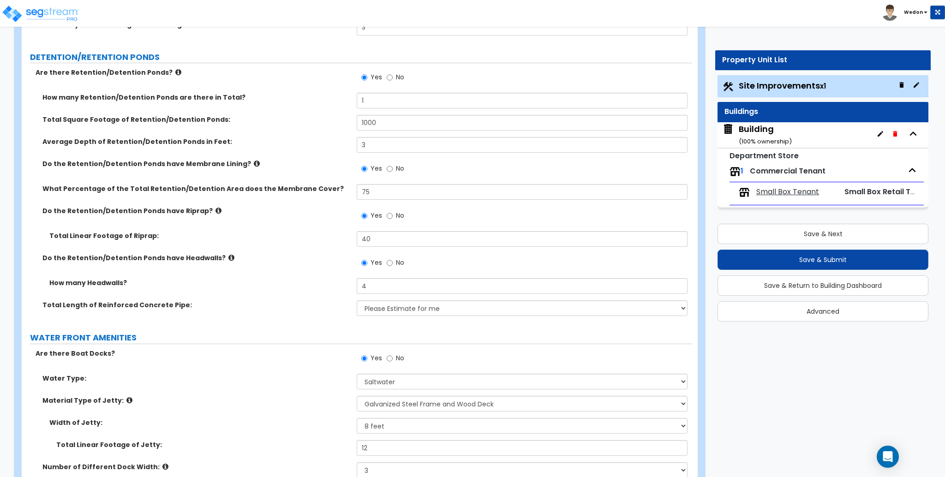
click at [316, 320] on div "Total Length of Reinforced Concrete Pipe: Please Estimate for me I want to Ente…" at bounding box center [357, 311] width 671 height 22
click at [283, 302] on label "Total Length of Reinforced Concrete Pipe:" at bounding box center [195, 304] width 307 height 9
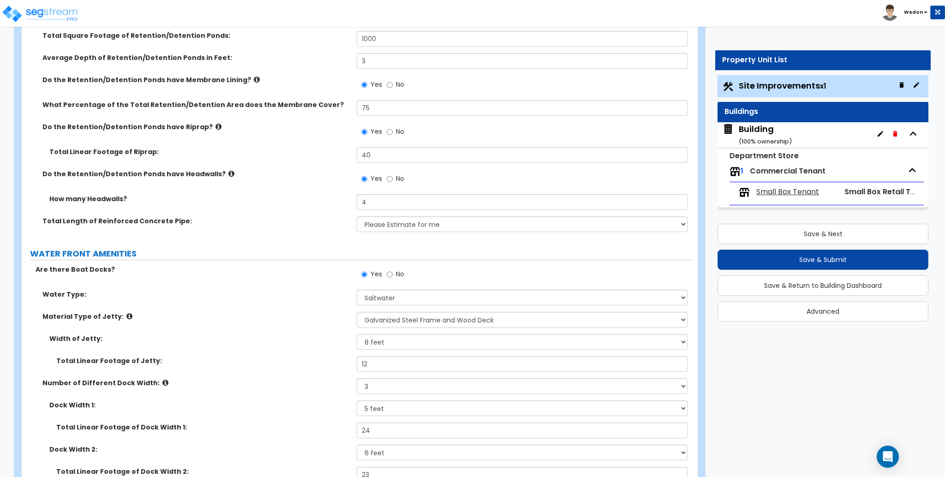
scroll to position [6030, 0]
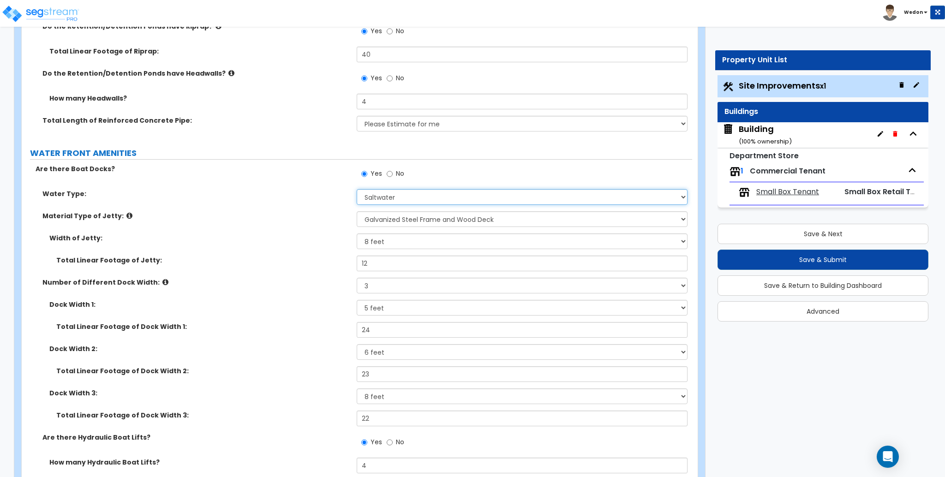
click at [395, 201] on select "Please Choose One Freshwater Saltwater" at bounding box center [522, 197] width 330 height 16
select select "1"
click at [357, 189] on select "Please Choose One Freshwater Saltwater" at bounding box center [522, 197] width 330 height 16
drag, startPoint x: 417, startPoint y: 220, endPoint x: 473, endPoint y: 218, distance: 55.9
click at [417, 219] on select "Please Choose One Galvanized Steel Frame and Wood Deck Treated Wood Frame and W…" at bounding box center [522, 219] width 330 height 16
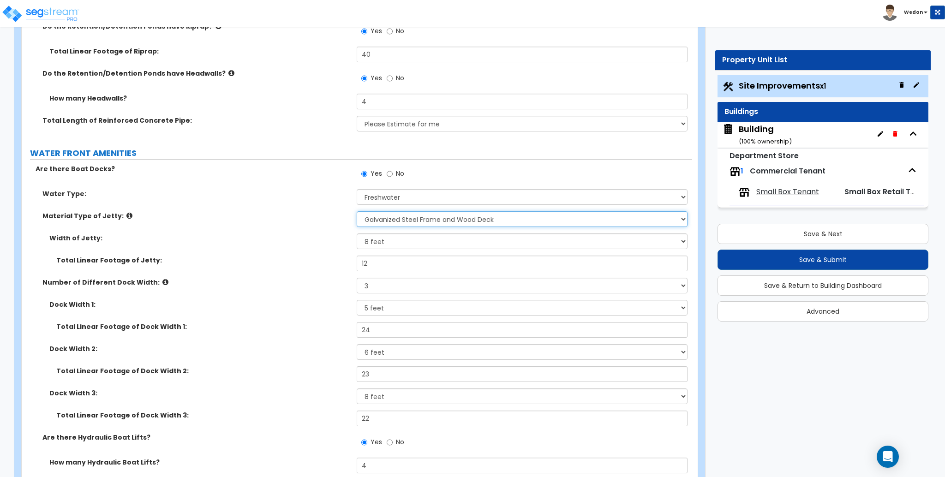
select select "2"
click at [357, 211] on select "Please Choose One Galvanized Steel Frame and Wood Deck Treated Wood Frame and W…" at bounding box center [522, 219] width 330 height 16
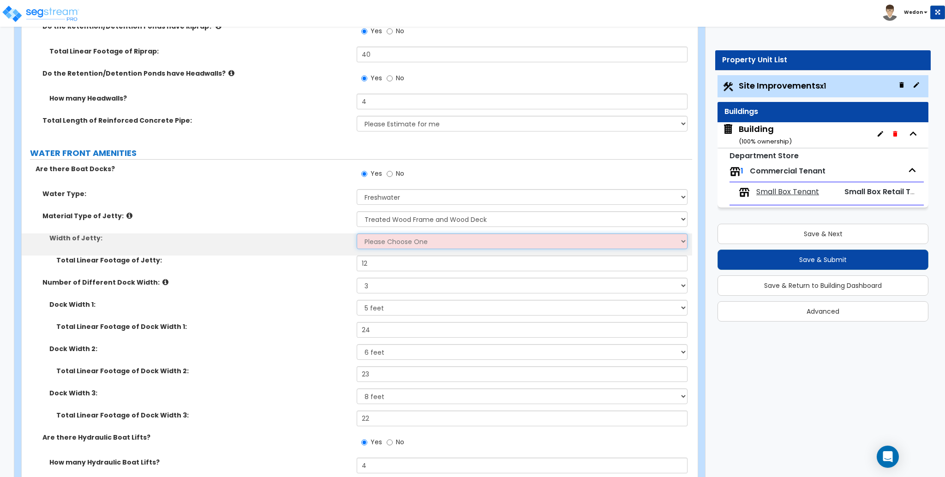
click at [395, 239] on select "Please Choose One 3 feet 6 feet 8 feet 10 feet" at bounding box center [522, 242] width 330 height 16
select select "3"
click at [357, 234] on select "Please Choose One 3 feet 6 feet 8 feet 10 feet" at bounding box center [522, 242] width 330 height 16
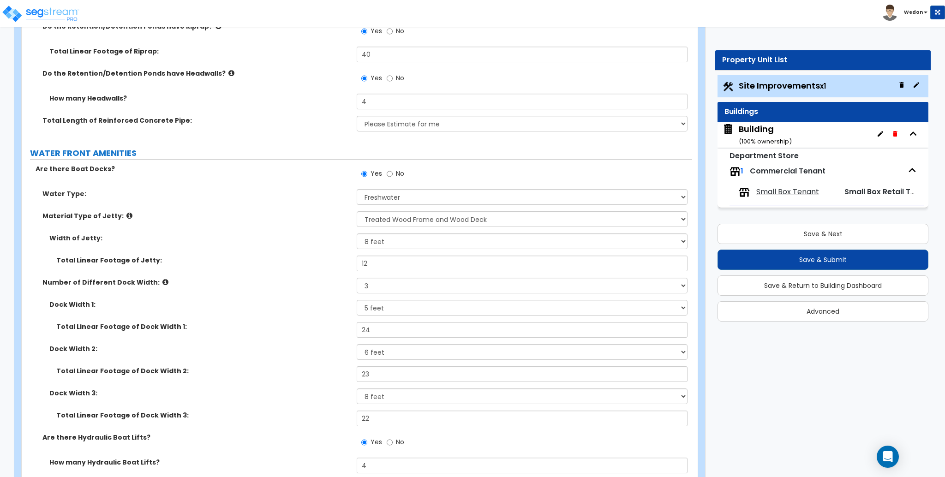
click at [287, 287] on div "Number of Different Dock Width: Please Choose One 1 2 3" at bounding box center [357, 289] width 671 height 22
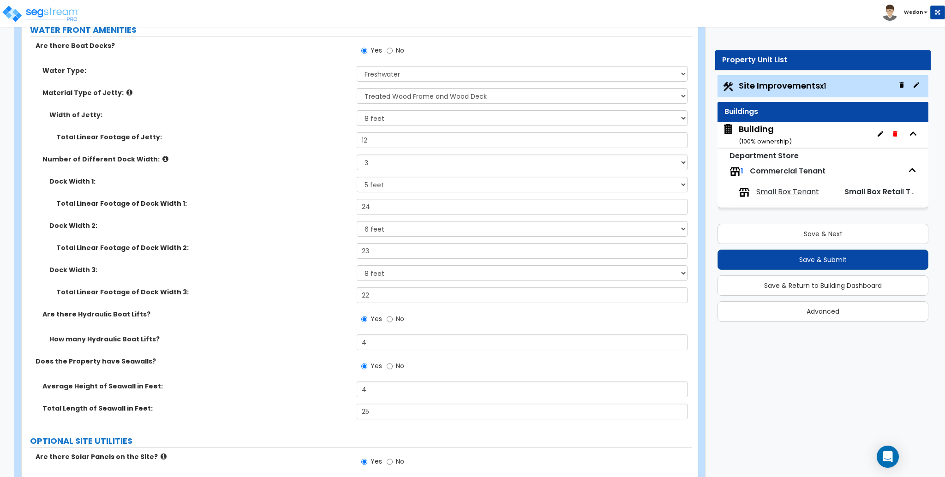
click at [275, 222] on label "Dock Width 2:" at bounding box center [199, 225] width 300 height 9
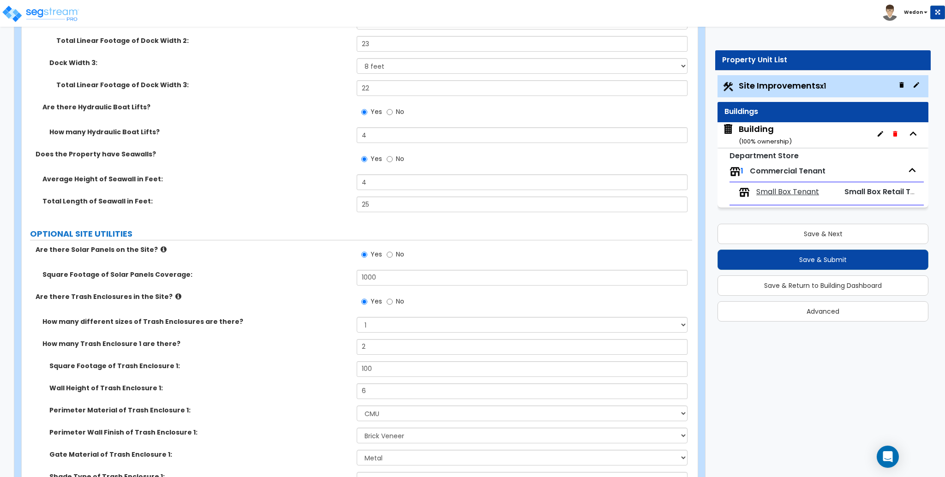
scroll to position [6461, 0]
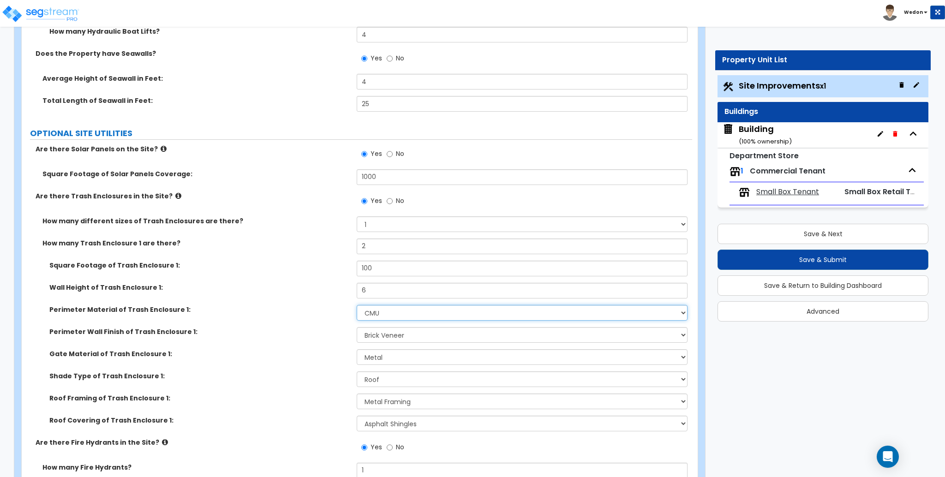
click at [422, 311] on select "Please Choose One Chain Link Wood Metal CMU" at bounding box center [522, 313] width 330 height 16
select select "1"
click at [357, 305] on select "Please Choose One Chain Link Wood Metal CMU" at bounding box center [522, 313] width 330 height 16
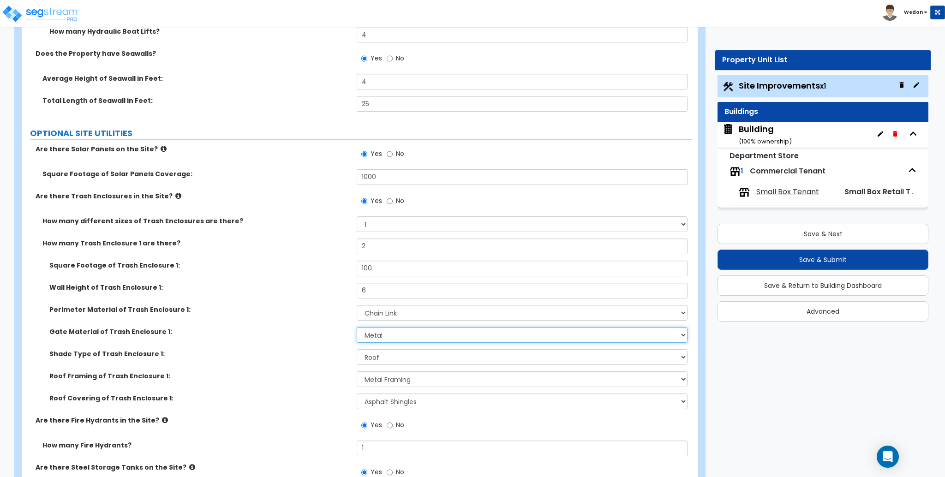
click at [447, 333] on select "Please Choose One Wood Metal" at bounding box center [522, 335] width 330 height 16
select select "1"
click at [357, 328] on select "Please Choose One Wood Metal" at bounding box center [522, 335] width 330 height 16
click at [446, 354] on select "None Roof Pergola" at bounding box center [522, 357] width 330 height 16
click at [357, 350] on select "None Roof Pergola" at bounding box center [522, 357] width 330 height 16
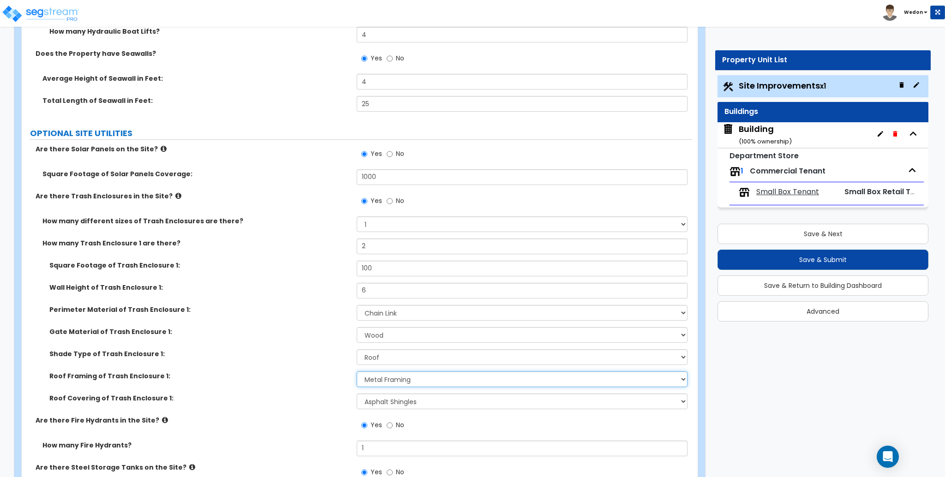
click at [415, 380] on select "Please Choose One Wood Framing Metal Framing" at bounding box center [522, 379] width 330 height 16
click at [357, 372] on select "Please Choose One Wood Framing Metal Framing" at bounding box center [522, 379] width 330 height 16
click at [395, 401] on select "Please Choose One Metal Roof Asphalt Shingles Clay Tiles Corrugated Fiberglass" at bounding box center [522, 402] width 330 height 16
select select "3"
click at [357, 394] on select "Please Choose One Metal Roof Asphalt Shingles Clay Tiles Corrugated Fiberglass" at bounding box center [522, 402] width 330 height 16
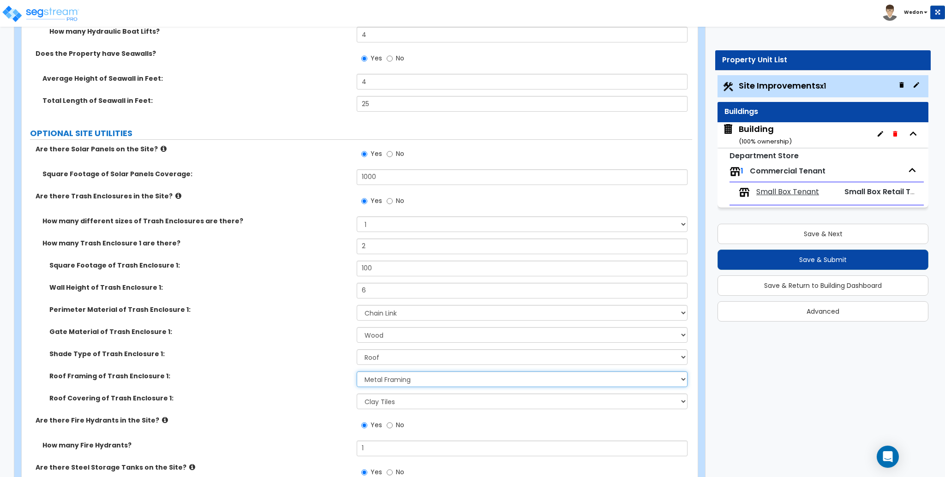
click at [411, 383] on select "Please Choose One Wood Framing Metal Framing" at bounding box center [522, 379] width 330 height 16
select select "1"
click at [357, 372] on select "Please Choose One Wood Framing Metal Framing" at bounding box center [522, 379] width 330 height 16
click at [198, 365] on div "Shade Type of Trash Enclosure 1: None Roof Pergola" at bounding box center [357, 360] width 671 height 22
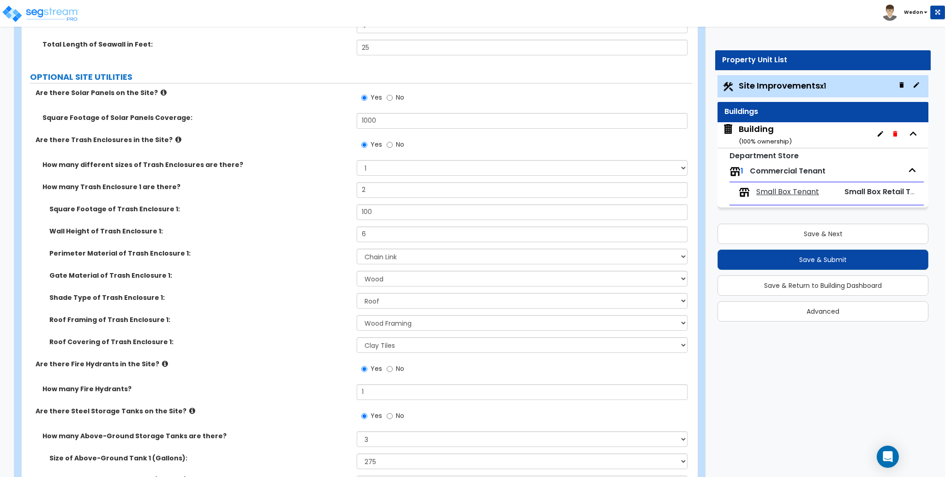
scroll to position [6583, 0]
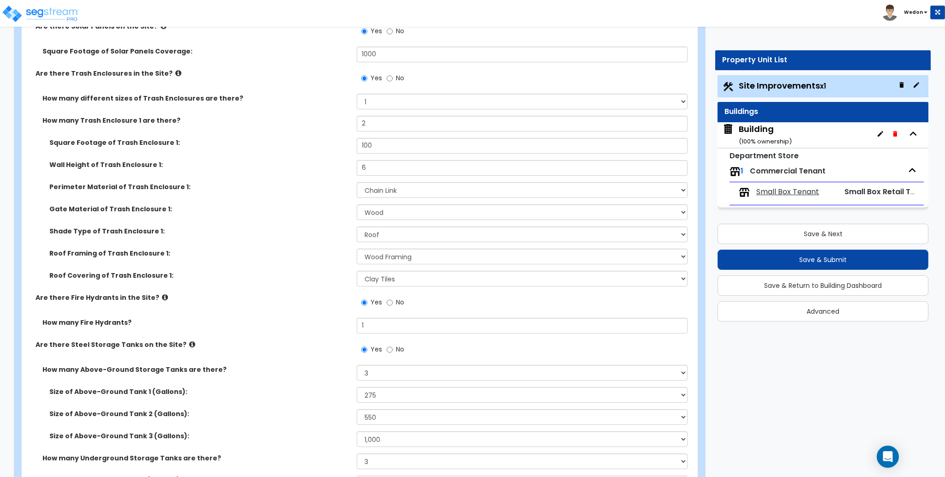
click at [288, 237] on div "Shade Type of Trash Enclosure 1: None Roof Pergola" at bounding box center [357, 238] width 671 height 22
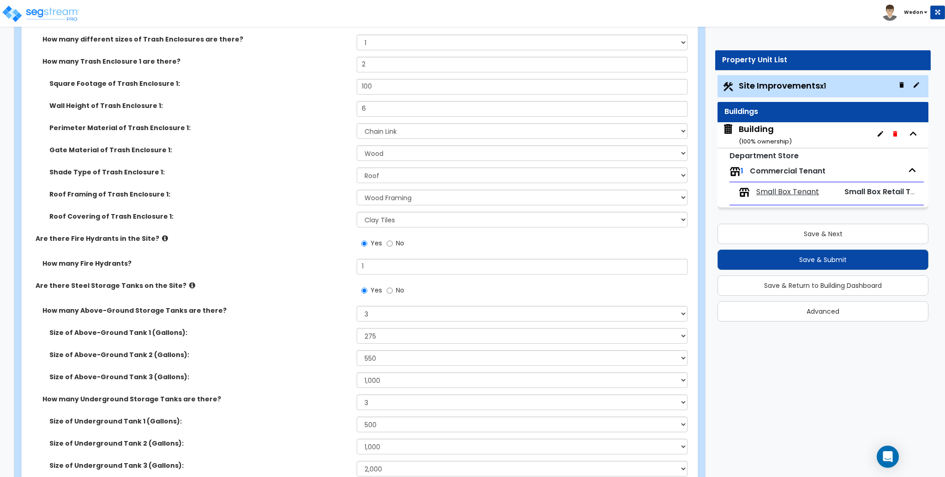
scroll to position [6691, 0]
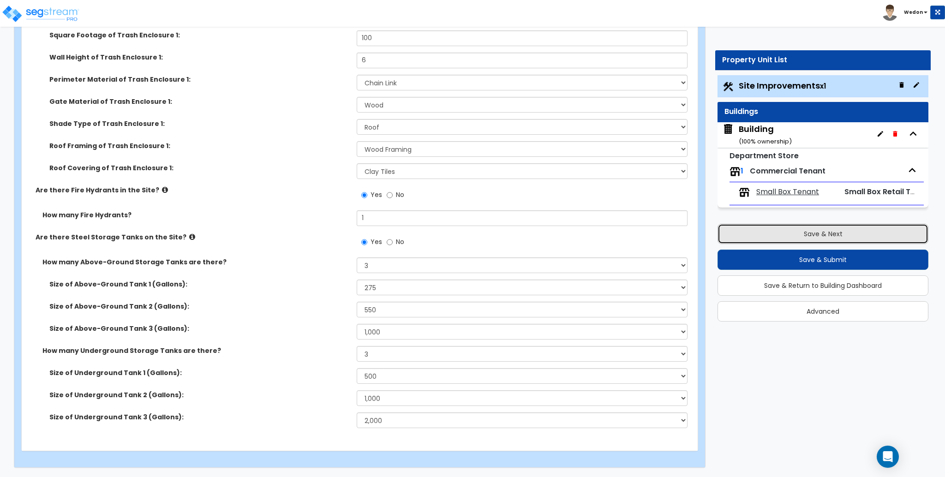
click at [815, 230] on button "Save & Next" at bounding box center [823, 234] width 211 height 20
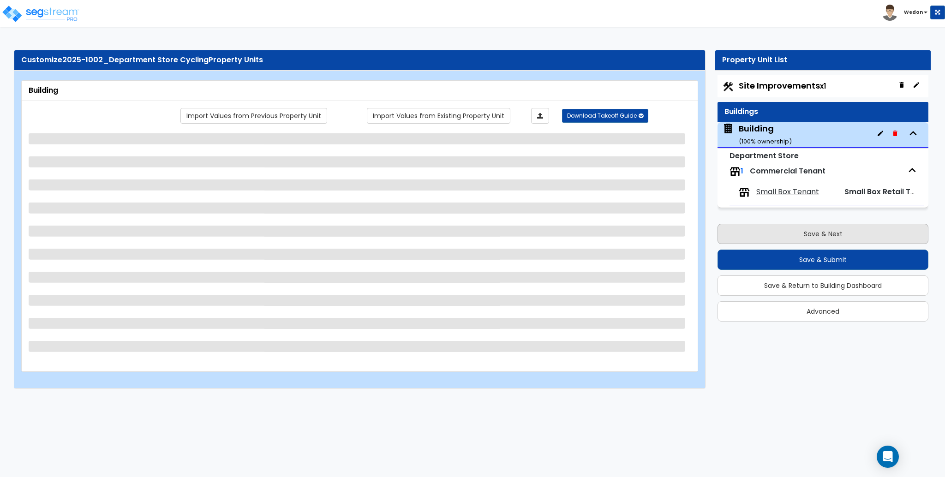
scroll to position [0, 0]
select select "2"
select select "1"
select select "3"
select select "2"
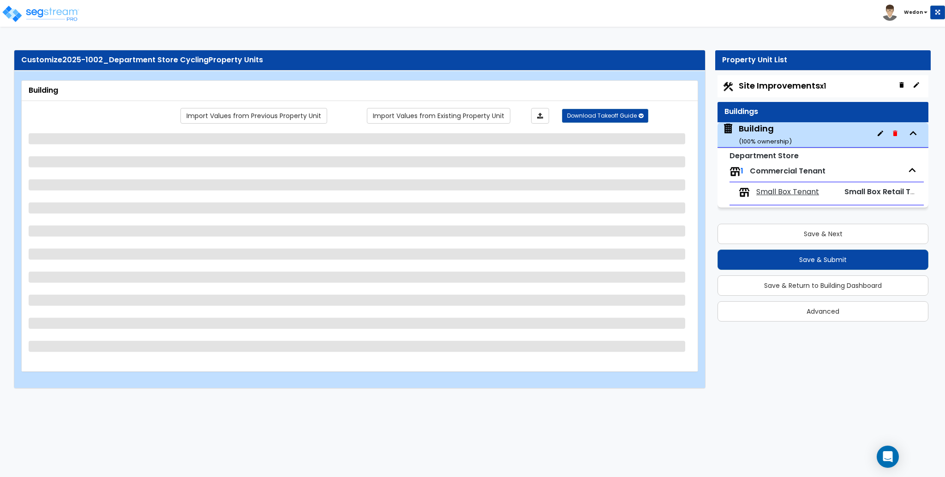
select select "2"
select select "1"
select select "2"
select select "1"
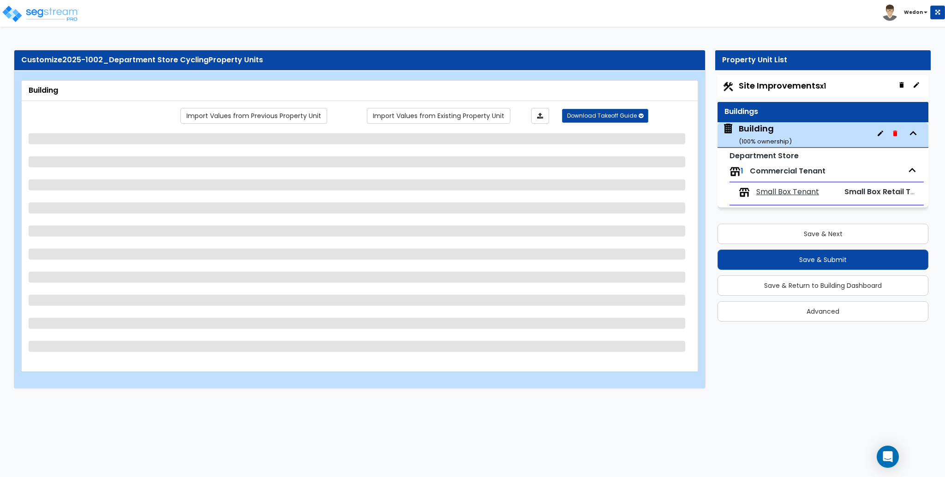
select select "1"
select select "2"
select select "1"
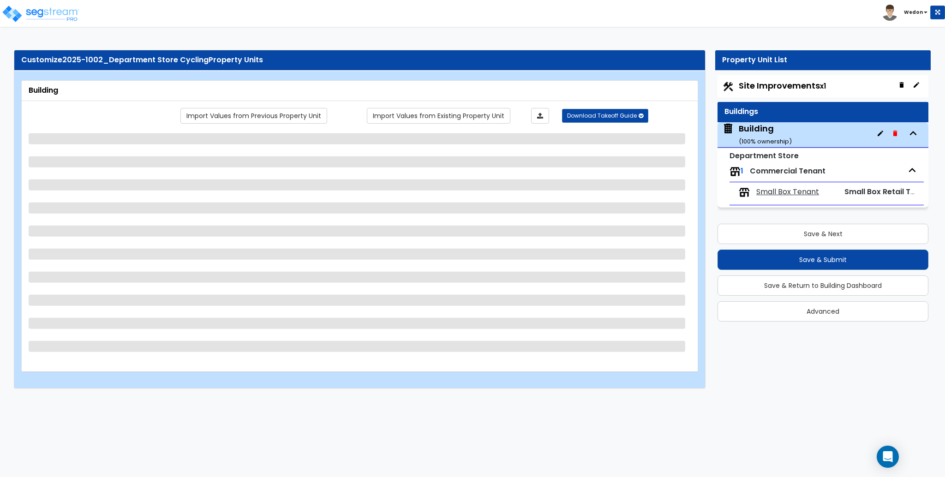
select select "7"
select select "3"
select select "6"
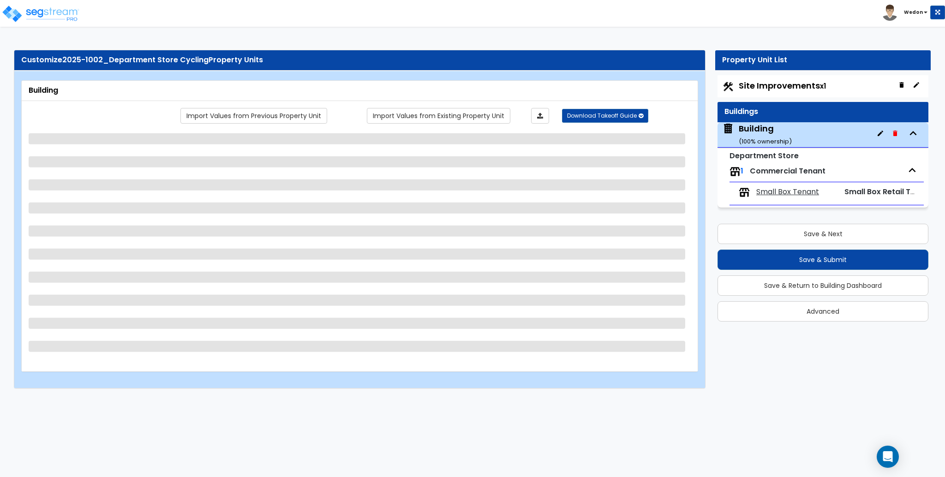
select select "3"
select select "1"
select select "3"
select select "2"
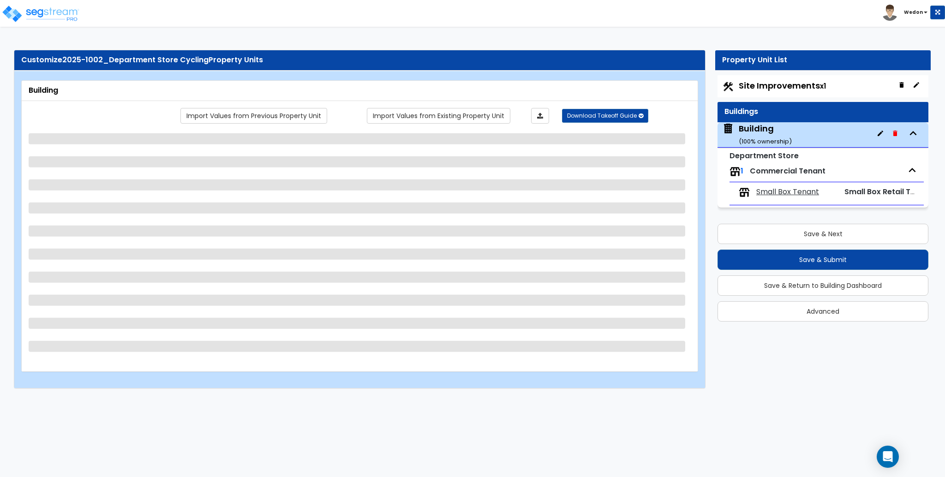
select select "1"
select select "2"
select select "1"
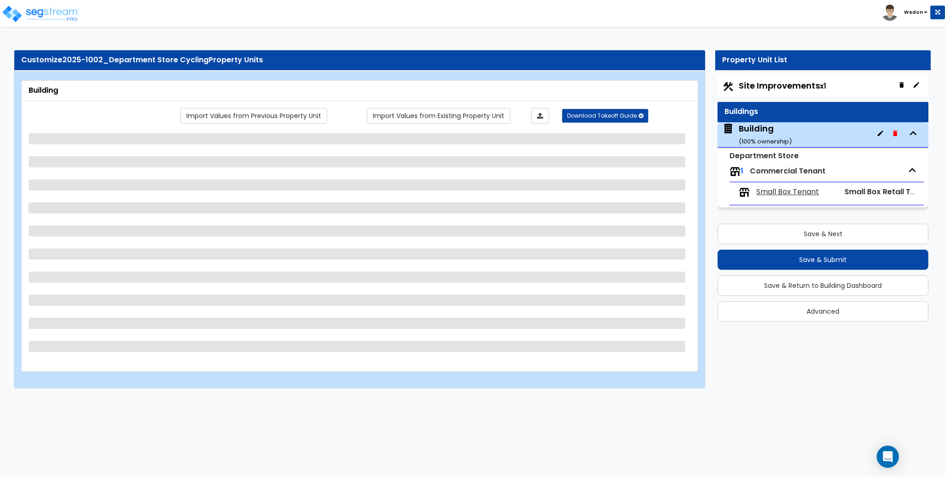
select select "3"
select select "1"
select select "5"
select select "3"
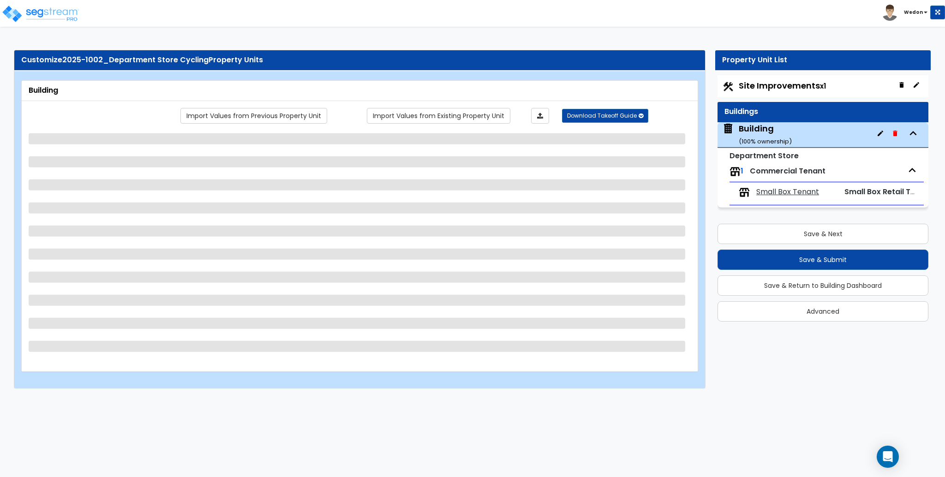
select select "3"
select select "1"
select select "2"
select select "3"
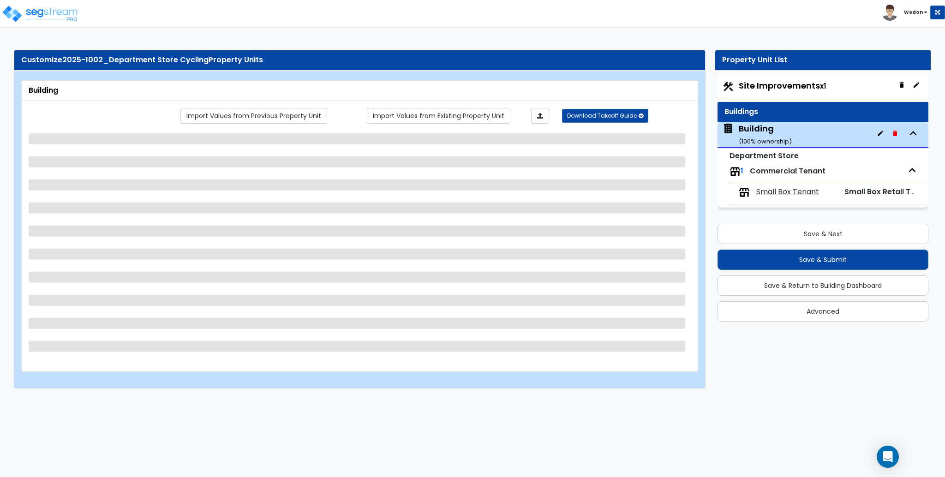
select select "4"
select select "2"
select select "3"
select select "7"
select select "3"
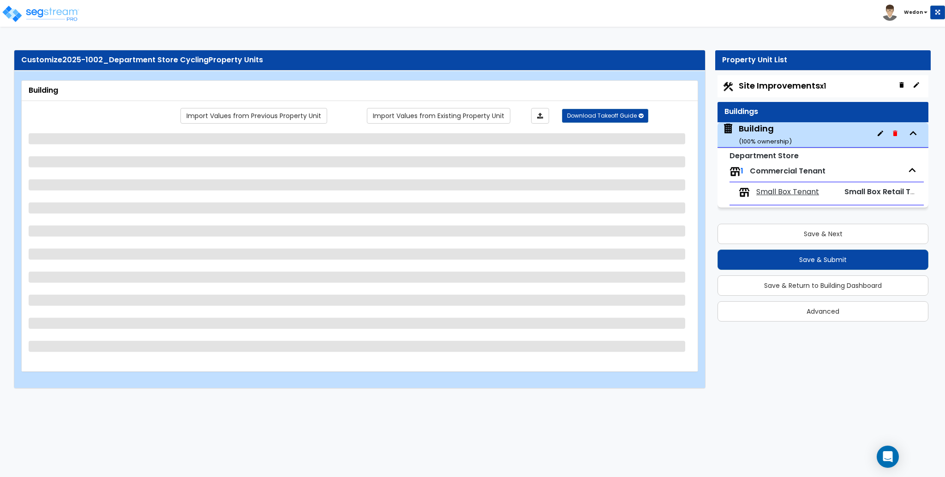
select select "5"
select select "3"
select select "1"
select select "2"
select select "3"
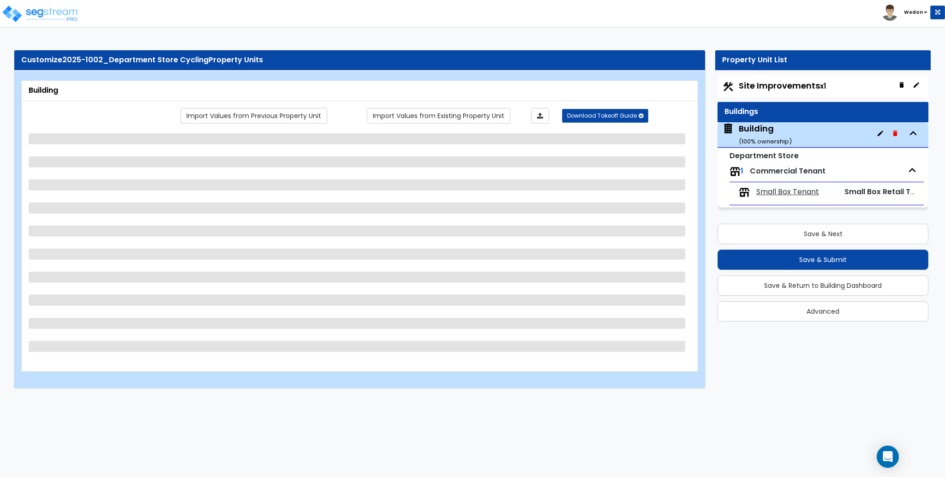
select select "4"
select select "1"
select select "3"
select select "2"
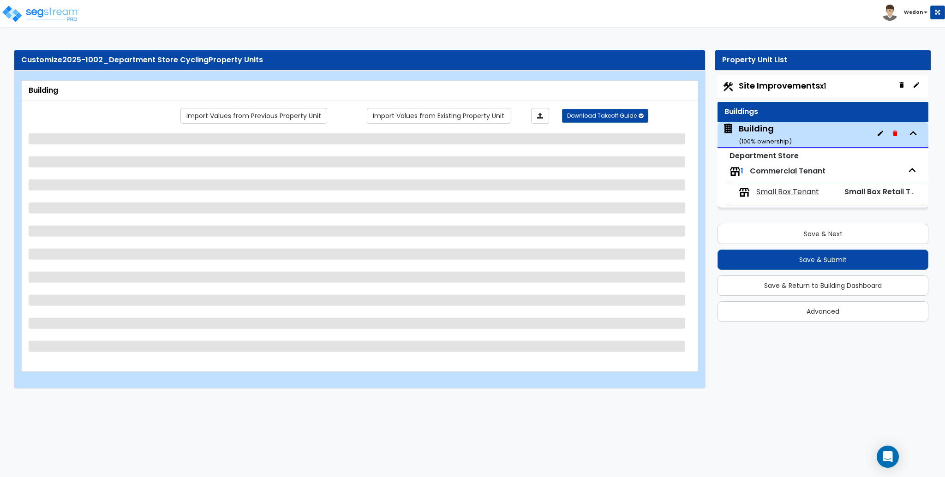
select select "3"
select select "1"
select select "2"
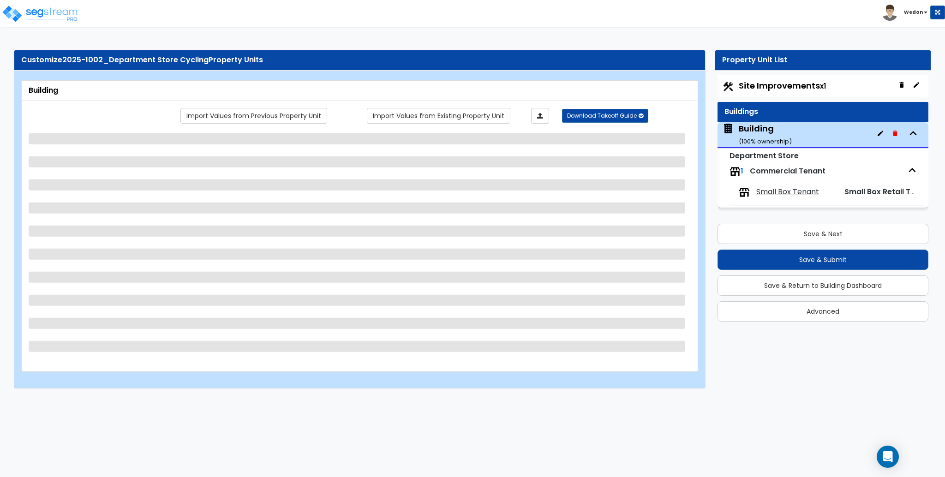
select select "3"
select select "2"
select select "5"
select select "1"
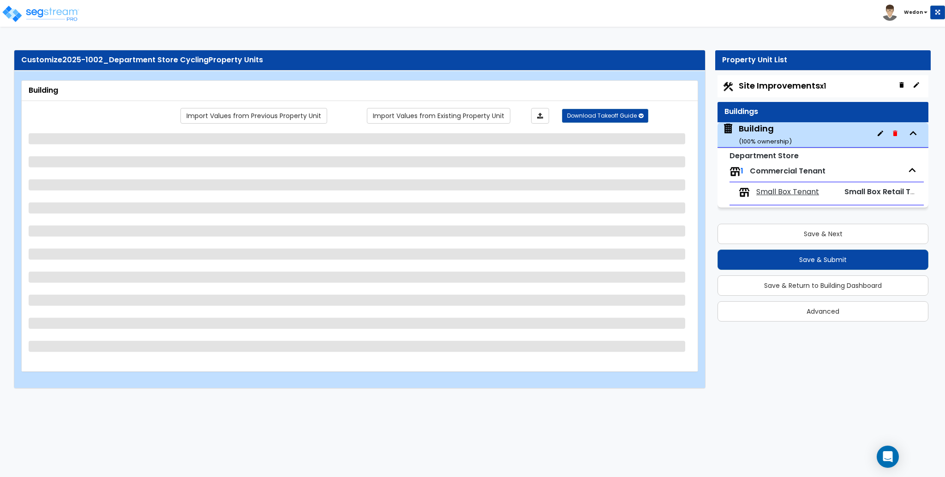
select select "5"
select select "3"
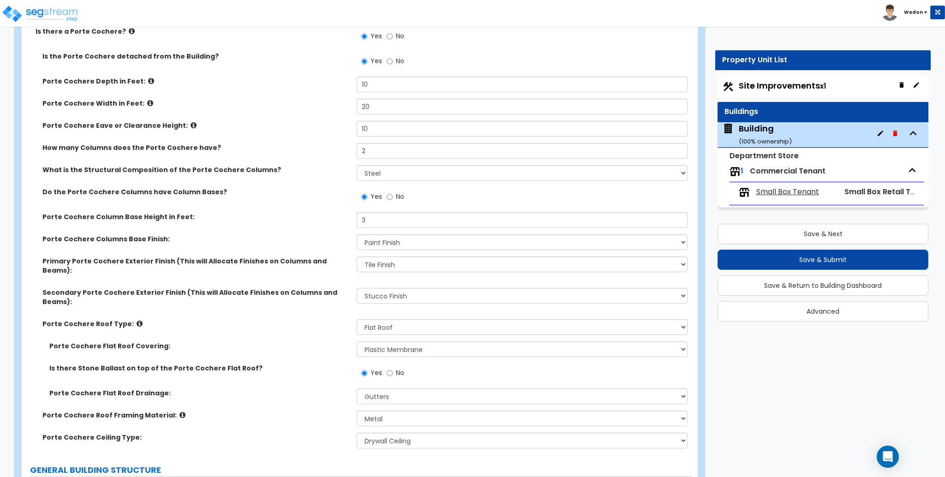
click at [263, 218] on label "Porte Cochere Column Base Height in Feet:" at bounding box center [195, 216] width 307 height 9
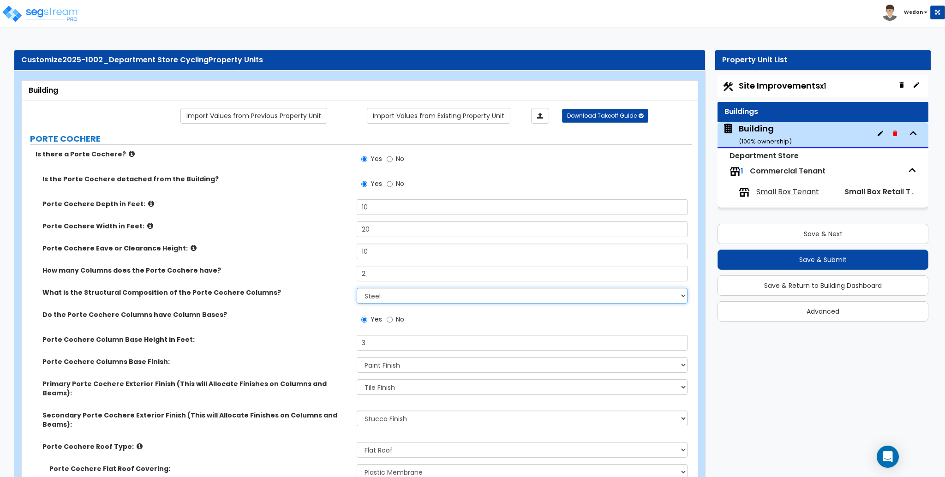
click at [408, 298] on select "Please Choose One Wood Steel Concrete" at bounding box center [522, 296] width 330 height 16
click at [357, 288] on select "Please Choose One Wood Steel Concrete" at bounding box center [522, 296] width 330 height 16
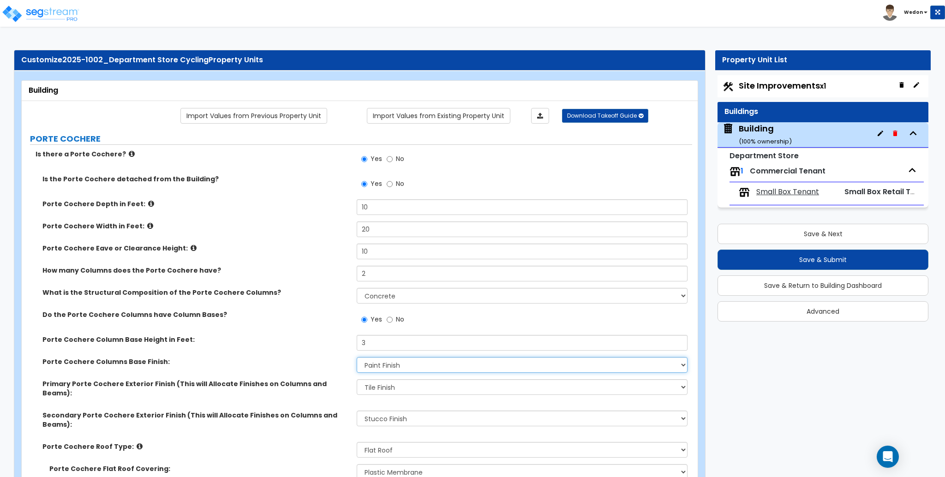
click at [388, 367] on select "None Paint Finish Stucco Finish Tile Finish Brick Veneer Stone Veneer Metal Com…" at bounding box center [522, 365] width 330 height 16
click at [357, 357] on select "None Paint Finish Stucco Finish Tile Finish Brick Veneer Stone Veneer Metal Com…" at bounding box center [522, 365] width 330 height 16
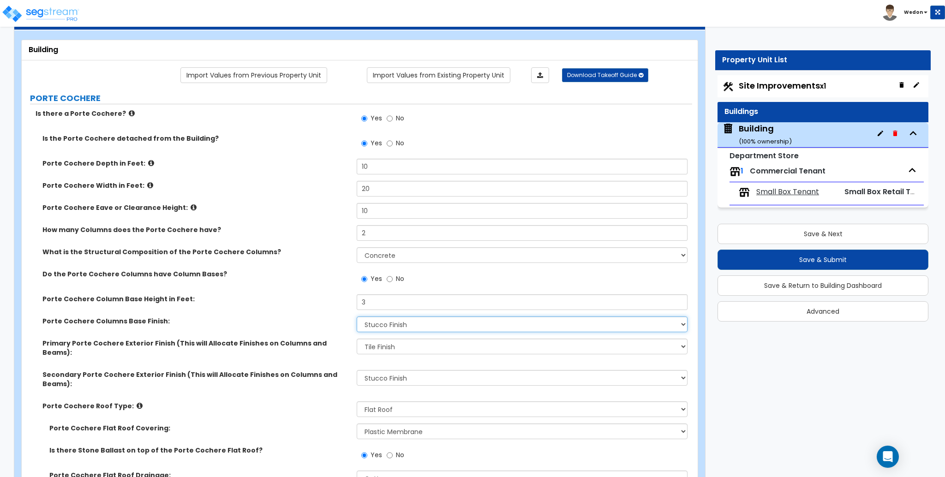
scroll to position [61, 0]
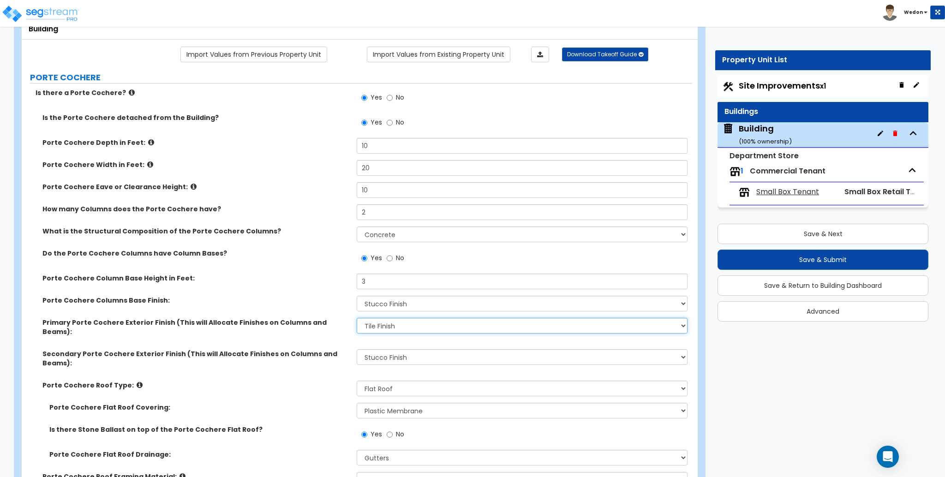
click at [424, 327] on select "None Paint Finish Stucco Finish Tile Finish Brick Veneer Stone Veneer Metal Com…" at bounding box center [522, 326] width 330 height 16
click at [417, 310] on select "None Paint Finish Stucco Finish Tile Finish Brick Veneer Stone Veneer Metal Com…" at bounding box center [522, 304] width 330 height 16
click at [420, 305] on select "None Paint Finish Stucco Finish Tile Finish Brick Veneer Stone Veneer Metal Com…" at bounding box center [522, 304] width 330 height 16
click at [417, 299] on select "None Paint Finish Stucco Finish Tile Finish Brick Veneer Stone Veneer Metal Com…" at bounding box center [522, 304] width 330 height 16
click at [357, 296] on select "None Paint Finish Stucco Finish Tile Finish Brick Veneer Stone Veneer Metal Com…" at bounding box center [522, 304] width 330 height 16
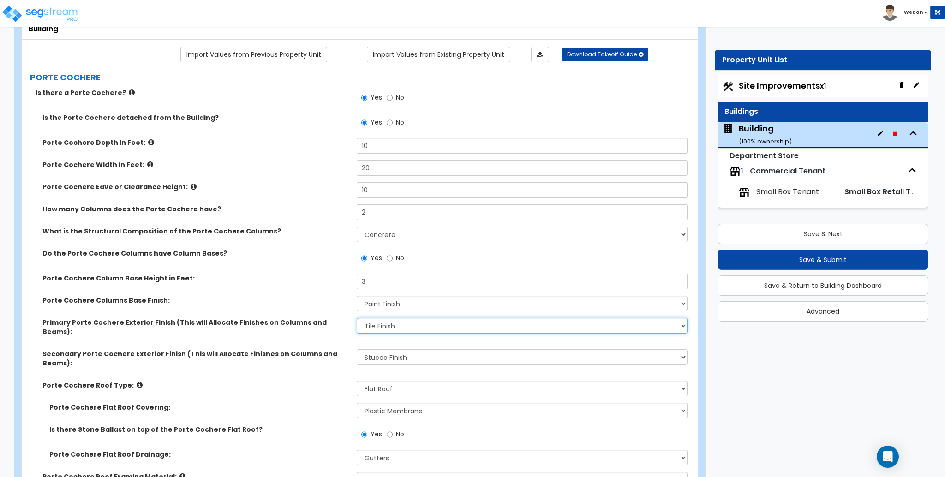
click at [411, 324] on select "None Paint Finish Stucco Finish Tile Finish Brick Veneer Stone Veneer Metal Com…" at bounding box center [522, 326] width 330 height 16
click at [357, 318] on select "None Paint Finish Stucco Finish Tile Finish Brick Veneer Stone Veneer Metal Com…" at bounding box center [522, 326] width 330 height 16
click at [393, 349] on select "None Paint Finish Stucco Finish Tile Finish Brick Veneer Stone Veneer Metal Com…" at bounding box center [522, 357] width 330 height 16
click at [357, 349] on select "None Paint Finish Stucco Finish Tile Finish Brick Veneer Stone Veneer Metal Com…" at bounding box center [522, 357] width 330 height 16
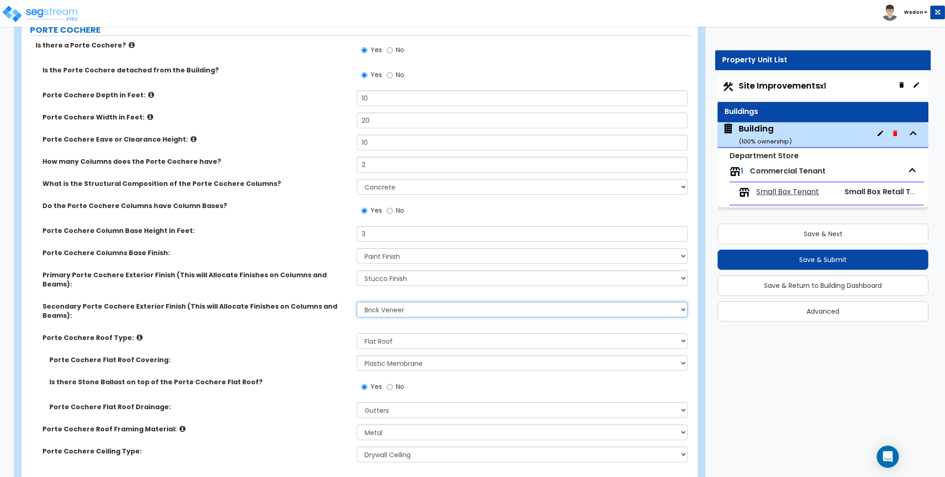
scroll to position [185, 0]
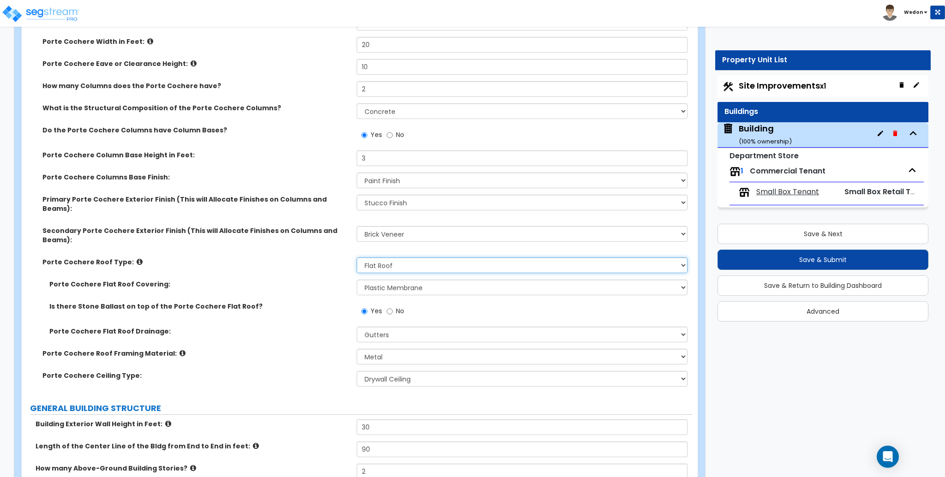
click at [386, 258] on select "Please Choose One Gabled Roof Flat Roof" at bounding box center [522, 266] width 330 height 16
click at [357, 258] on select "Please Choose One Gabled Roof Flat Roof" at bounding box center [522, 266] width 330 height 16
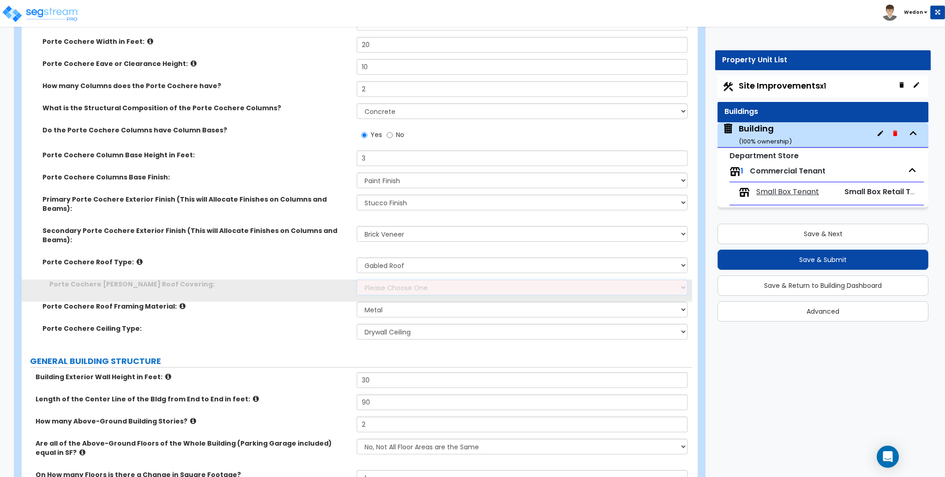
click at [389, 280] on select "Please Choose One Asphalt Shingle Clay Tile Wood Shingle Metal Shingle Standing…" at bounding box center [522, 288] width 330 height 16
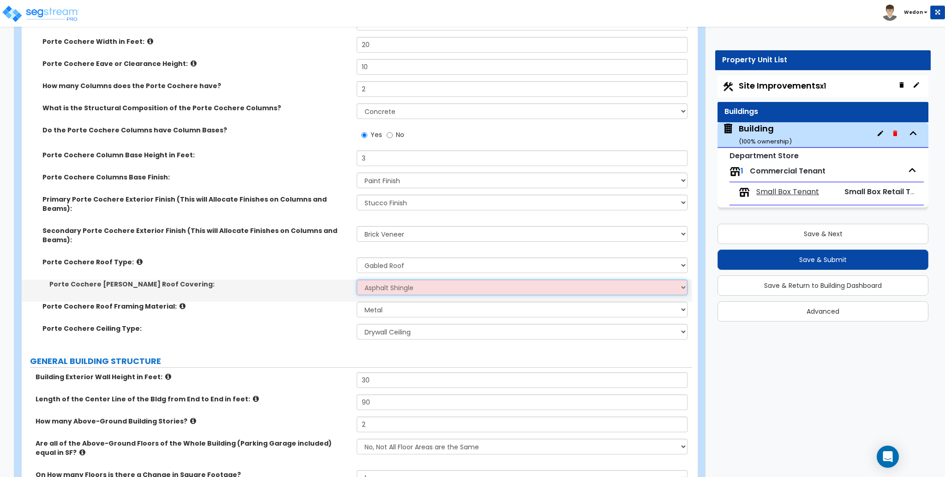
click at [357, 280] on select "Please Choose One Asphalt Shingle Clay Tile Wood Shingle Metal Shingle Standing…" at bounding box center [522, 288] width 330 height 16
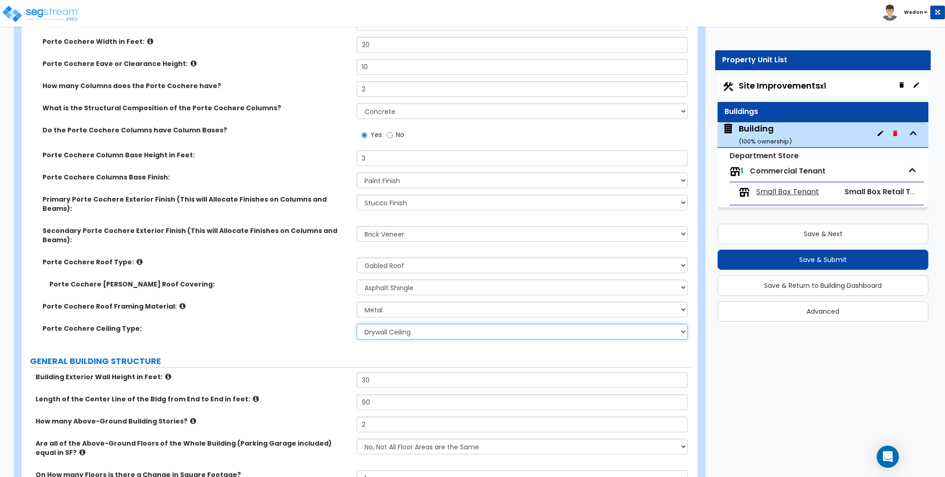
click at [383, 324] on select "None/Open Ceiling Drywall Ceiling Suspended Metal Ceiling" at bounding box center [522, 332] width 330 height 16
click at [357, 324] on select "None/Open Ceiling Drywall Ceiling Suspended Metal Ceiling" at bounding box center [522, 332] width 330 height 16
click at [264, 324] on label "Porte Cochere Ceiling Type:" at bounding box center [195, 328] width 307 height 9
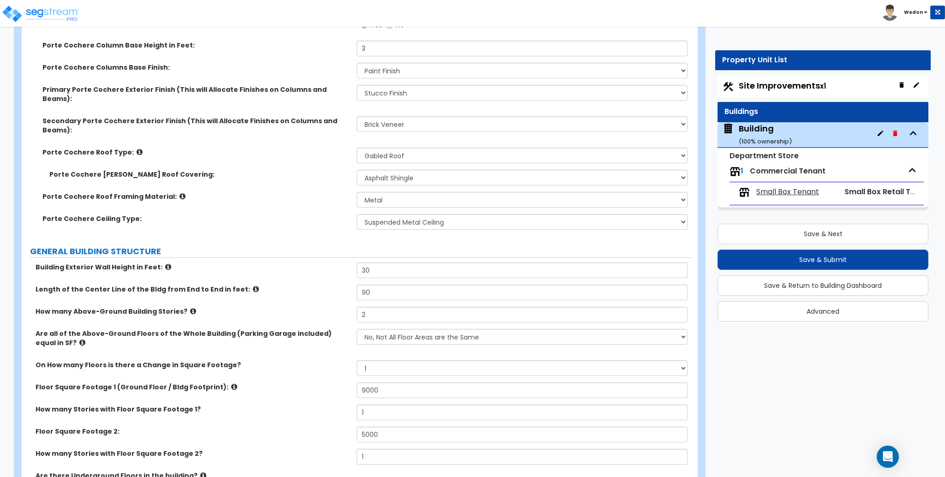
scroll to position [369, 0]
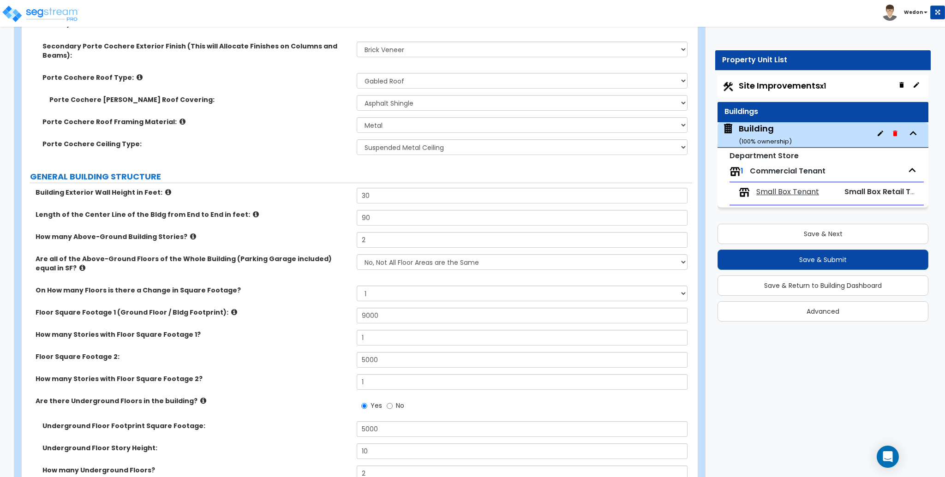
click at [326, 352] on label "Floor Square Footage 2:" at bounding box center [193, 356] width 314 height 9
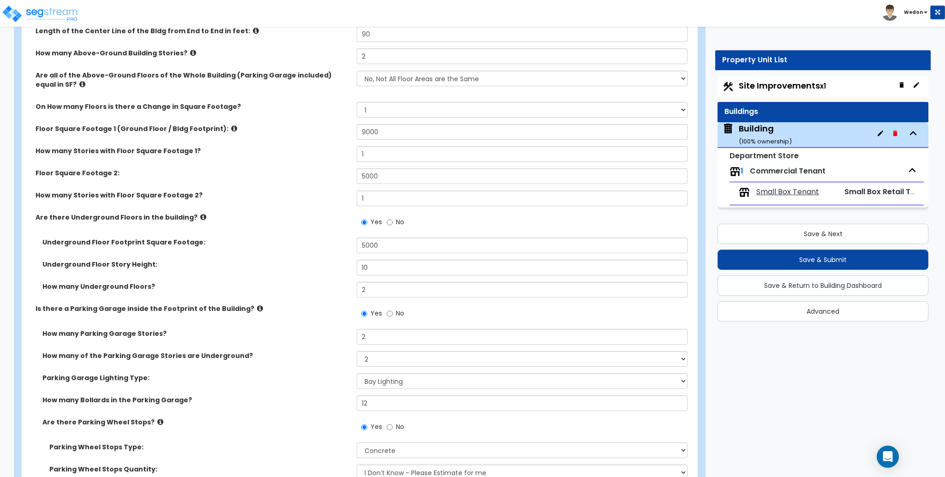
scroll to position [554, 0]
click at [405, 372] on select "Please Choose One Bay Lighting Strip Lighting" at bounding box center [522, 380] width 330 height 16
click at [357, 372] on select "Please Choose One Bay Lighting Strip Lighting" at bounding box center [522, 380] width 330 height 16
click at [322, 395] on label "How many Bollards in the Parking Garage?" at bounding box center [195, 399] width 307 height 9
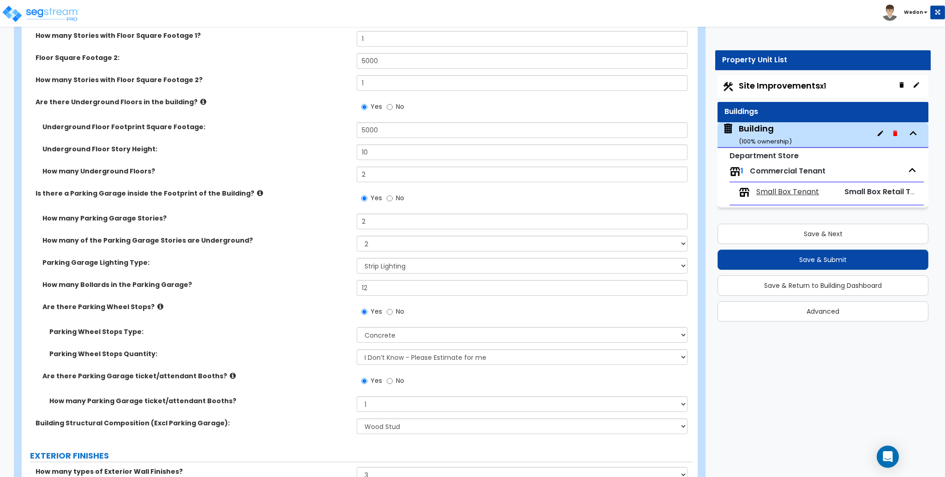
scroll to position [677, 0]
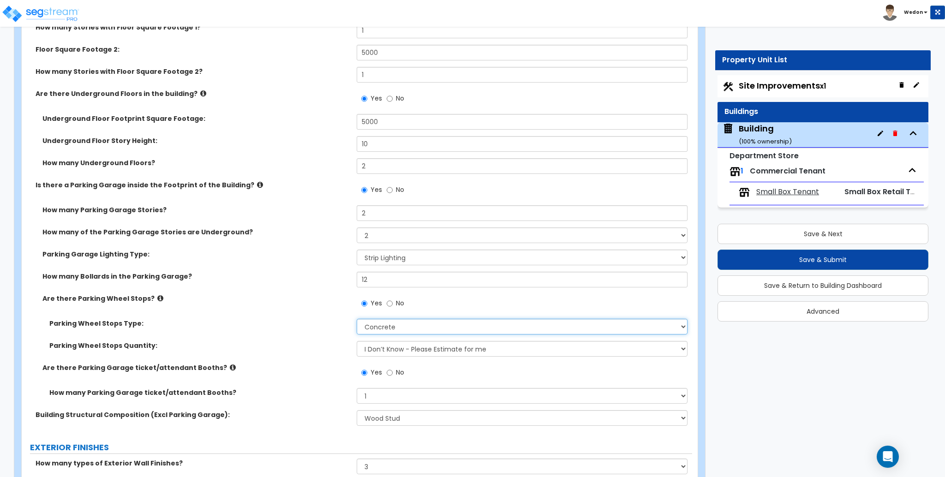
click at [397, 319] on select "Concrete Rubber/Plastic" at bounding box center [522, 327] width 330 height 16
click at [357, 319] on select "Concrete Rubber/Plastic" at bounding box center [522, 327] width 330 height 16
click at [295, 341] on div "Parking Wheel Stops Quantity: I Don’t Know - Please Estimate for me I Want to E…" at bounding box center [357, 352] width 671 height 22
click at [431, 410] on select "Please Choose One Tilt-up Wall Construction Reinforced Concrete Structural Stee…" at bounding box center [522, 418] width 330 height 16
click at [357, 410] on select "Please Choose One Tilt-up Wall Construction Reinforced Concrete Structural Stee…" at bounding box center [522, 418] width 330 height 16
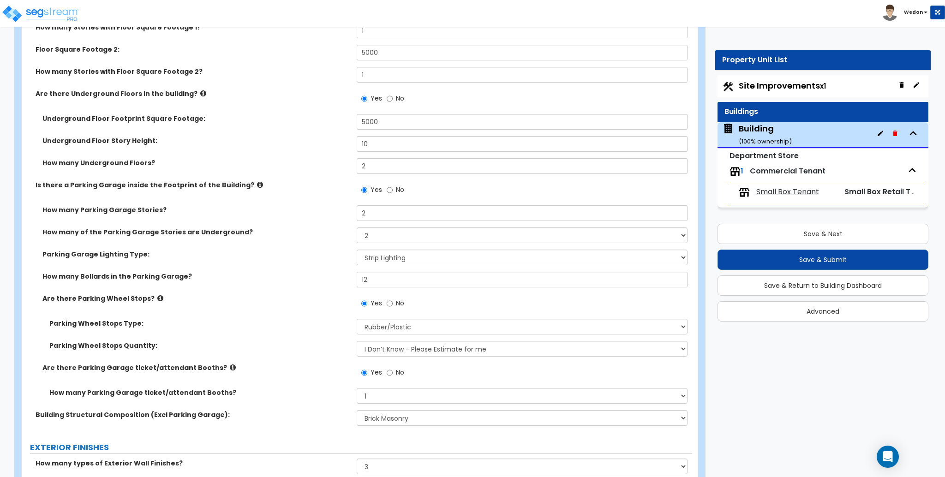
click at [257, 319] on div "Parking Wheel Stops Type: Concrete Rubber/Plastic" at bounding box center [357, 330] width 671 height 22
